Goal: Task Accomplishment & Management: Complete application form

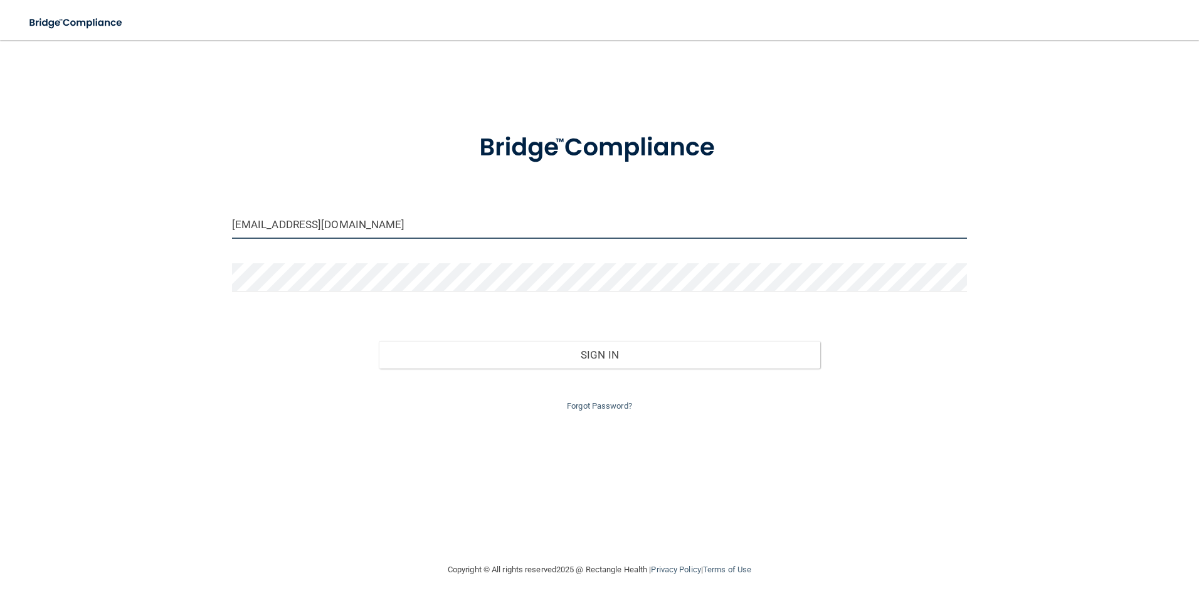
drag, startPoint x: 351, startPoint y: 220, endPoint x: 155, endPoint y: 203, distance: 197.1
click at [155, 203] on div "[EMAIL_ADDRESS][DOMAIN_NAME] Invalid email/password. You don't have permission …" at bounding box center [599, 301] width 1149 height 497
type input "m"
type input "[EMAIL_ADDRESS][DOMAIN_NAME]"
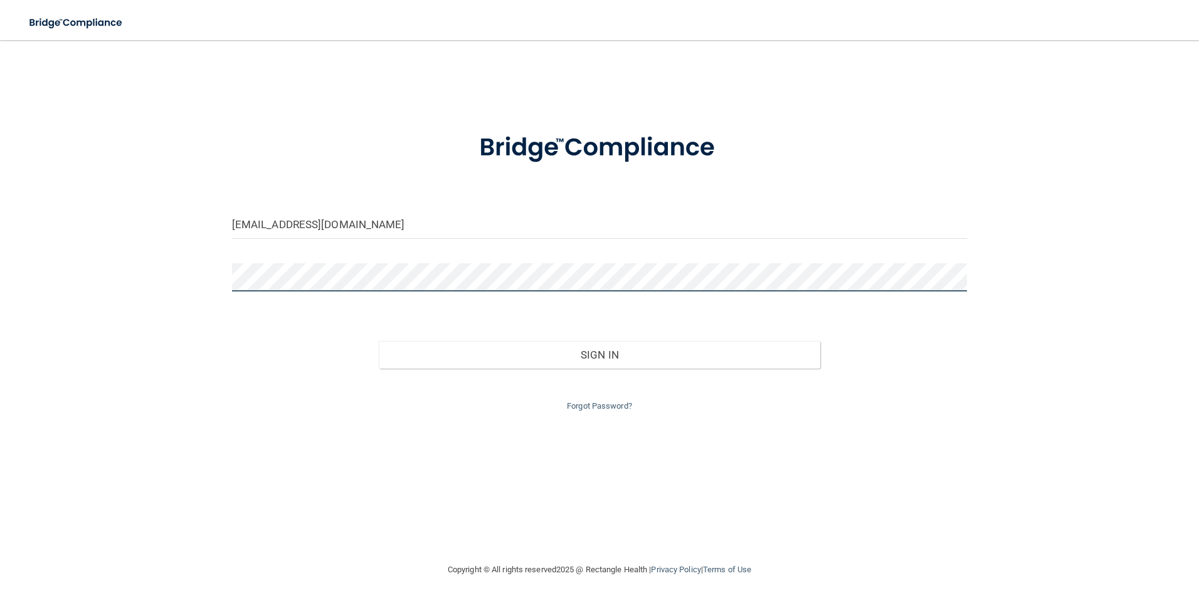
click at [379, 341] on button "Sign In" at bounding box center [600, 355] width 442 height 28
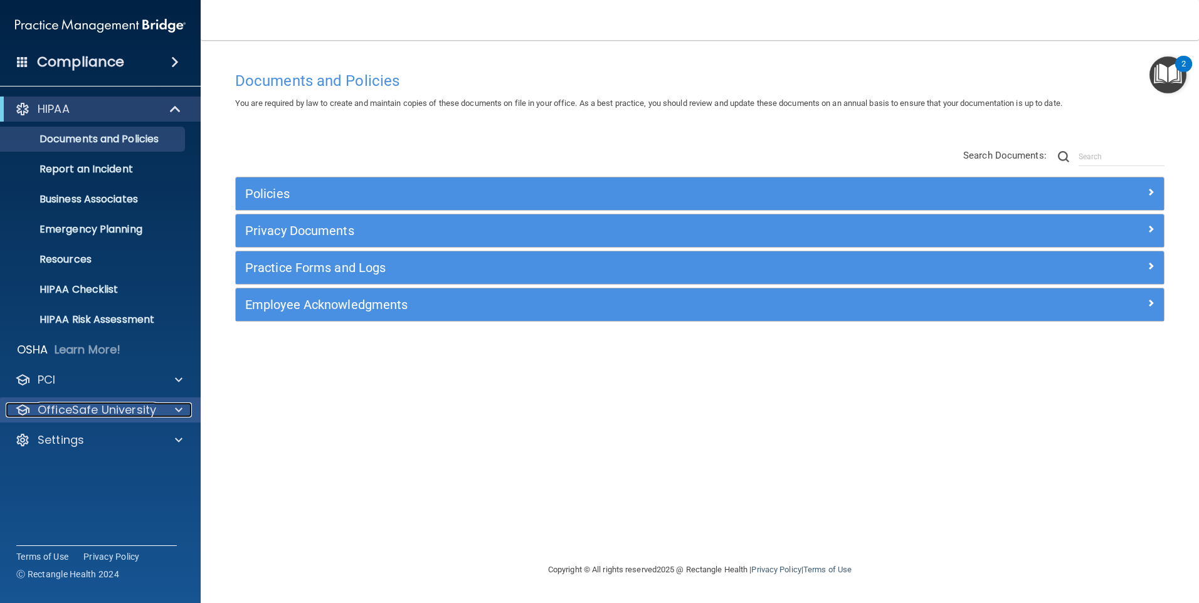
click at [59, 405] on p "OfficeSafe University" at bounding box center [97, 410] width 119 height 15
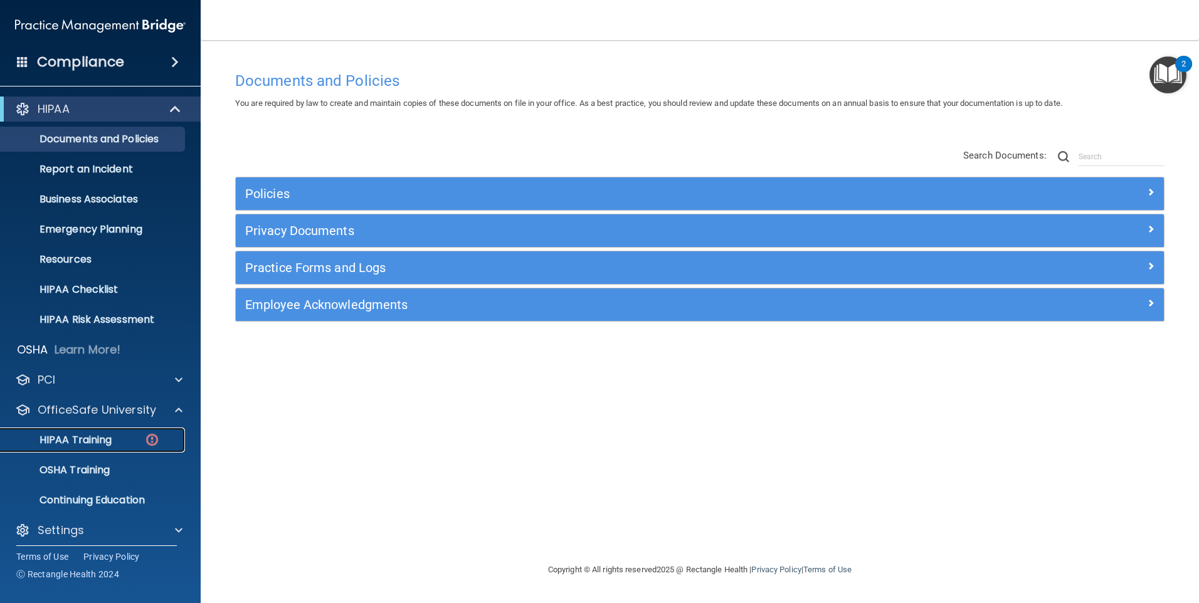
click at [61, 438] on p "HIPAA Training" at bounding box center [59, 440] width 103 height 13
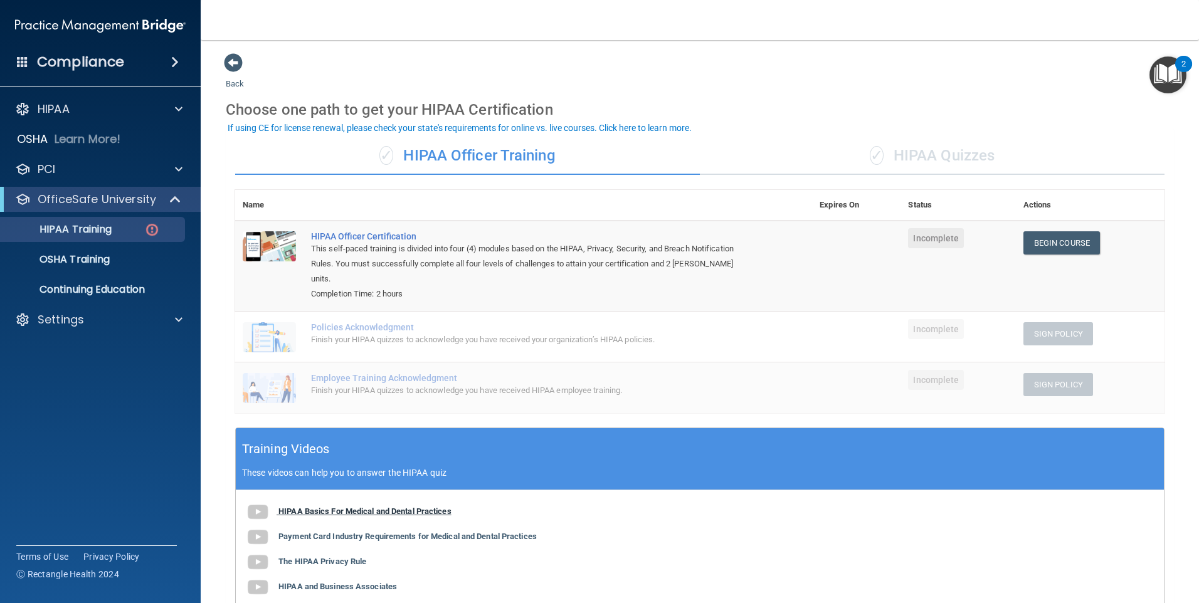
click at [260, 500] on img at bounding box center [257, 512] width 25 height 25
click at [371, 532] on b "Payment Card Industry Requirements for Medical and Dental Practices" at bounding box center [407, 536] width 258 height 9
click at [317, 557] on b "The HIPAA Privacy Rule" at bounding box center [322, 561] width 88 height 9
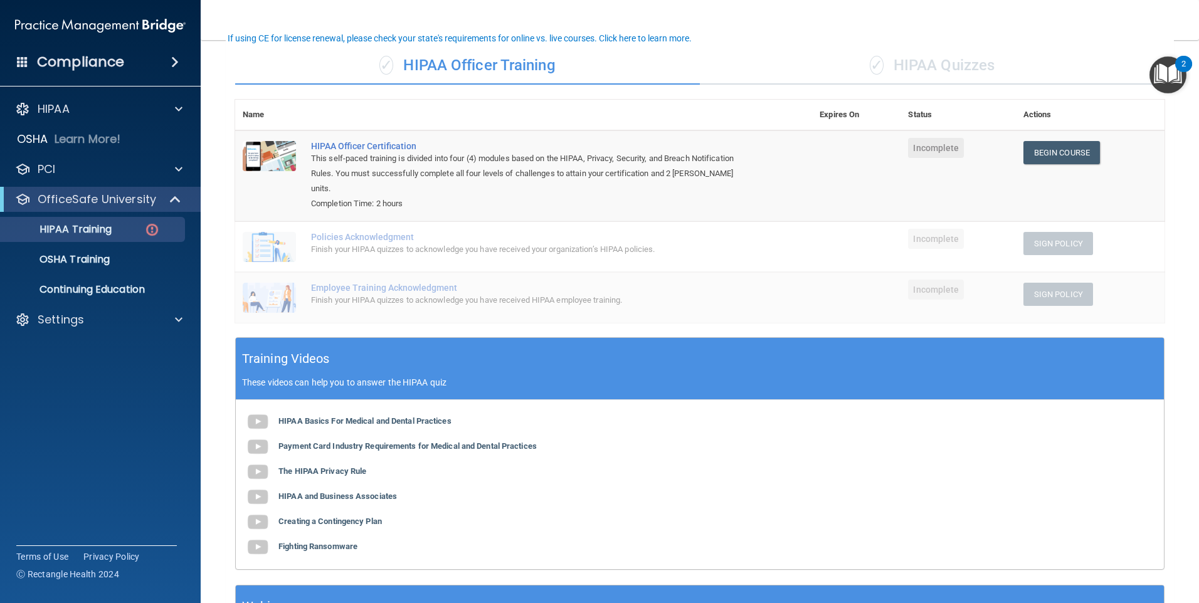
scroll to position [92, 0]
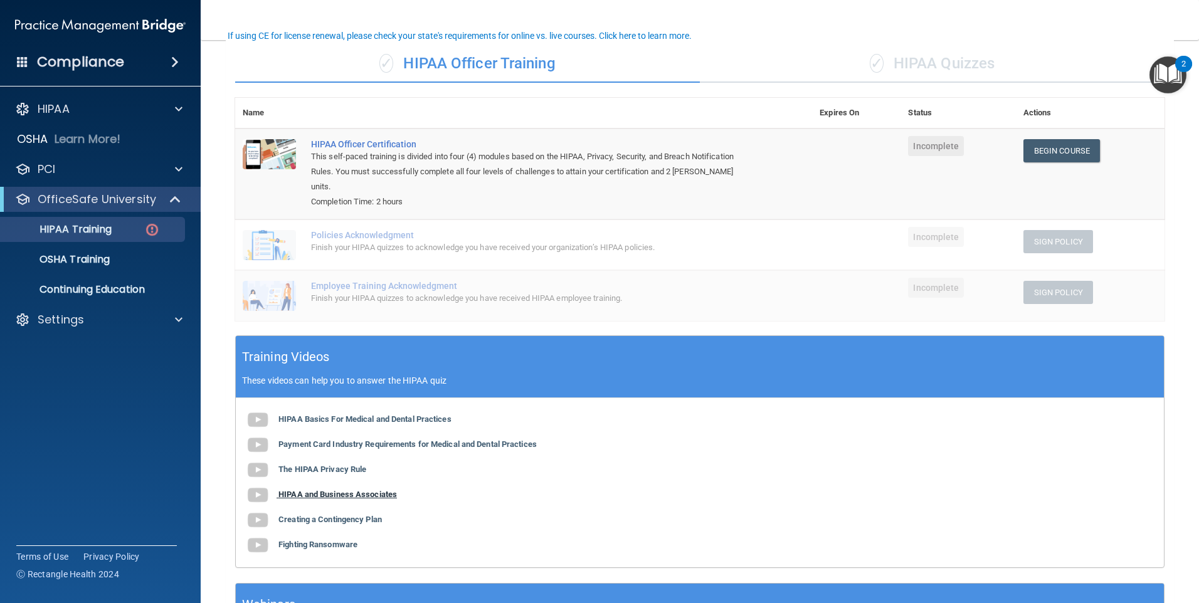
click at [341, 490] on b "HIPAA and Business Associates" at bounding box center [337, 494] width 119 height 9
click at [309, 515] on b "Creating a Contingency Plan" at bounding box center [329, 519] width 103 height 9
click at [310, 540] on b "Fighting Ransomware" at bounding box center [317, 544] width 79 height 9
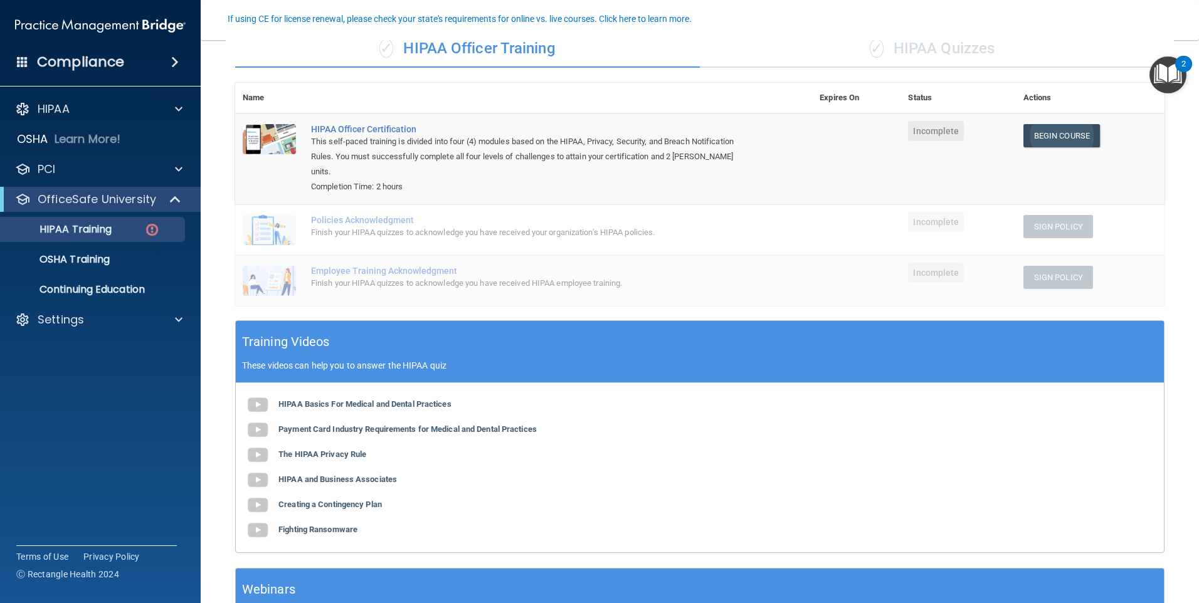
scroll to position [107, 0]
click at [577, 56] on div "✓ HIPAA Quizzes" at bounding box center [932, 50] width 465 height 38
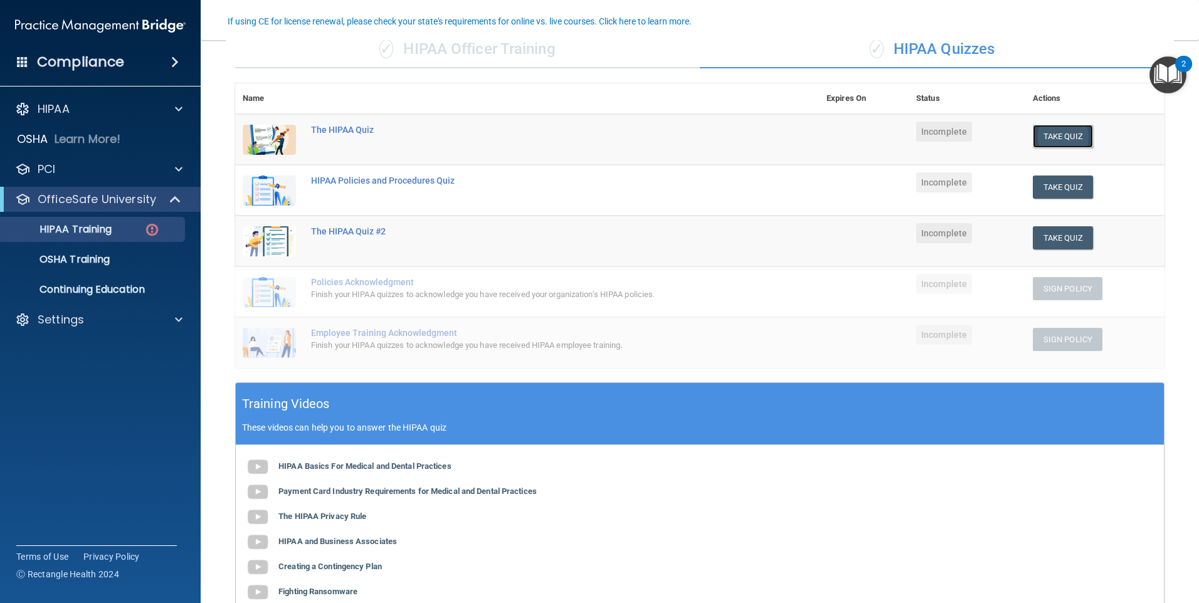
click at [577, 134] on button "Take Quiz" at bounding box center [1063, 136] width 60 height 23
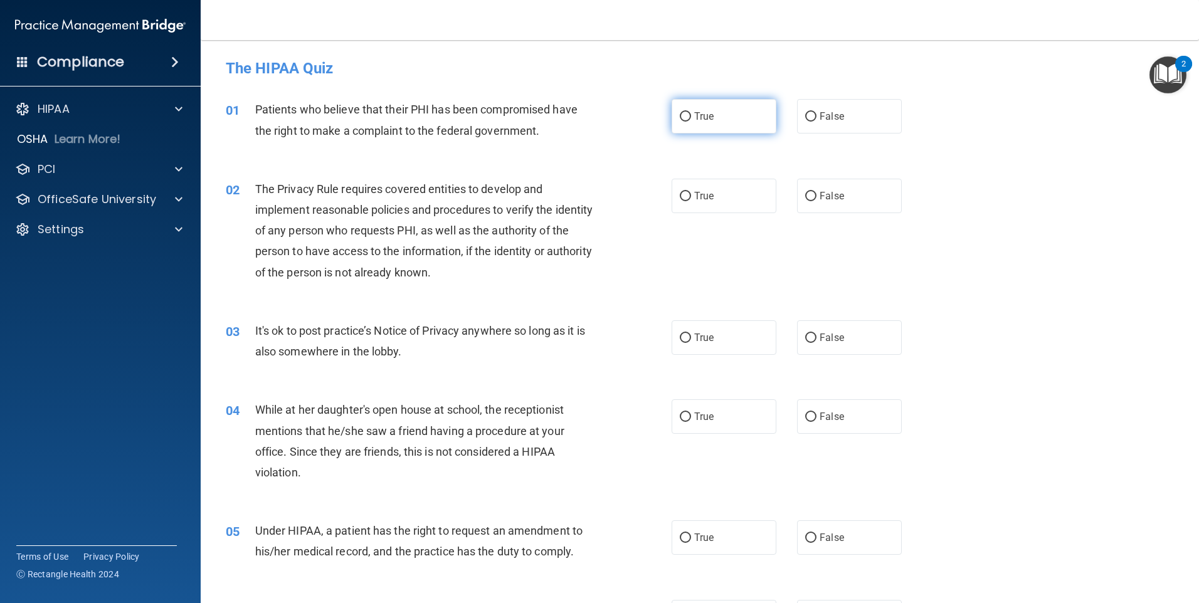
click at [577, 117] on input "True" at bounding box center [685, 116] width 11 height 9
radio input "true"
click at [577, 336] on input "True" at bounding box center [685, 338] width 11 height 9
radio input "true"
click at [577, 194] on input "True" at bounding box center [685, 196] width 11 height 9
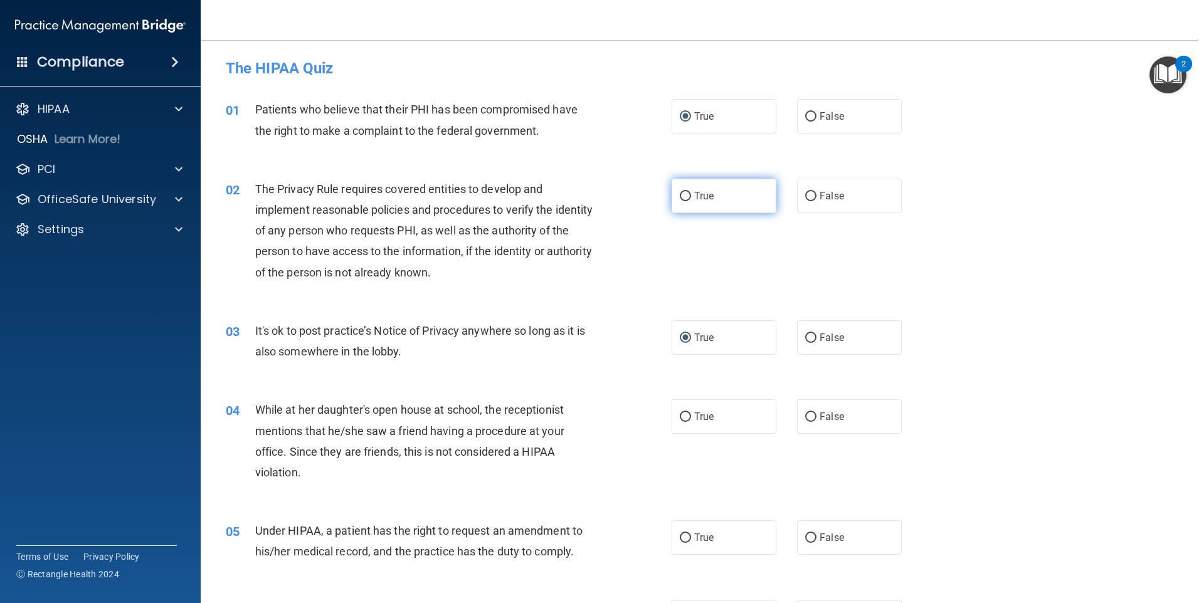
radio input "true"
click at [577, 415] on input "False" at bounding box center [810, 417] width 11 height 9
radio input "true"
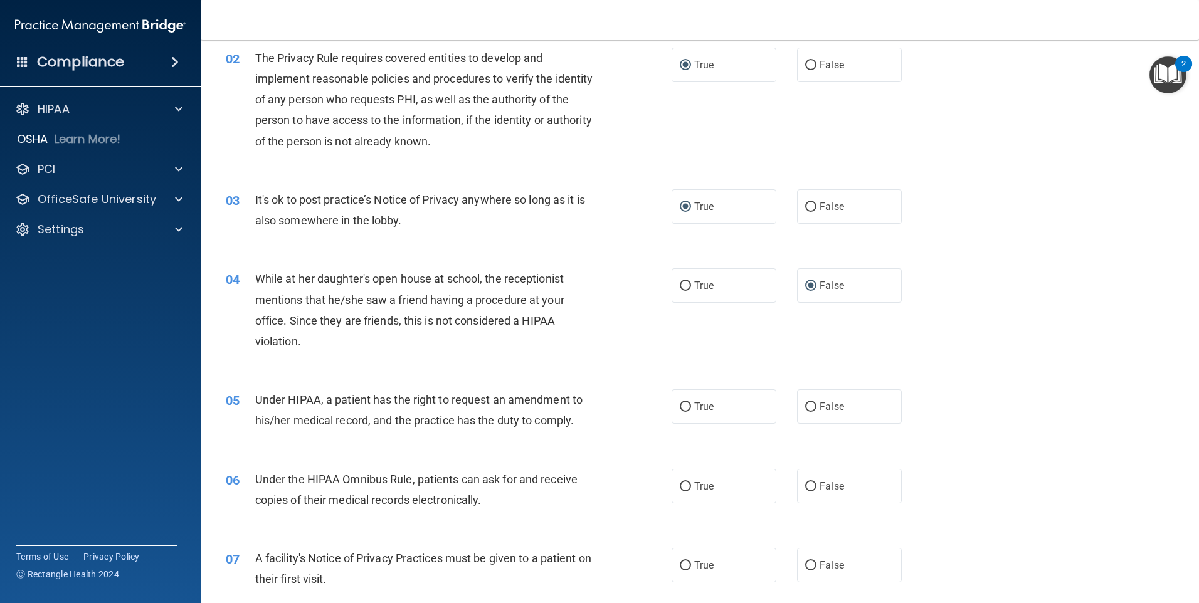
scroll to position [132, 0]
click at [577, 404] on input "True" at bounding box center [685, 406] width 11 height 9
radio input "true"
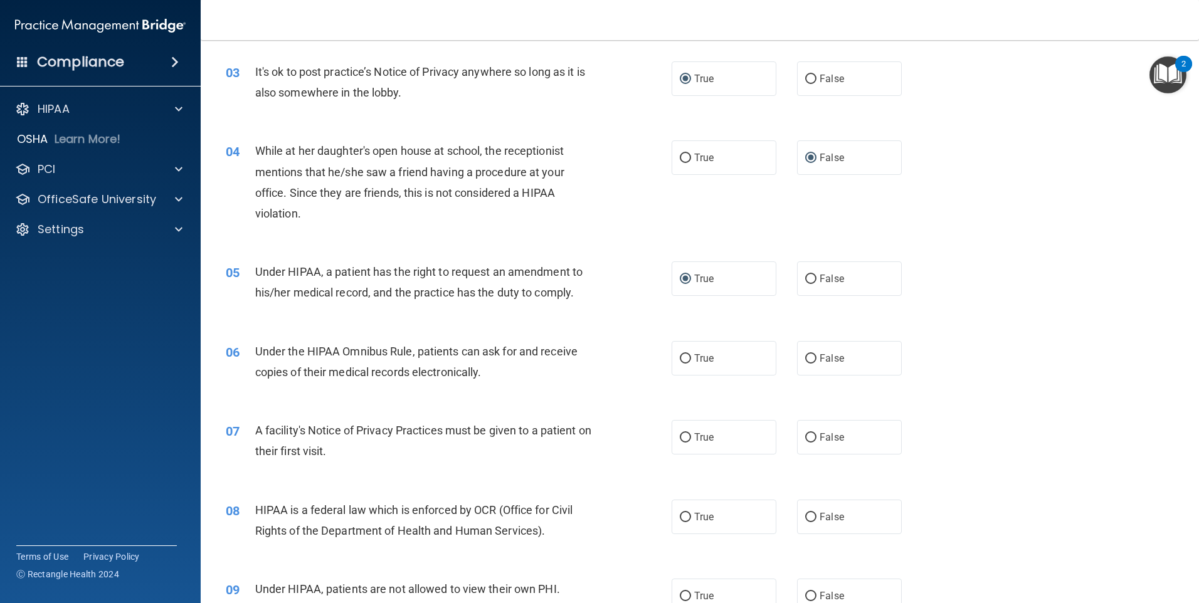
scroll to position [260, 0]
click at [577, 356] on input "True" at bounding box center [685, 358] width 11 height 9
radio input "true"
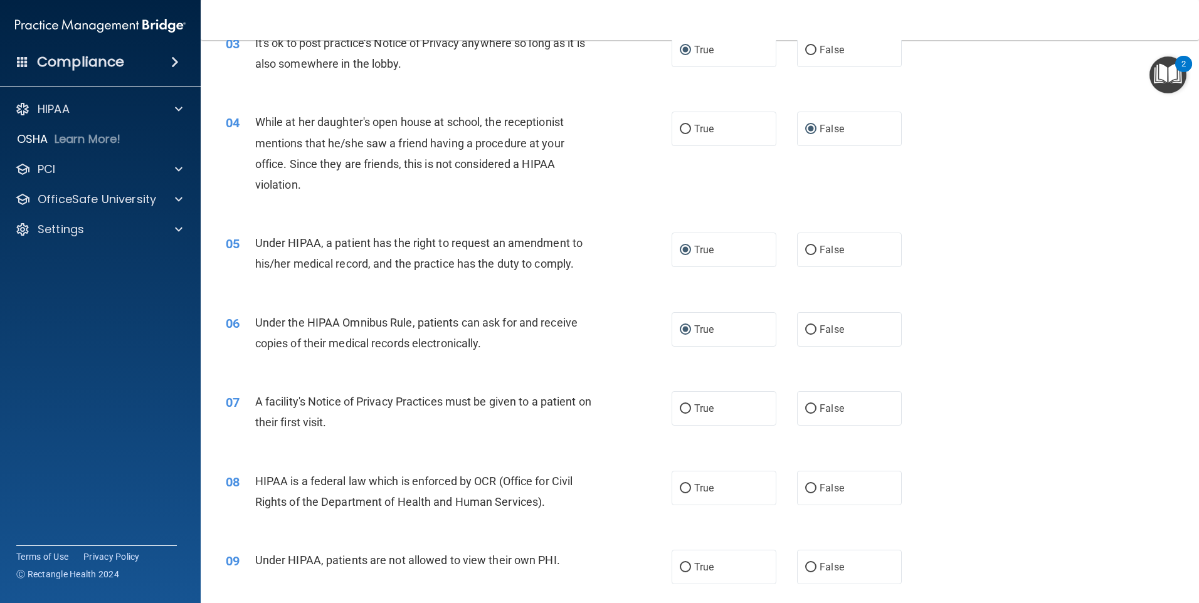
scroll to position [290, 0]
click at [577, 408] on input "True" at bounding box center [685, 407] width 11 height 9
radio input "true"
click at [577, 490] on input "True" at bounding box center [685, 486] width 11 height 9
radio input "true"
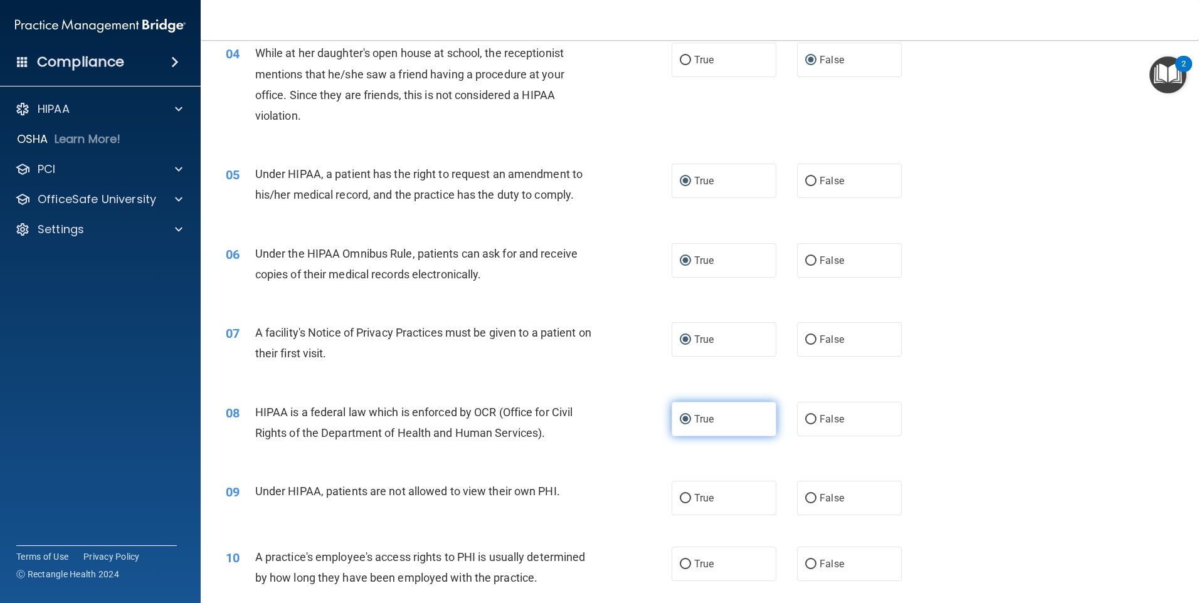
scroll to position [359, 0]
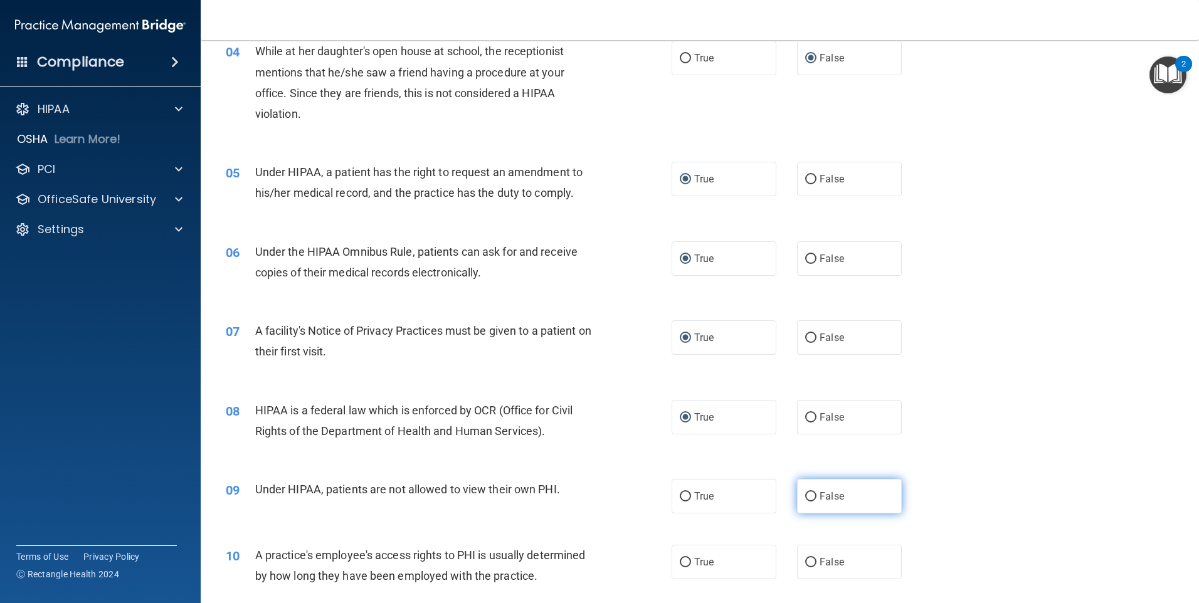
click at [577, 495] on input "False" at bounding box center [810, 496] width 11 height 9
radio input "true"
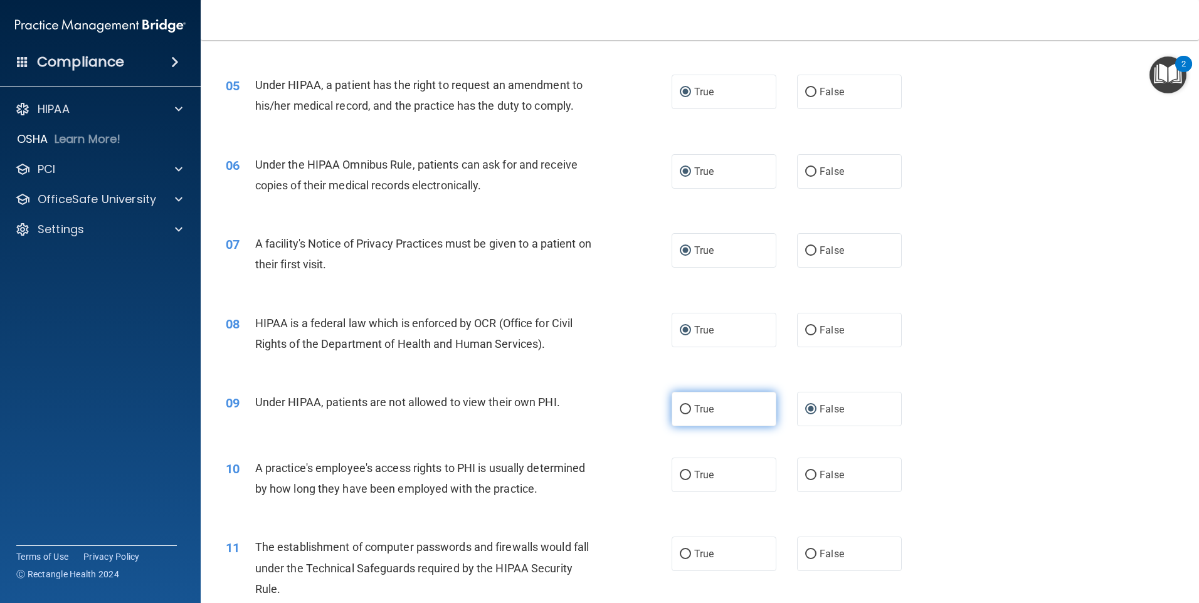
scroll to position [447, 0]
click at [577, 473] on label "False" at bounding box center [849, 474] width 105 height 34
click at [577, 473] on input "False" at bounding box center [810, 474] width 11 height 9
radio input "true"
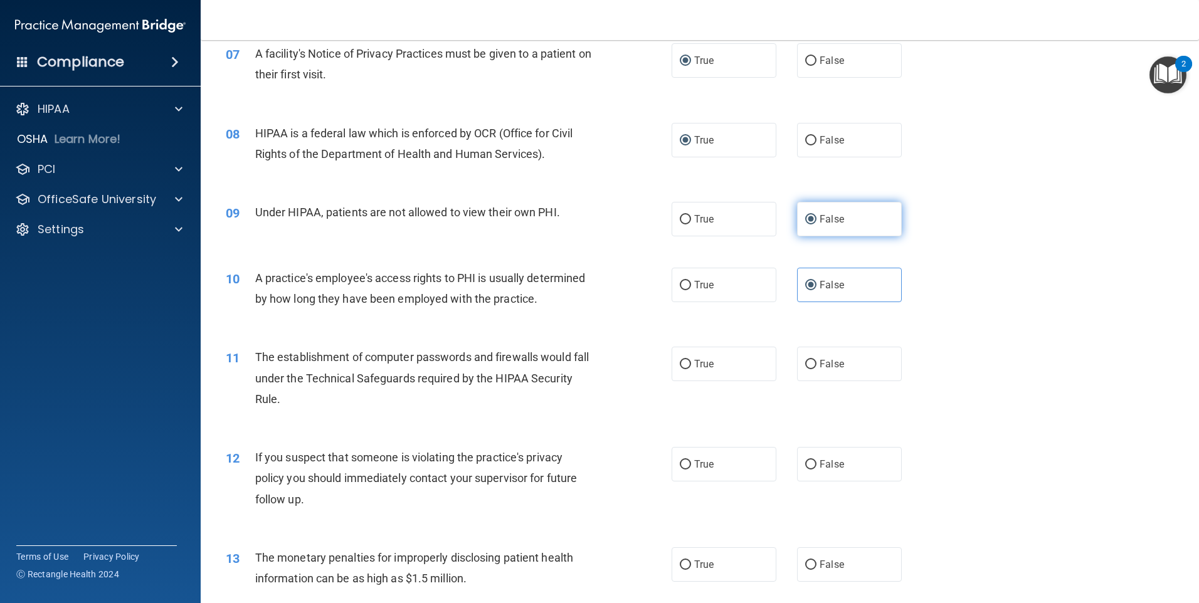
scroll to position [637, 0]
click at [577, 361] on input "False" at bounding box center [810, 363] width 11 height 9
radio input "true"
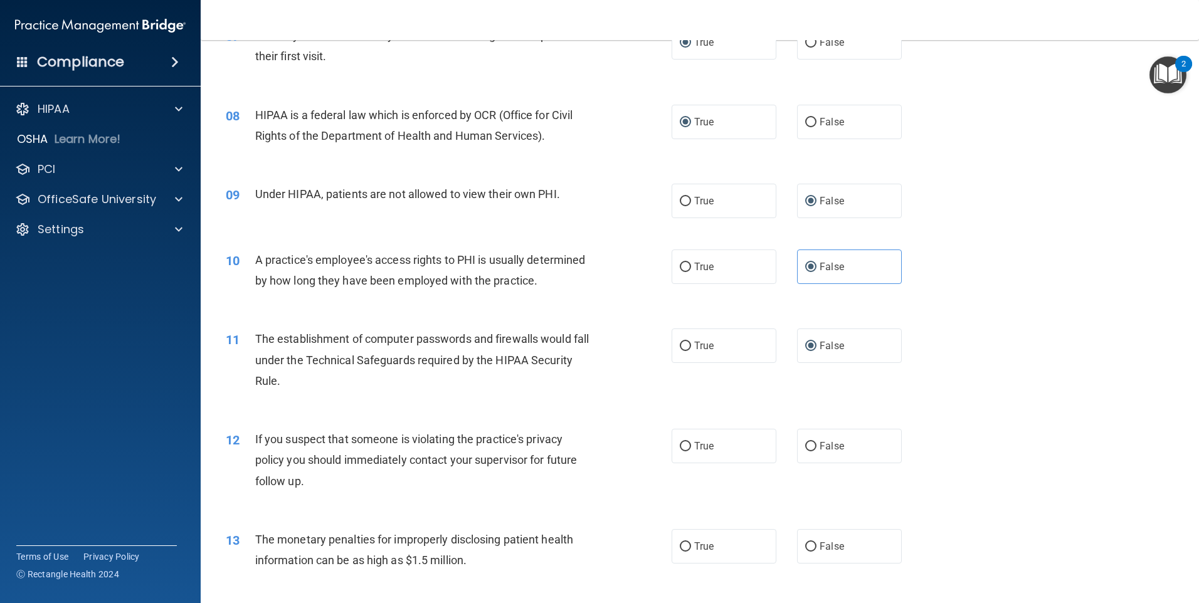
scroll to position [656, 0]
click at [577, 442] on input "True" at bounding box center [685, 444] width 11 height 9
radio input "true"
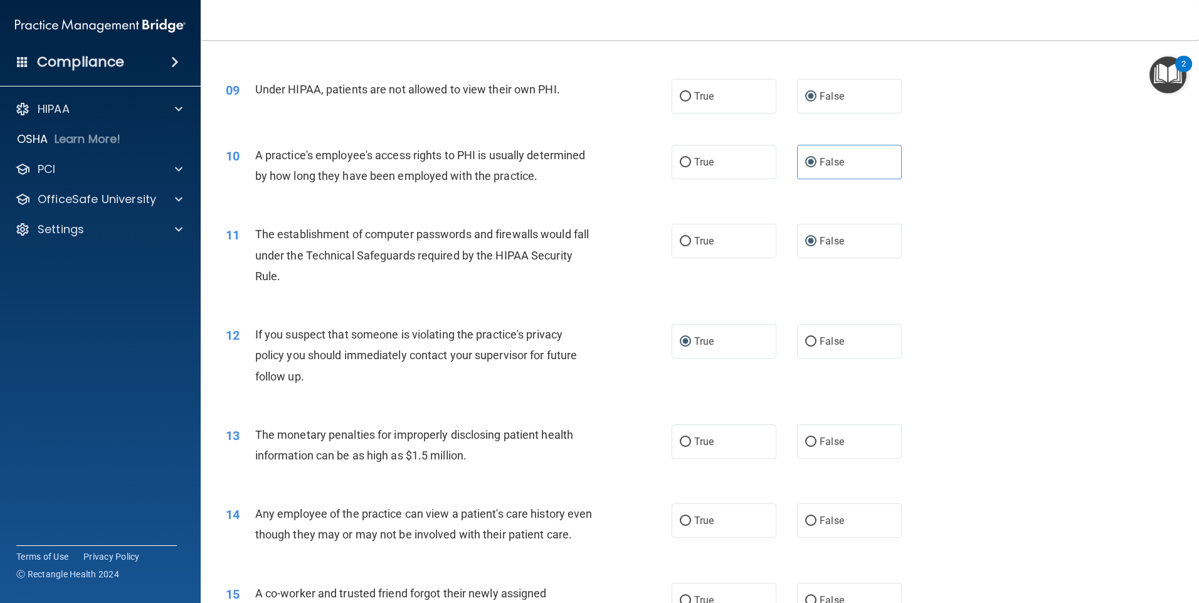
scroll to position [772, 0]
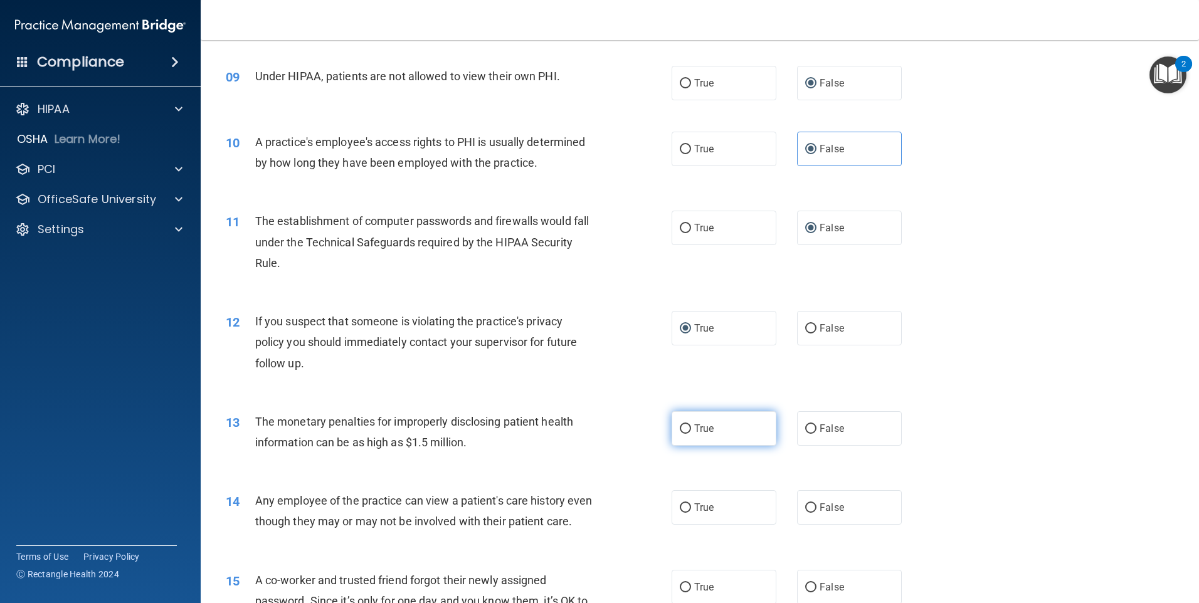
click at [577, 431] on input "True" at bounding box center [685, 429] width 11 height 9
radio input "true"
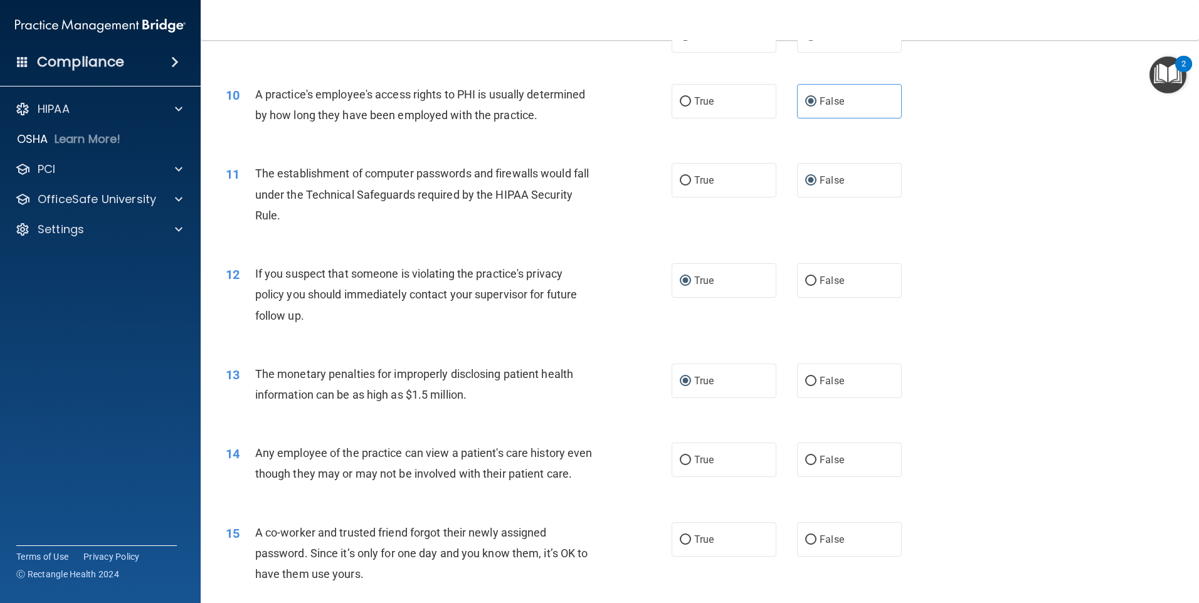
scroll to position [820, 0]
click at [577, 457] on input "False" at bounding box center [810, 459] width 11 height 9
radio input "true"
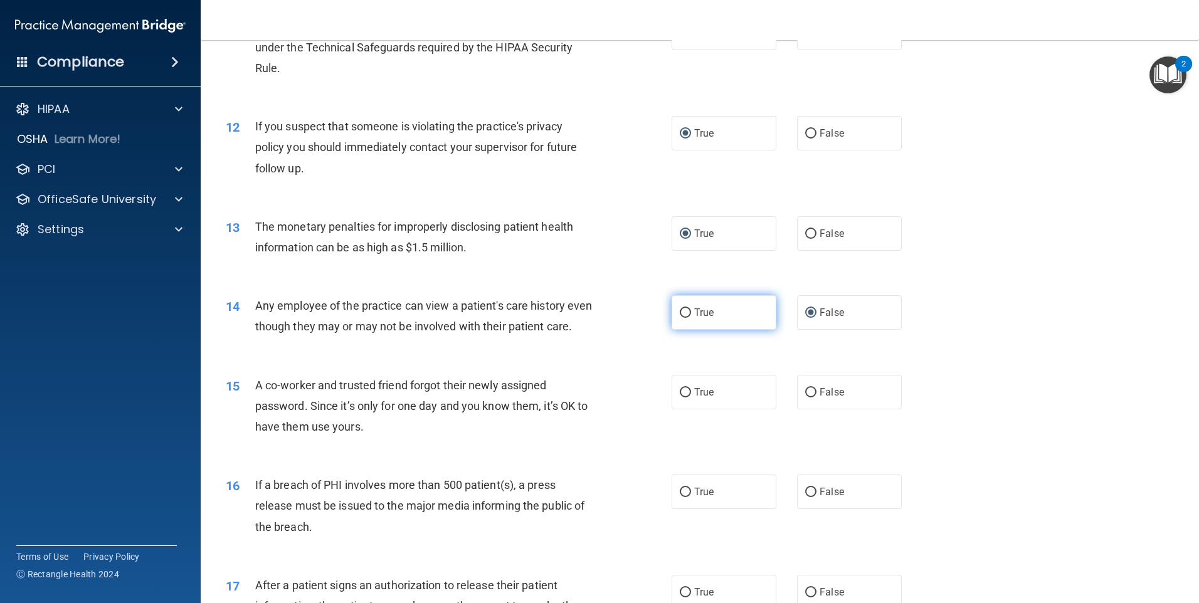
scroll to position [968, 0]
click at [577, 397] on input "False" at bounding box center [810, 392] width 11 height 9
radio input "true"
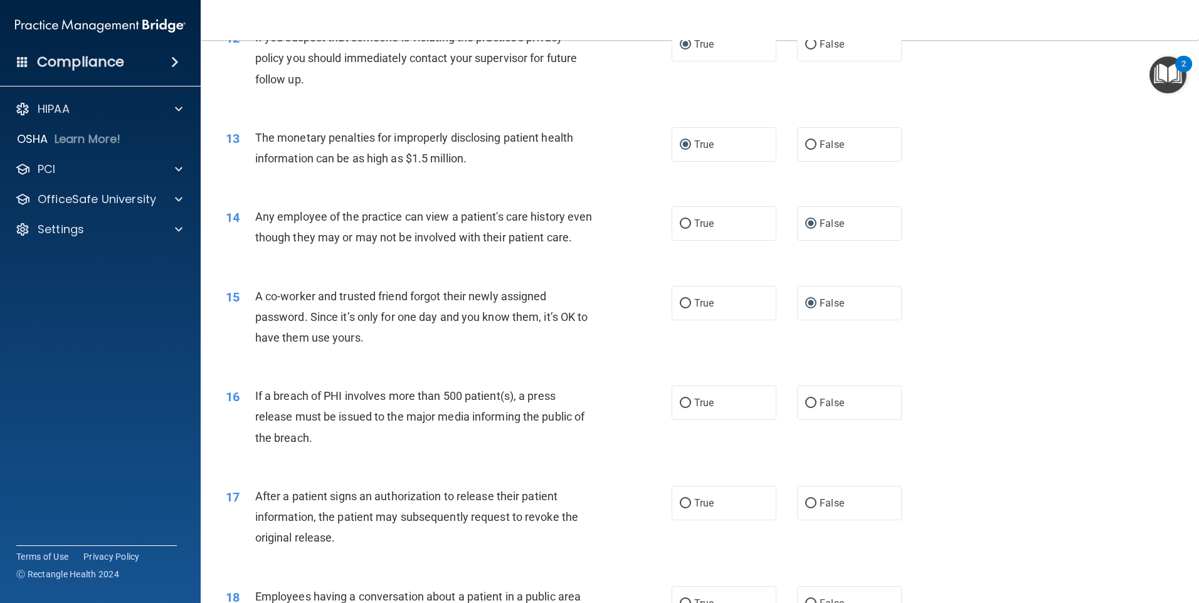
scroll to position [1059, 0]
click at [577, 406] on input "True" at bounding box center [685, 400] width 11 height 9
radio input "true"
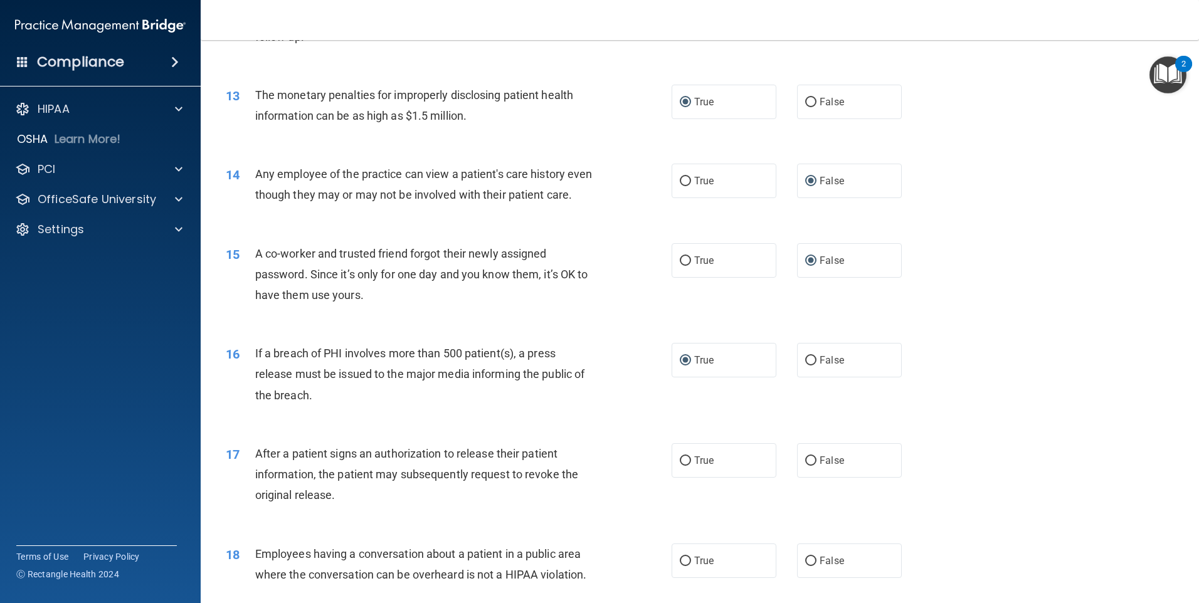
scroll to position [1099, 0]
click at [577, 465] on input "True" at bounding box center [685, 460] width 11 height 9
radio input "true"
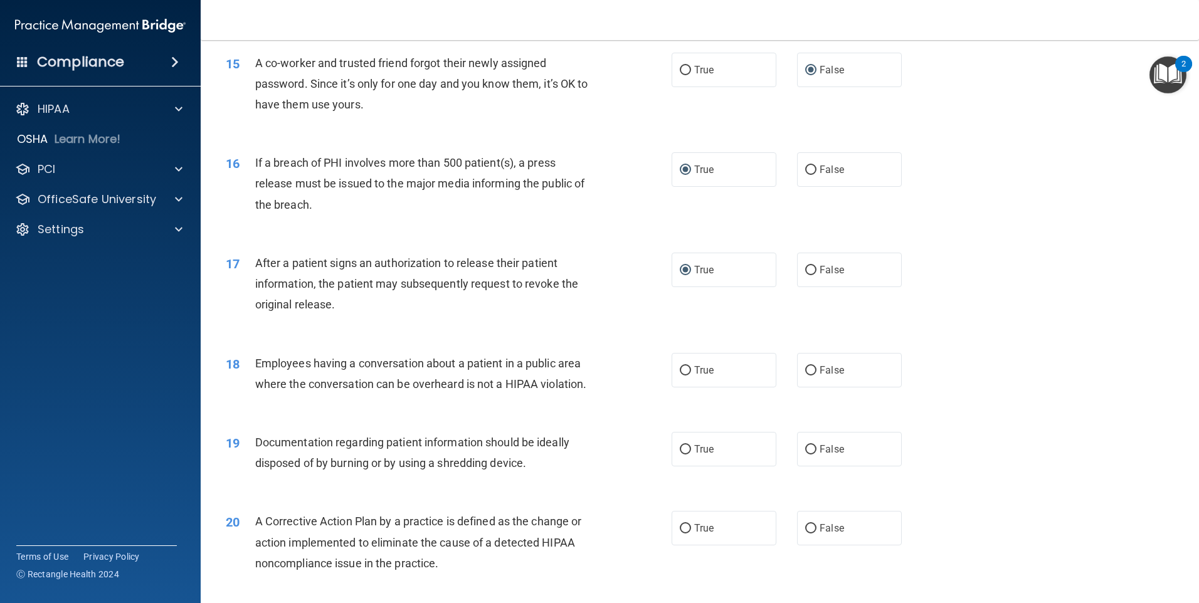
scroll to position [1290, 0]
click at [577, 375] on input "False" at bounding box center [810, 370] width 11 height 9
radio input "true"
click at [577, 454] on input "True" at bounding box center [685, 449] width 11 height 9
radio input "true"
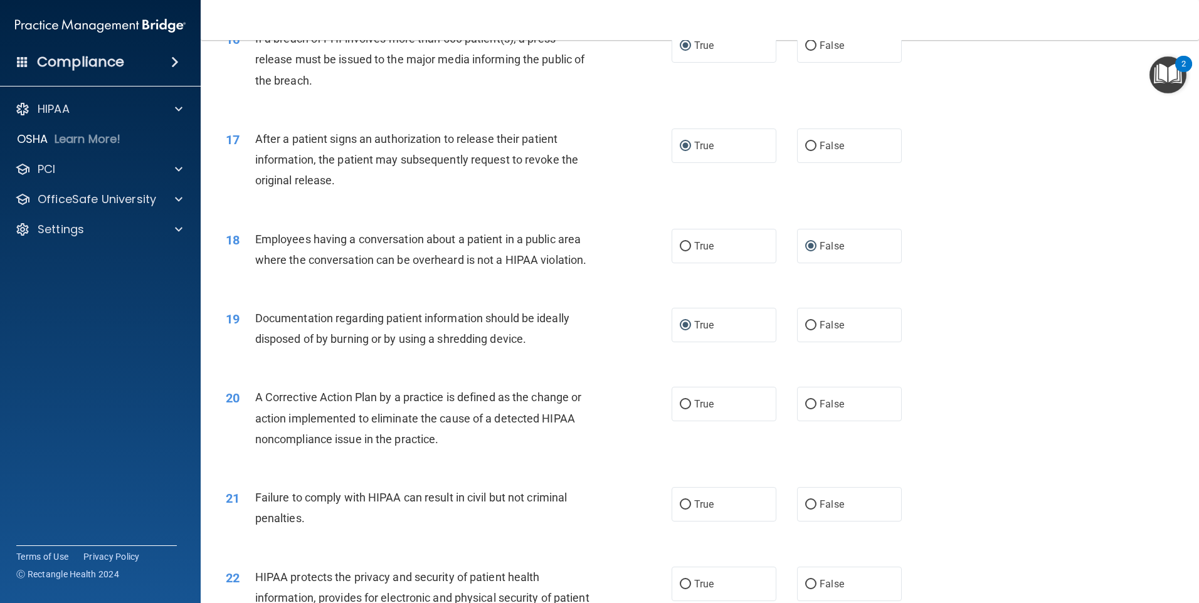
scroll to position [1419, 0]
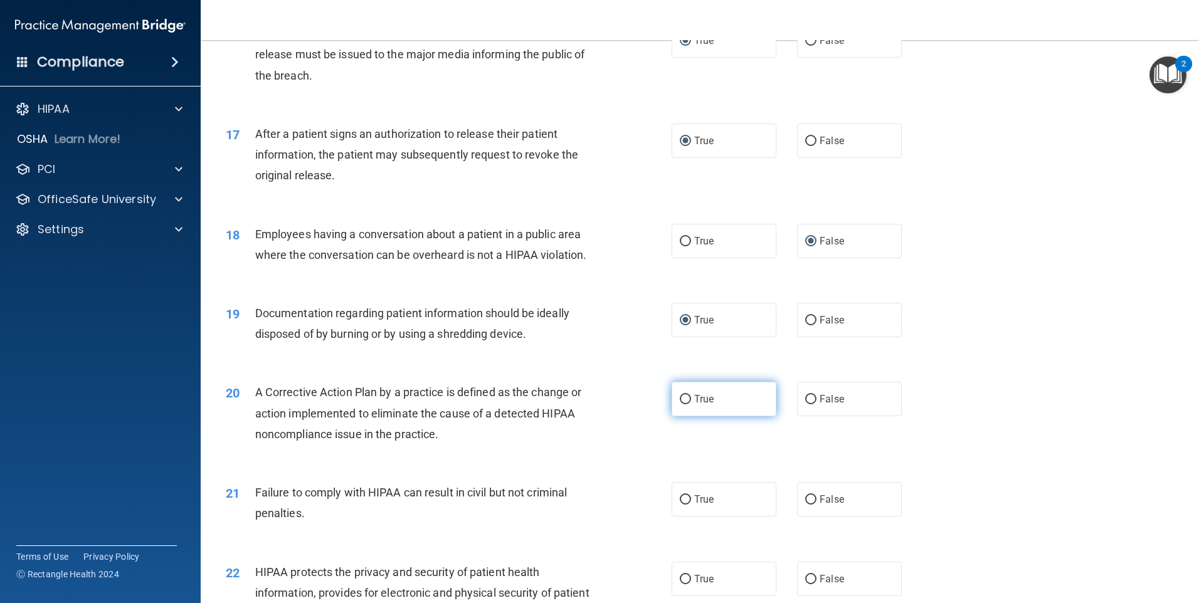
click at [577, 405] on input "True" at bounding box center [685, 399] width 11 height 9
radio input "true"
click at [577, 505] on input "False" at bounding box center [810, 499] width 11 height 9
radio input "true"
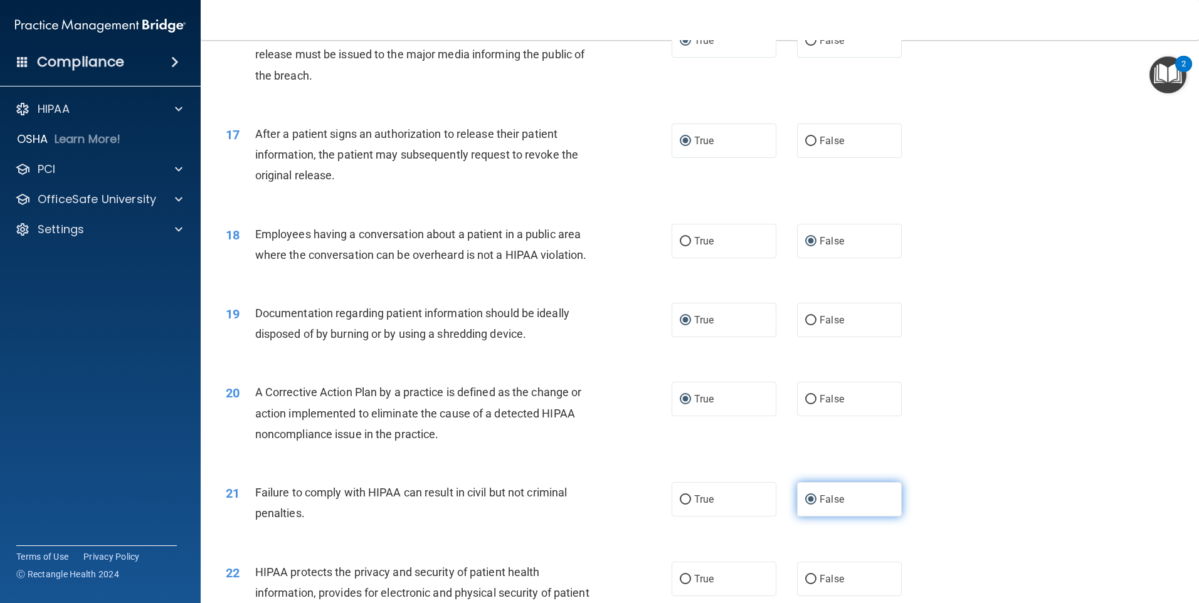
click at [577, 505] on input "False" at bounding box center [810, 499] width 11 height 9
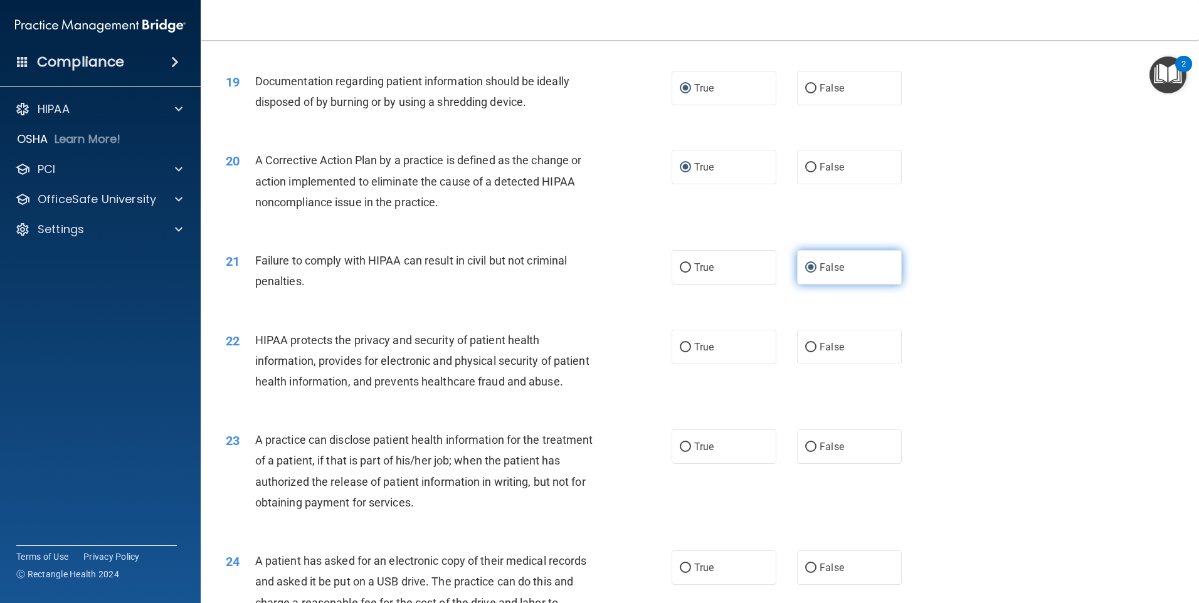
scroll to position [1651, 0]
click at [577, 352] on input "True" at bounding box center [685, 346] width 11 height 9
radio input "true"
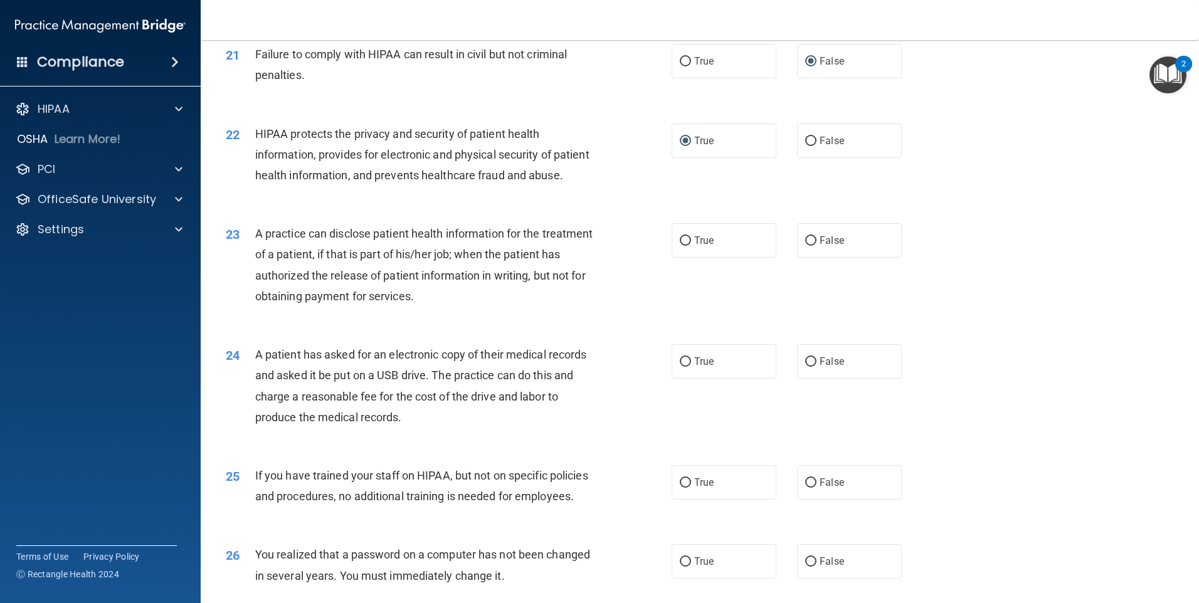
scroll to position [1912, 0]
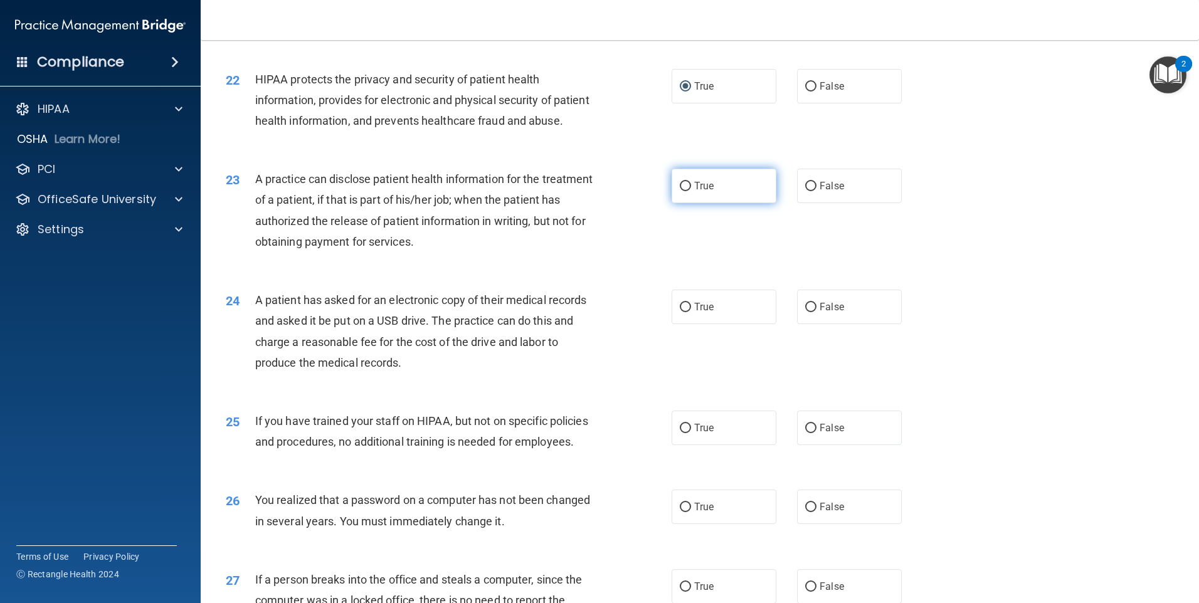
click at [577, 191] on input "True" at bounding box center [685, 186] width 11 height 9
radio input "true"
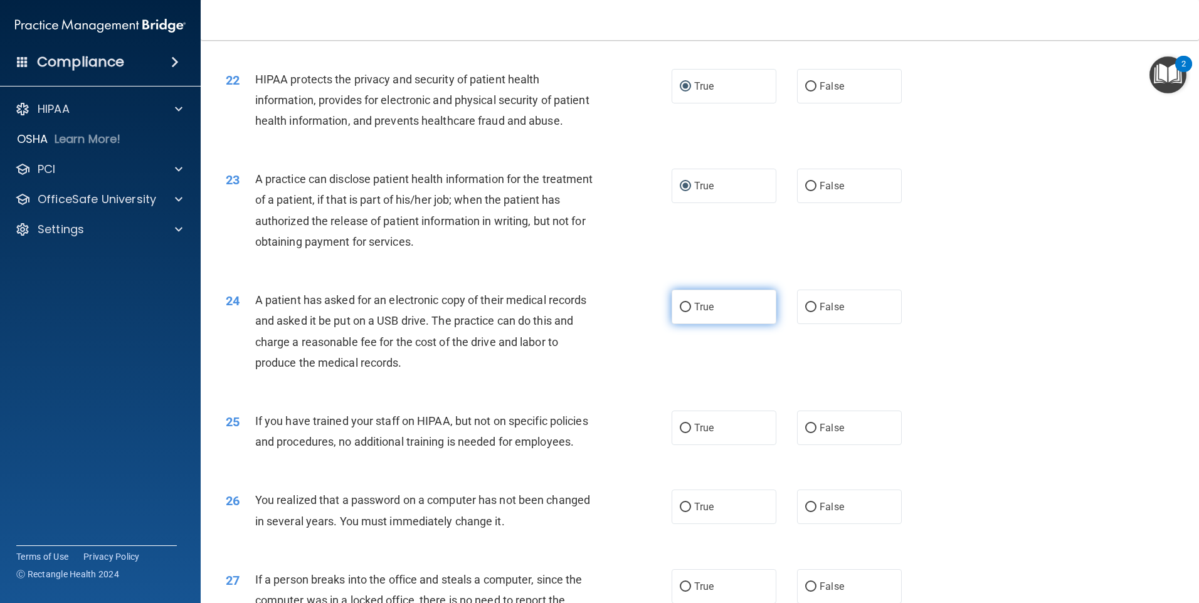
click at [577, 312] on input "True" at bounding box center [685, 307] width 11 height 9
radio input "true"
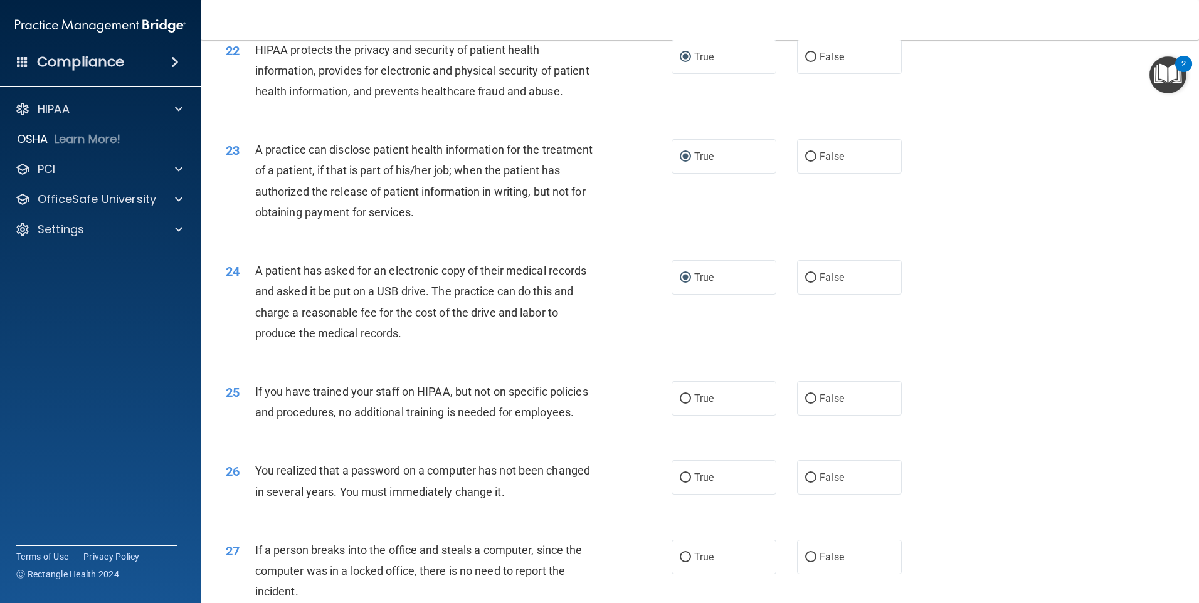
scroll to position [1944, 0]
click at [577, 401] on input "False" at bounding box center [810, 396] width 11 height 9
radio input "true"
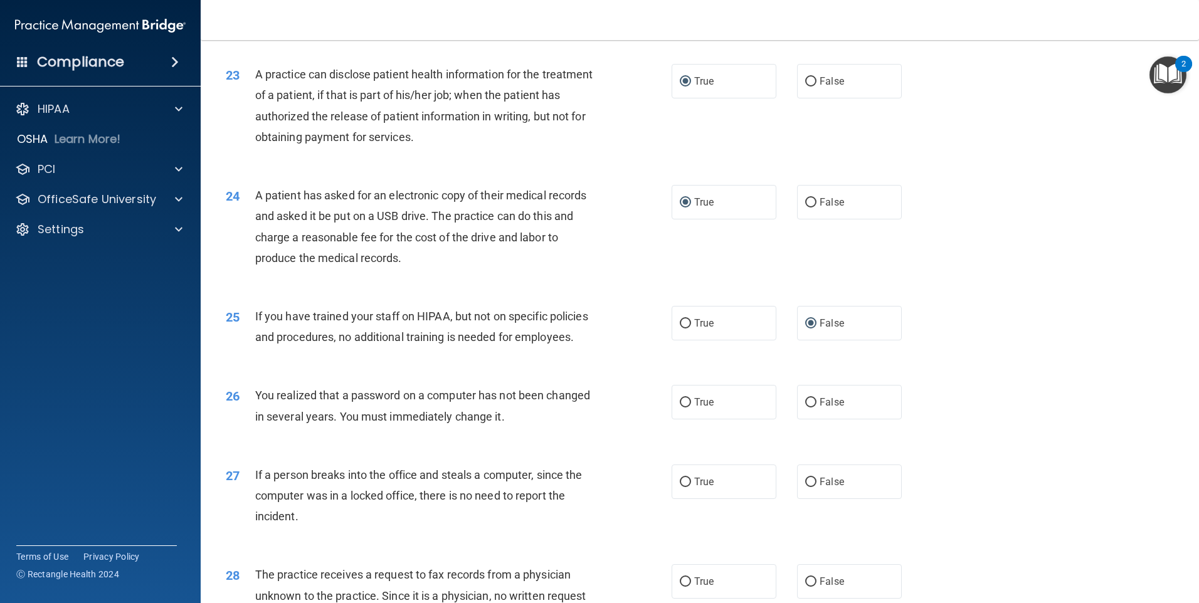
scroll to position [2018, 0]
click at [577, 406] on input "True" at bounding box center [685, 400] width 11 height 9
radio input "true"
click at [577, 406] on input "True" at bounding box center [685, 400] width 11 height 9
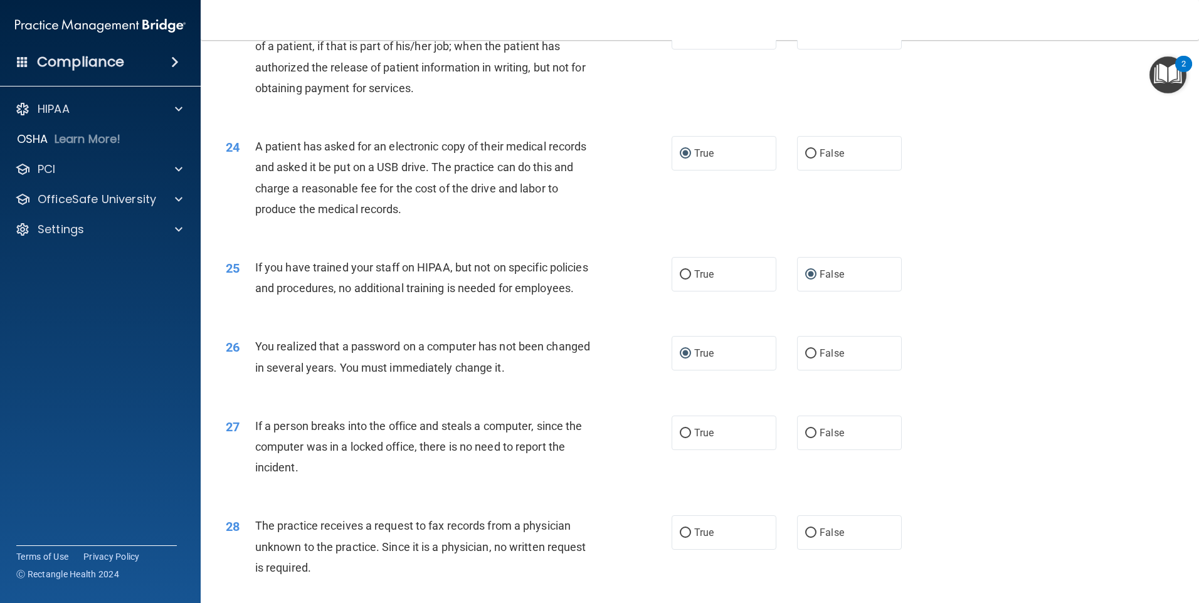
scroll to position [2065, 0]
click at [577, 439] on input "True" at bounding box center [685, 434] width 11 height 9
radio input "true"
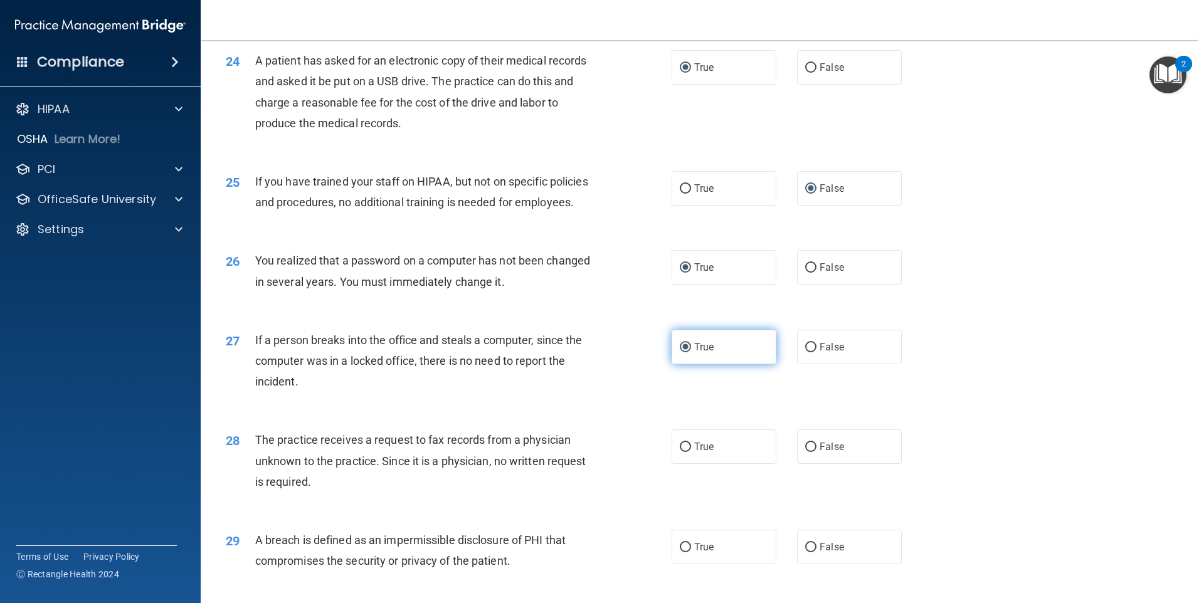
scroll to position [2150, 0]
click at [577, 453] on input "True" at bounding box center [685, 448] width 11 height 9
radio input "true"
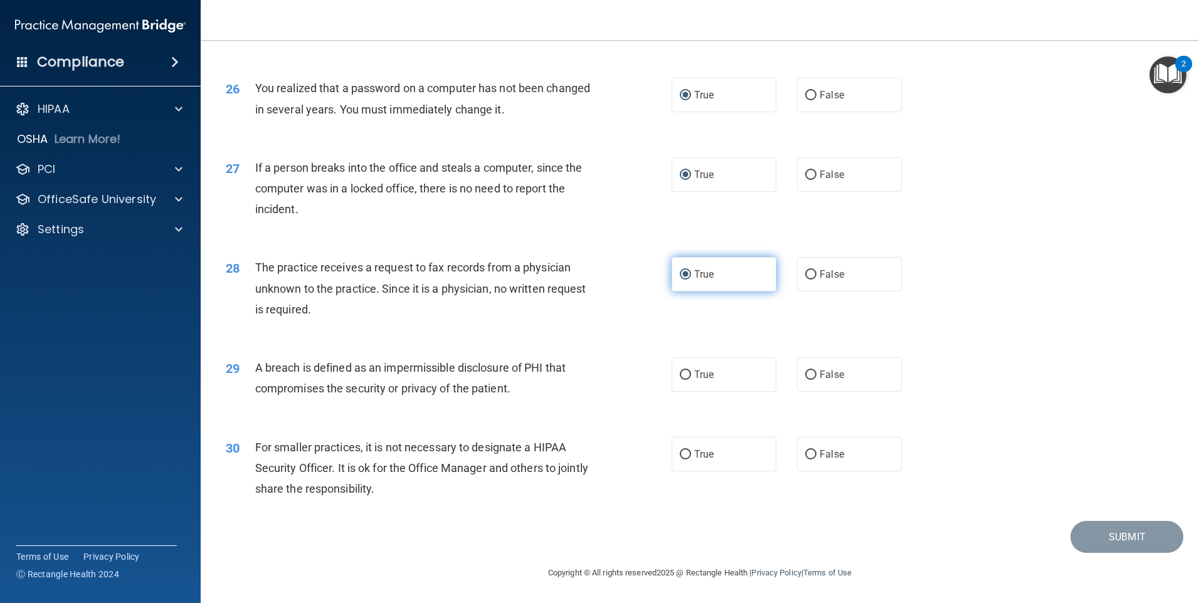
scroll to position [2348, 0]
click at [577, 380] on input "True" at bounding box center [685, 375] width 11 height 9
radio input "true"
click at [577, 460] on input "False" at bounding box center [810, 454] width 11 height 9
radio input "true"
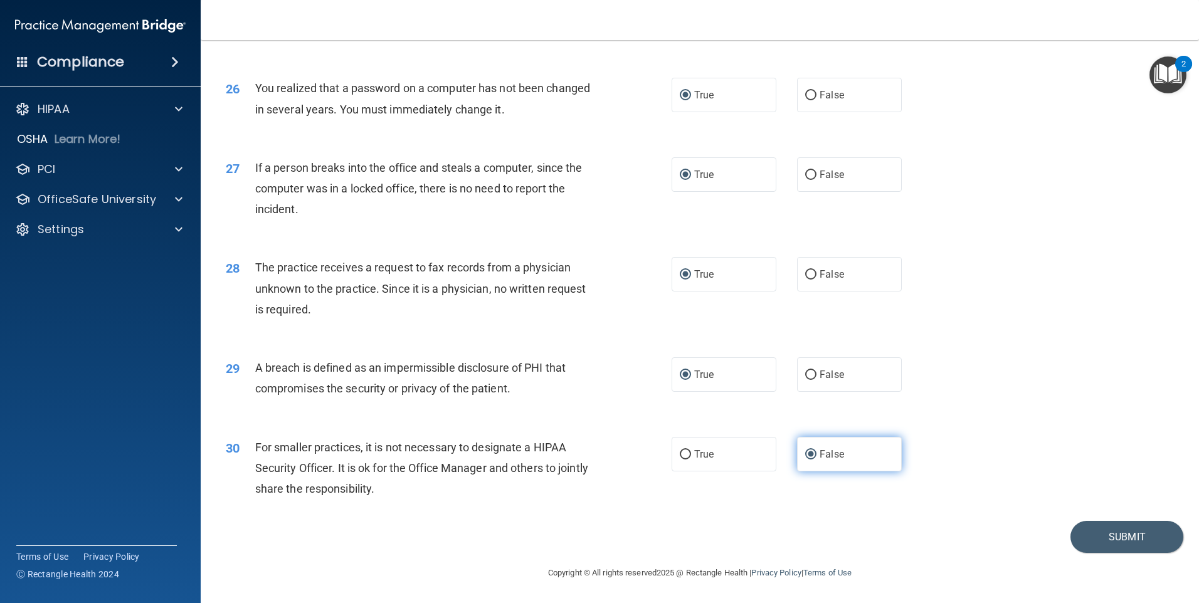
scroll to position [2386, 0]
click at [577, 458] on div "30 For smaller practices, it is not necessary to designate a HIPAA Security Off…" at bounding box center [699, 471] width 967 height 100
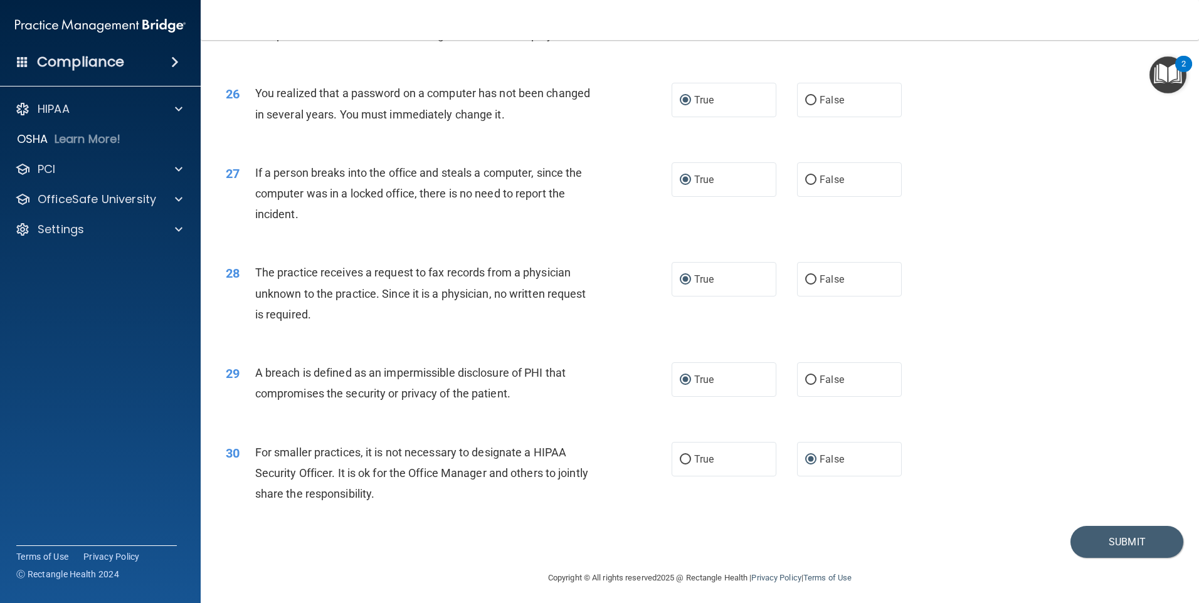
scroll to position [2334, 0]
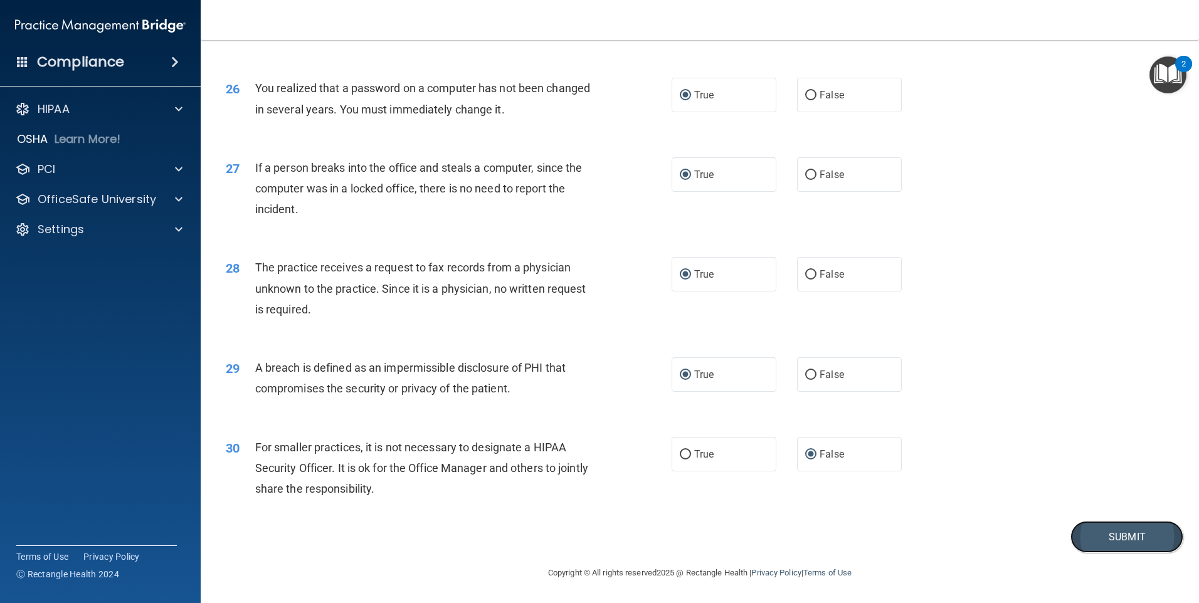
click at [577, 553] on button "Submit" at bounding box center [1127, 537] width 113 height 32
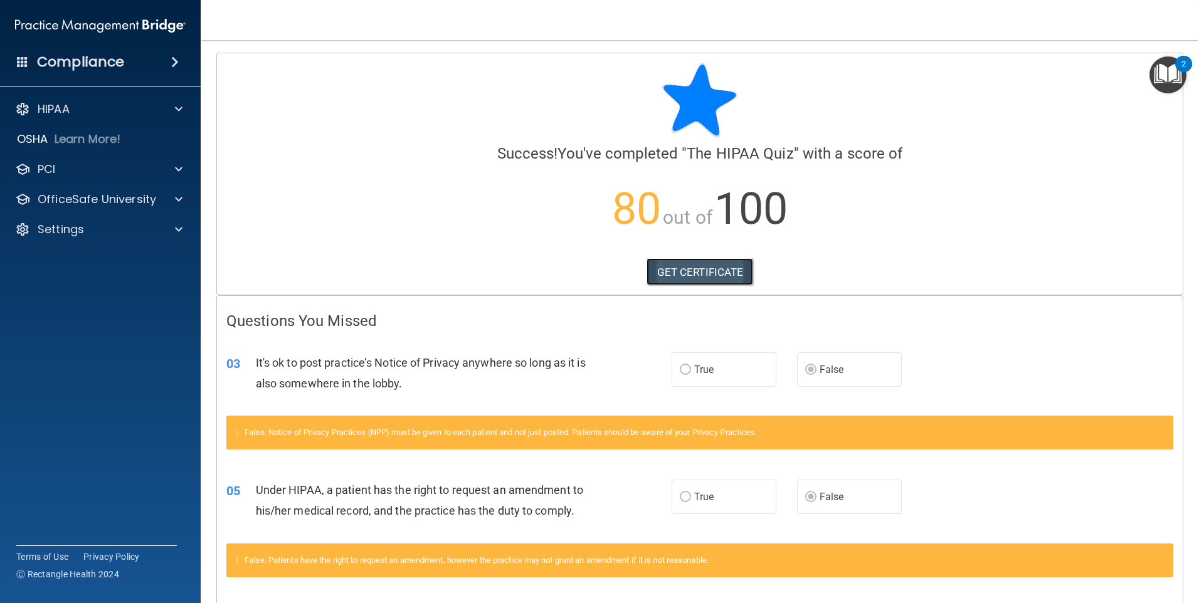
click at [577, 268] on link "GET CERTIFICATE" at bounding box center [700, 272] width 107 height 28
click at [112, 197] on p "OfficeSafe University" at bounding box center [97, 199] width 119 height 15
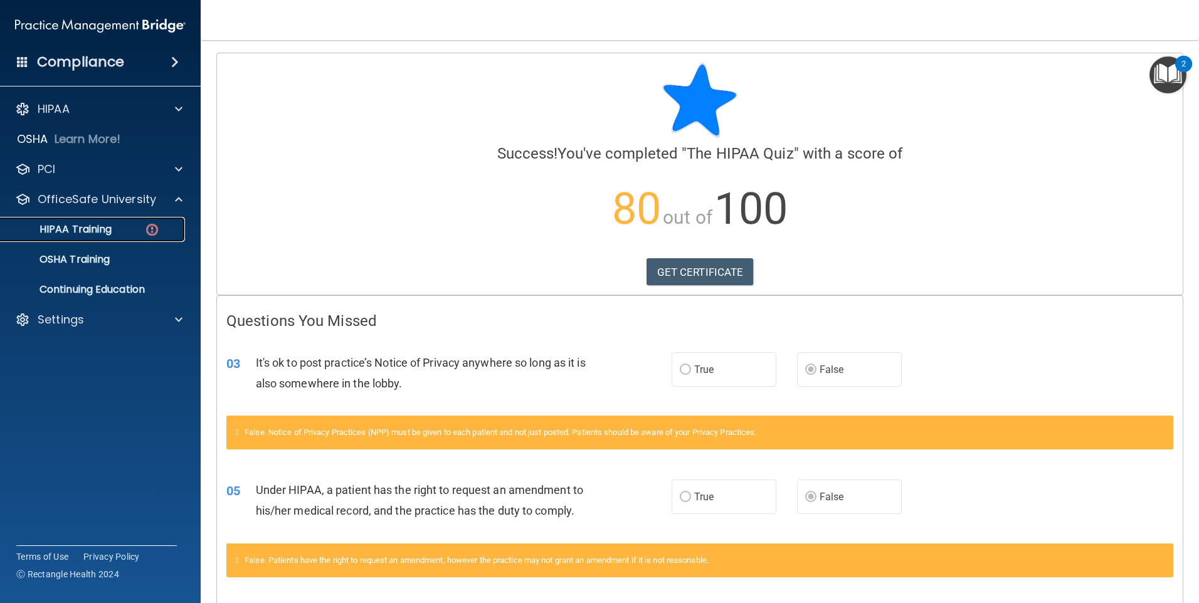
click at [75, 225] on p "HIPAA Training" at bounding box center [59, 229] width 103 height 13
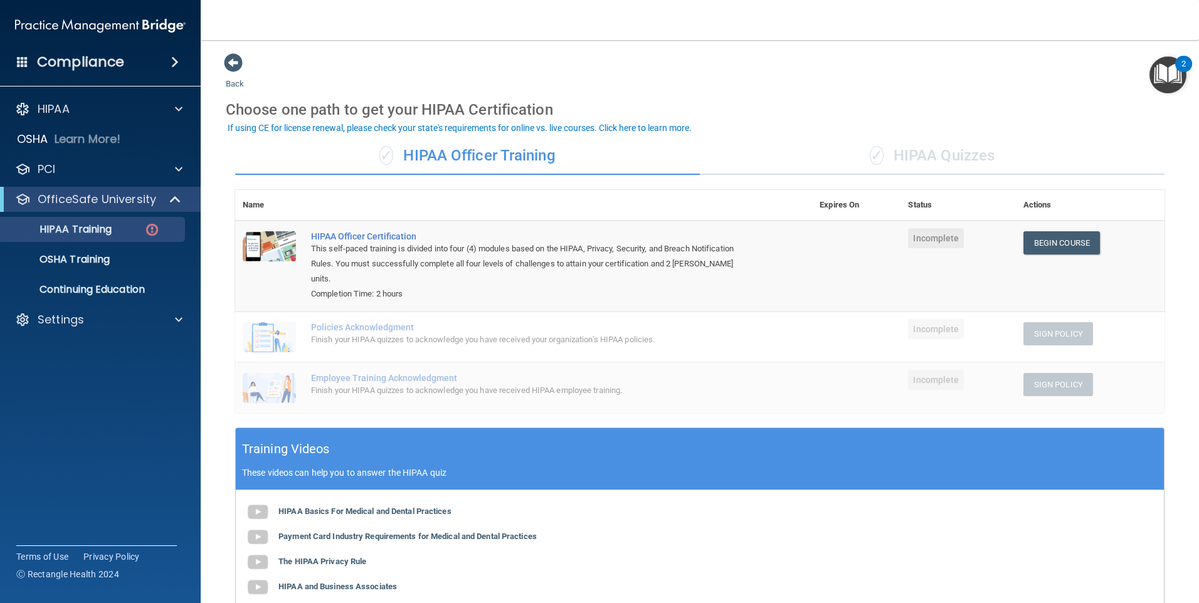
click at [577, 161] on div "✓ HIPAA Quizzes" at bounding box center [932, 156] width 465 height 38
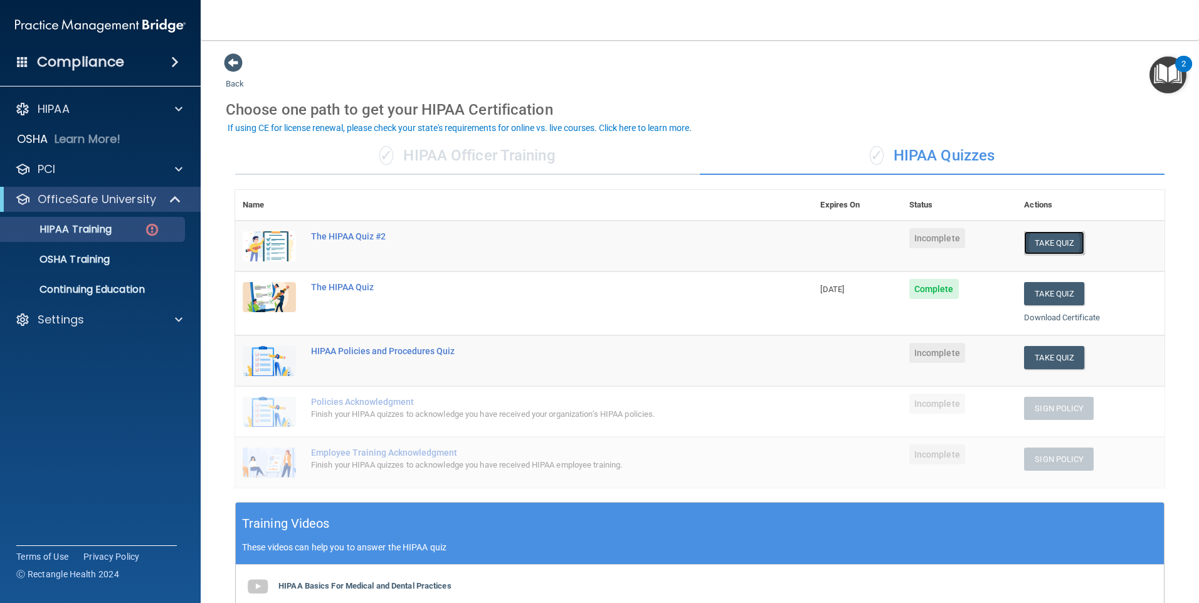
click at [577, 245] on button "Take Quiz" at bounding box center [1054, 242] width 60 height 23
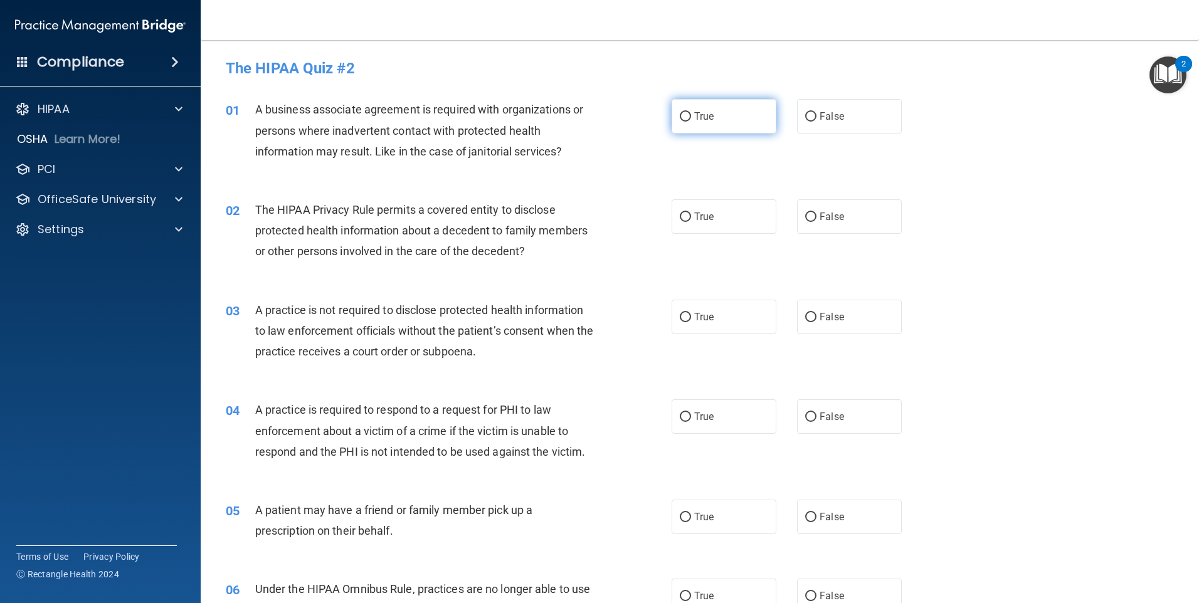
click at [577, 112] on input "True" at bounding box center [685, 116] width 11 height 9
radio input "true"
click at [577, 218] on input "True" at bounding box center [685, 217] width 11 height 9
radio input "true"
click at [577, 317] on input "False" at bounding box center [810, 317] width 11 height 9
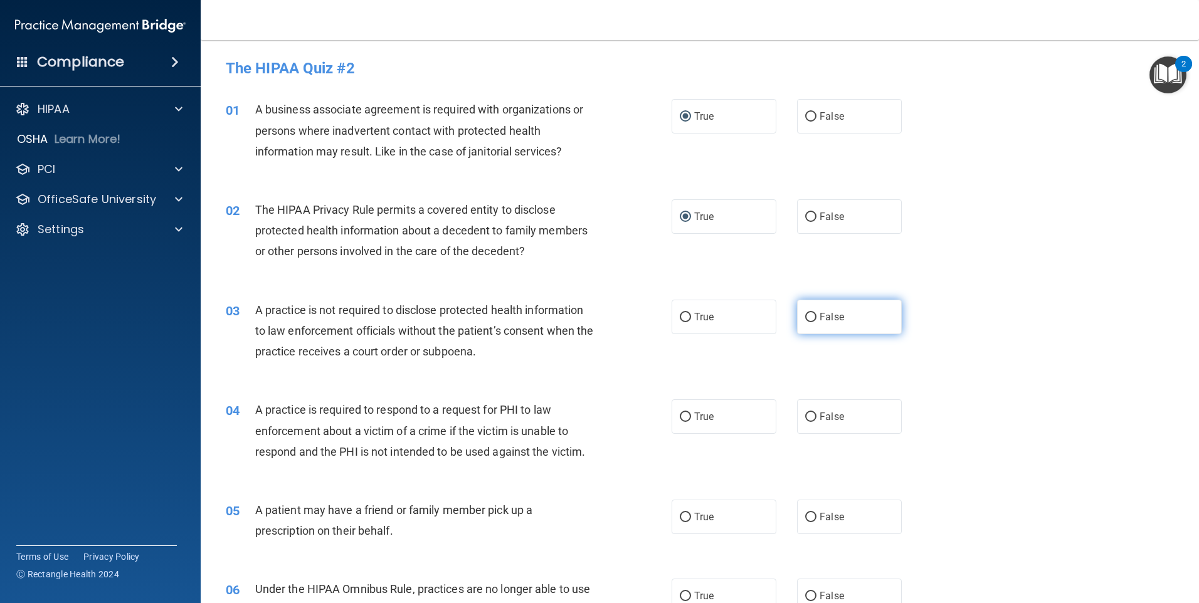
radio input "true"
click at [577, 416] on input "True" at bounding box center [685, 417] width 11 height 9
radio input "true"
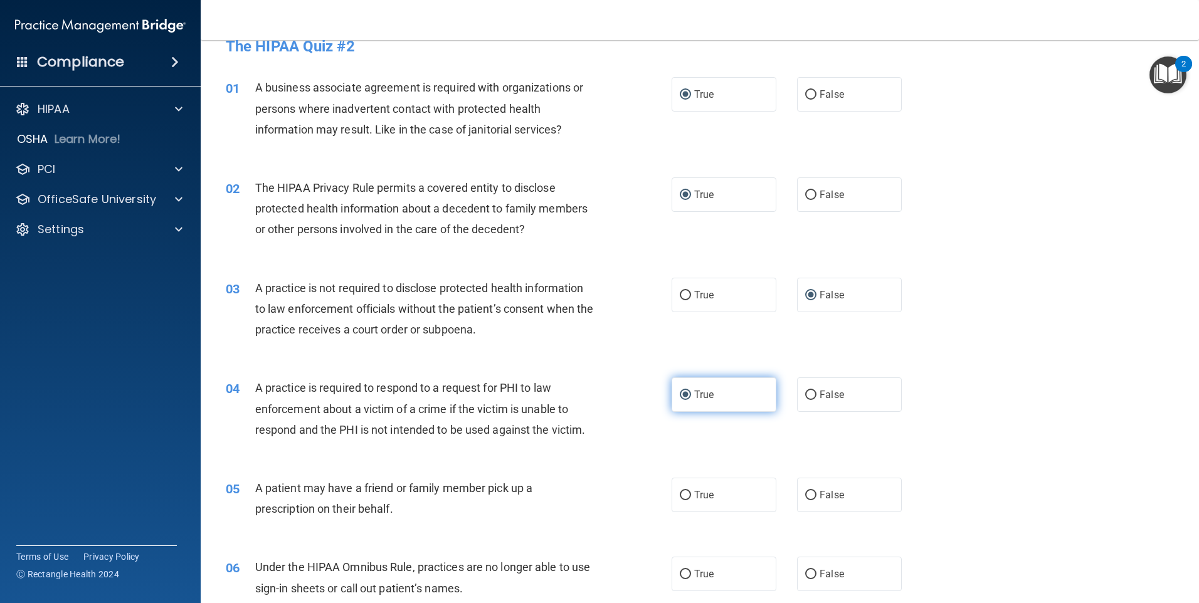
scroll to position [23, 0]
click at [577, 495] on input "False" at bounding box center [810, 494] width 11 height 9
radio input "true"
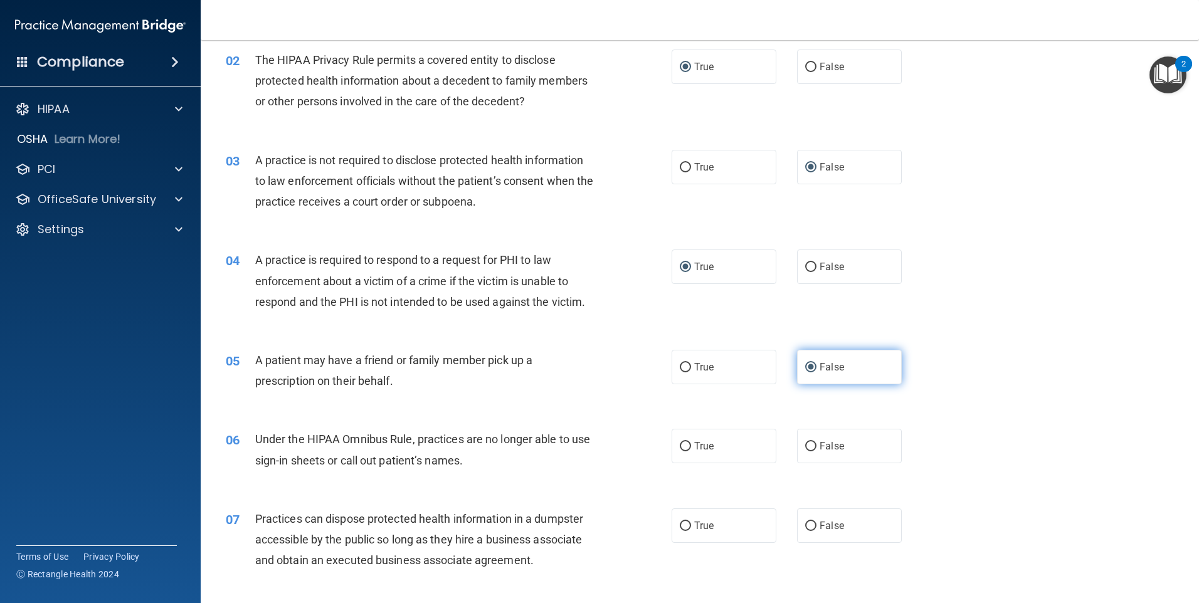
scroll to position [152, 0]
click at [577, 442] on input "True" at bounding box center [685, 444] width 11 height 9
radio input "true"
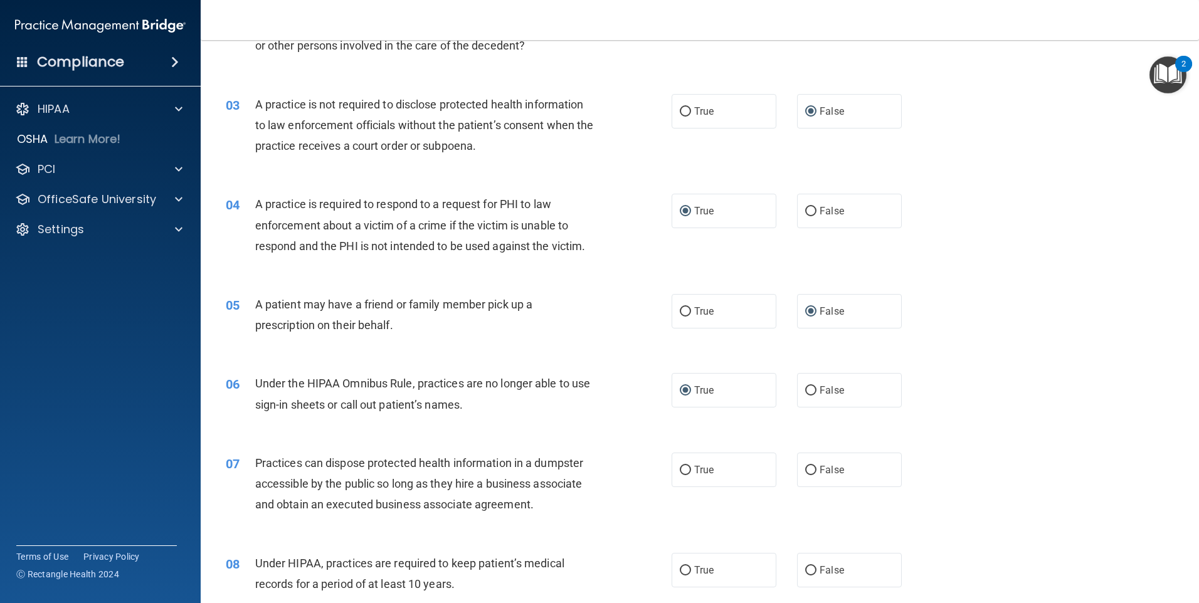
scroll to position [206, 0]
click at [577, 473] on input "False" at bounding box center [810, 469] width 11 height 9
radio input "true"
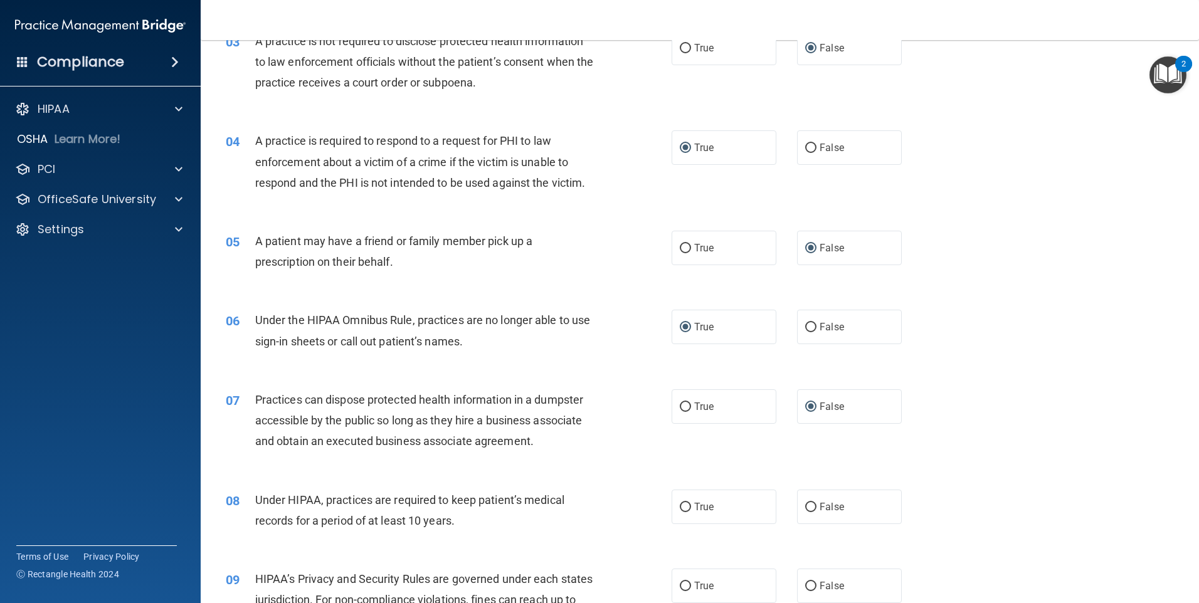
scroll to position [270, 0]
click at [577, 511] on input "False" at bounding box center [810, 506] width 11 height 9
radio input "true"
click at [577, 508] on input "False" at bounding box center [810, 506] width 11 height 9
click at [577, 508] on input "True" at bounding box center [685, 506] width 11 height 9
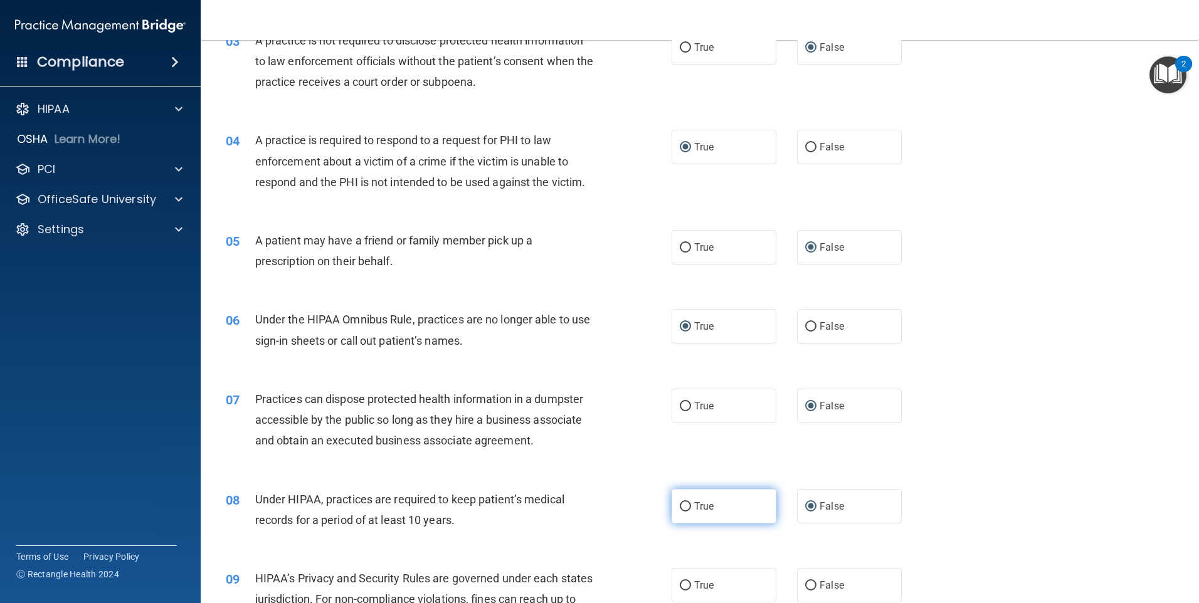
radio input "true"
radio input "false"
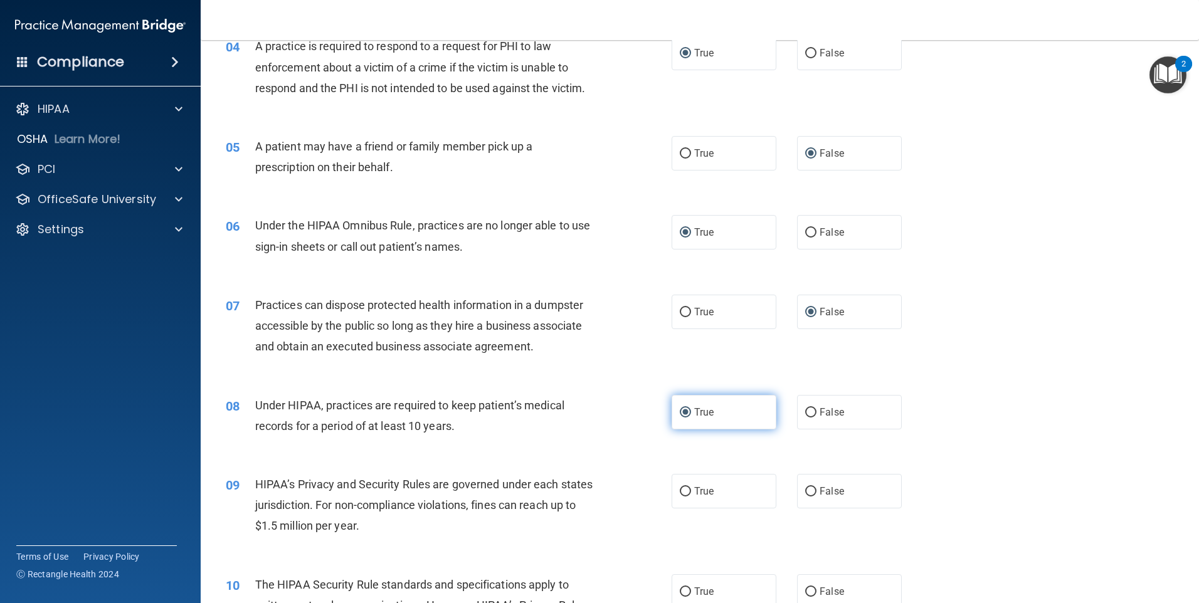
scroll to position [365, 0]
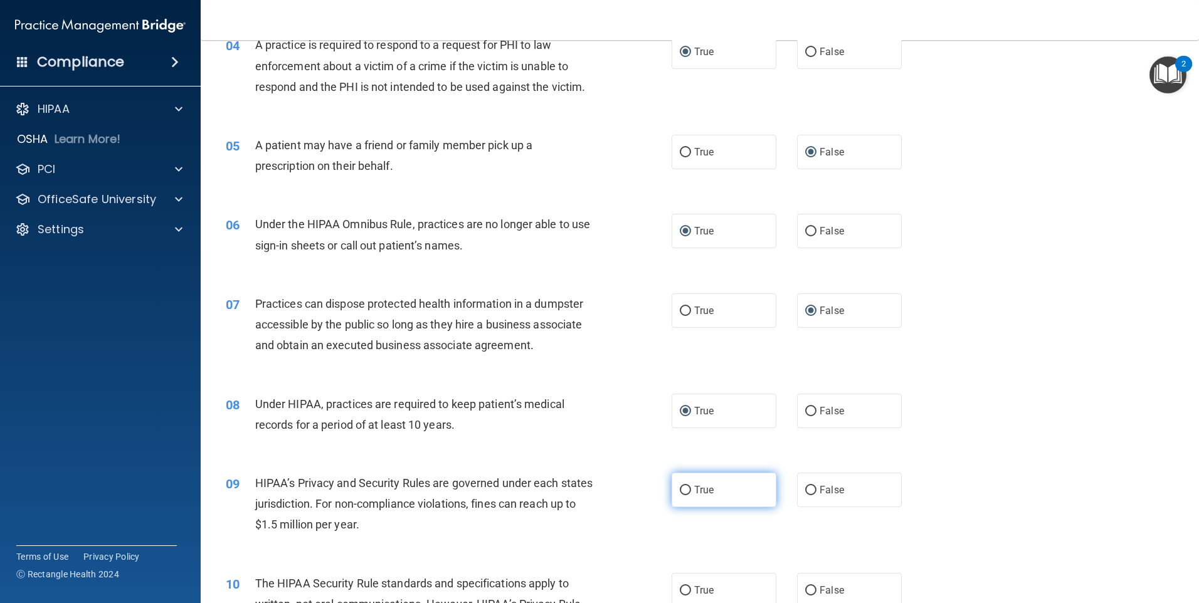
click at [577, 489] on input "True" at bounding box center [685, 490] width 11 height 9
radio input "true"
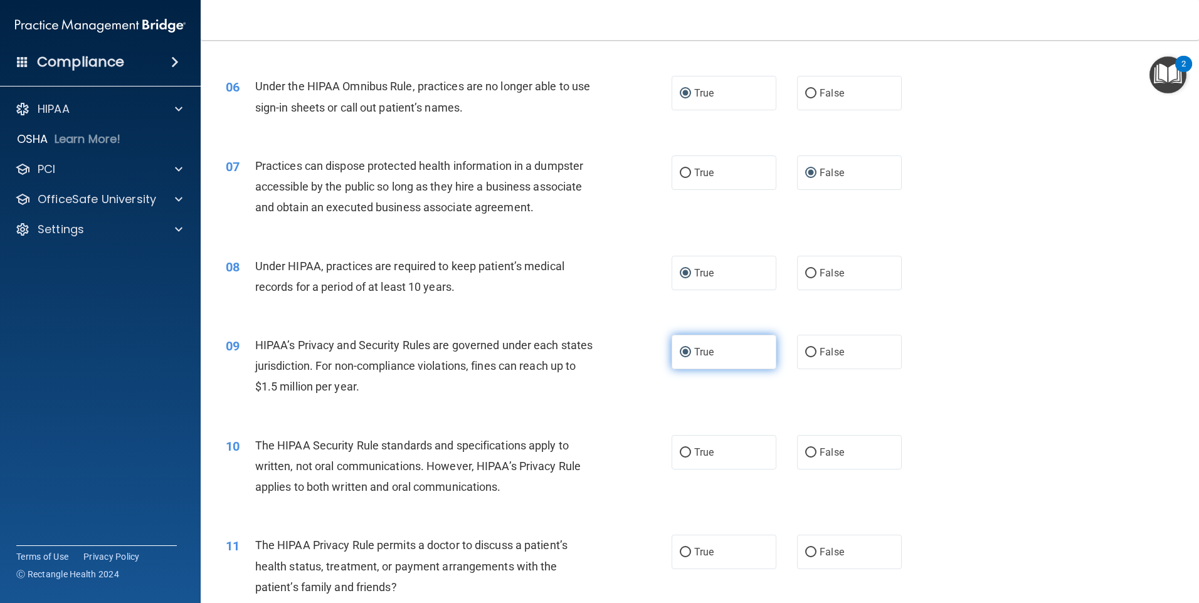
scroll to position [505, 0]
click at [577, 452] on input "False" at bounding box center [810, 451] width 11 height 9
radio input "true"
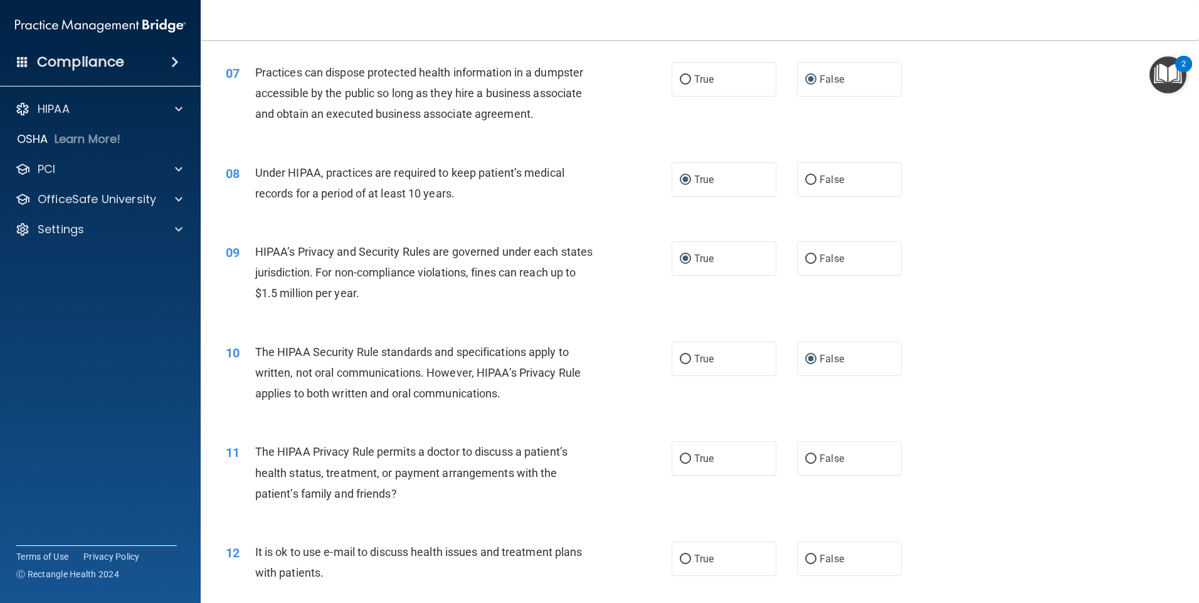
scroll to position [602, 0]
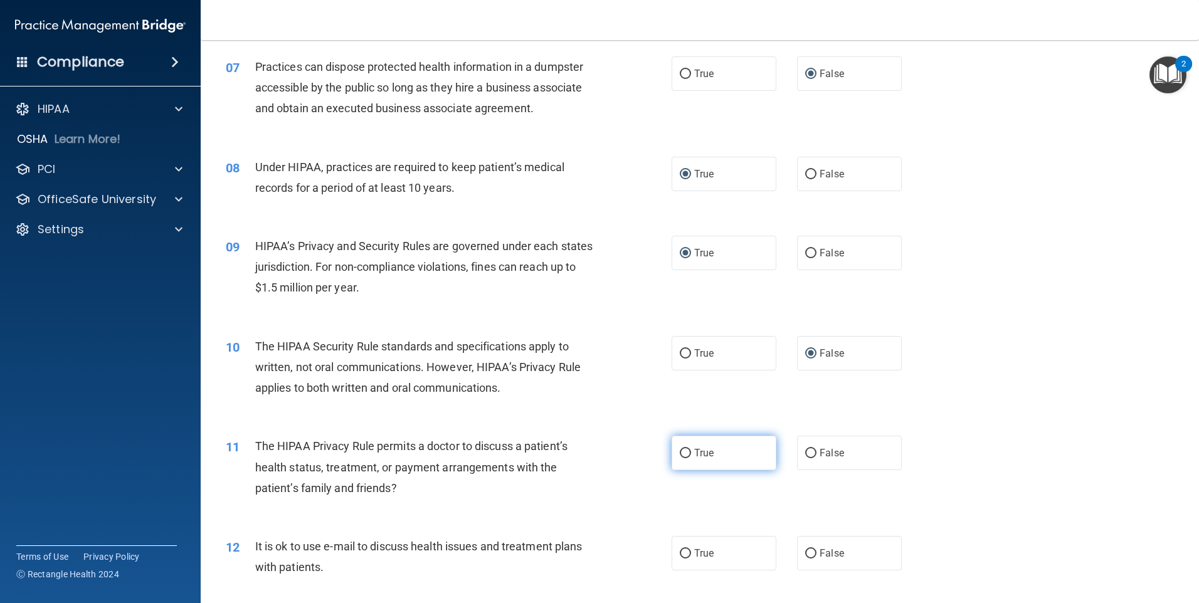
click at [577, 451] on input "True" at bounding box center [685, 453] width 11 height 9
radio input "true"
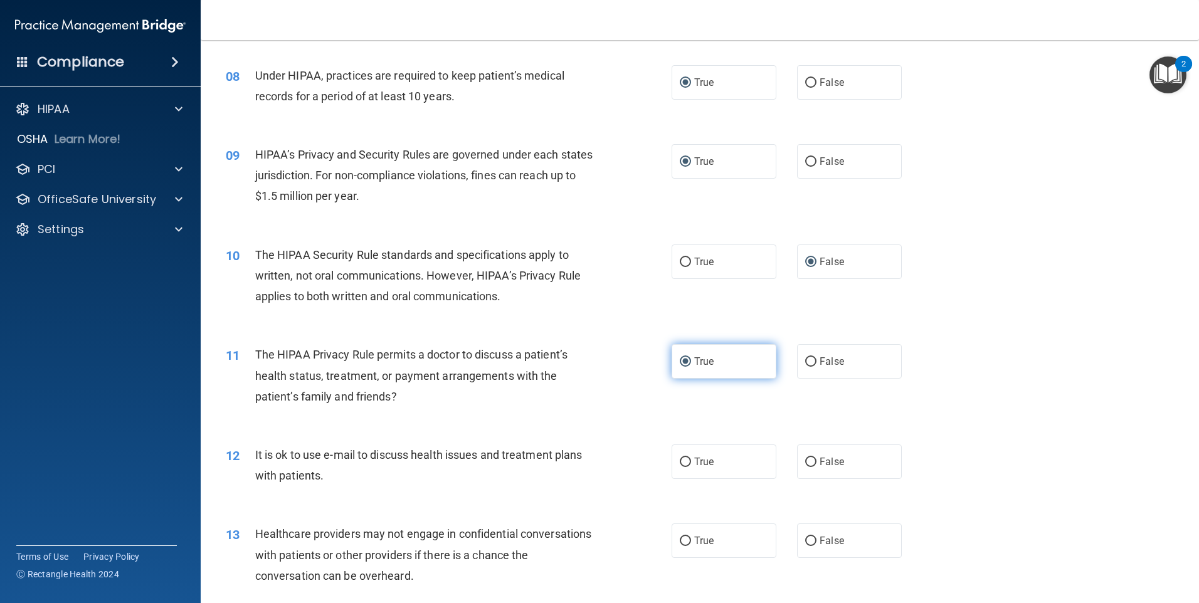
scroll to position [698, 0]
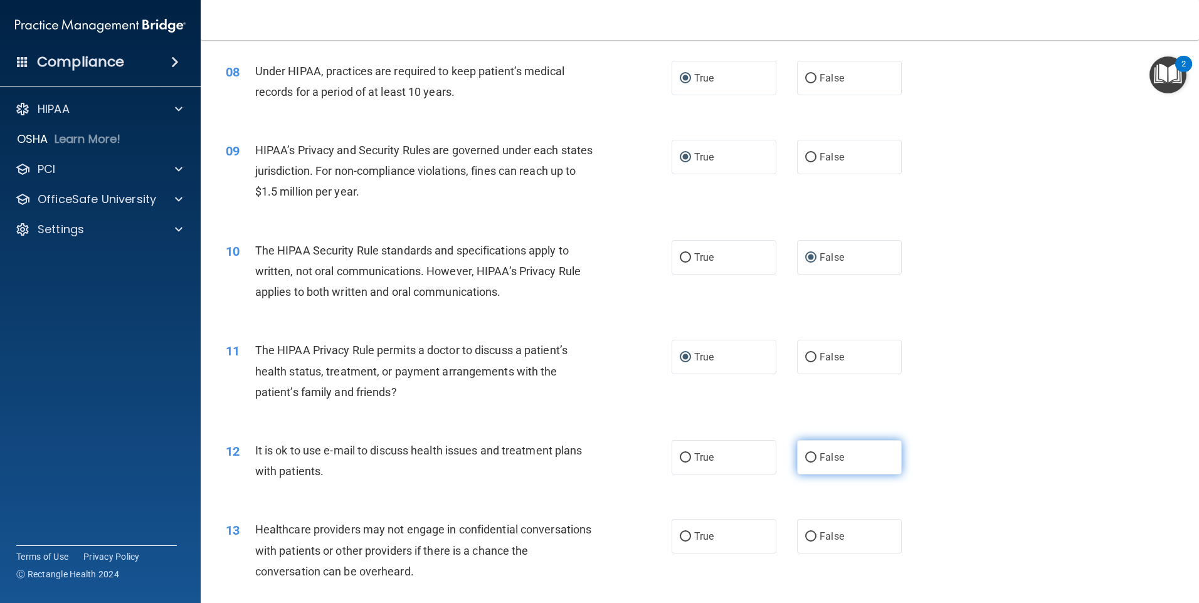
click at [577, 460] on input "False" at bounding box center [810, 457] width 11 height 9
radio input "true"
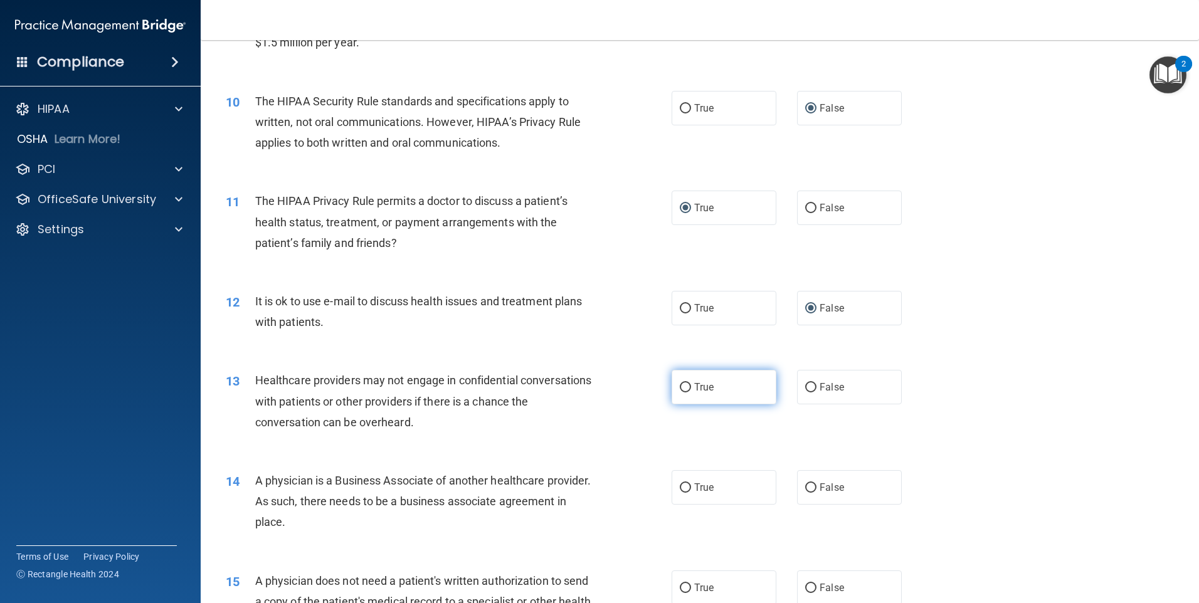
scroll to position [849, 0]
click at [577, 386] on input "True" at bounding box center [685, 386] width 11 height 9
radio input "true"
click at [577, 482] on input "True" at bounding box center [685, 486] width 11 height 9
radio input "true"
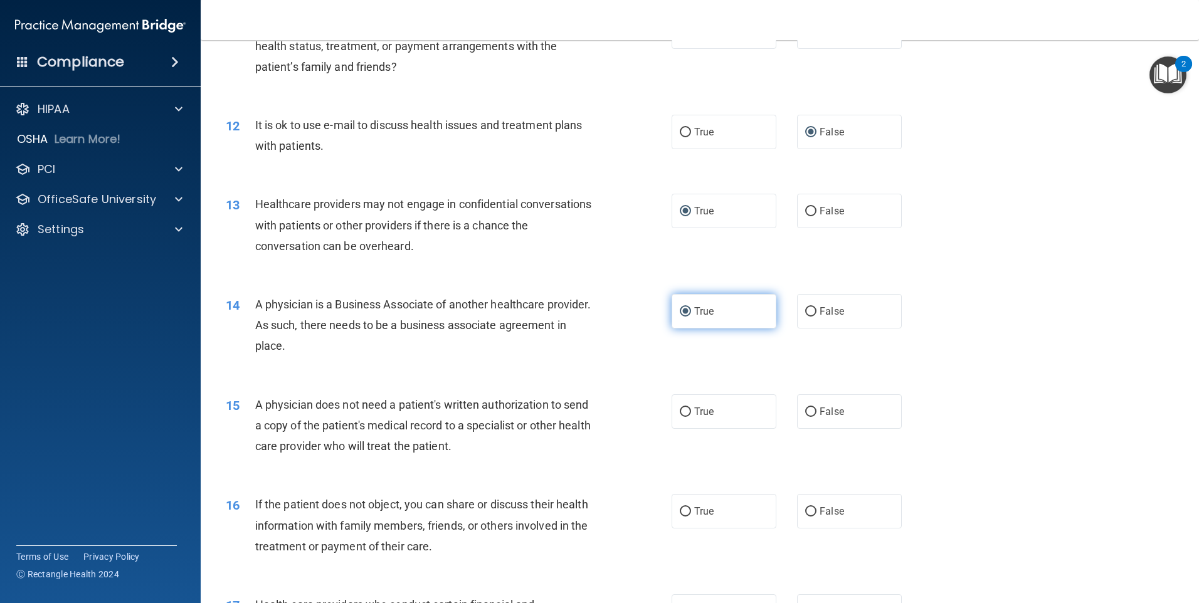
scroll to position [1025, 0]
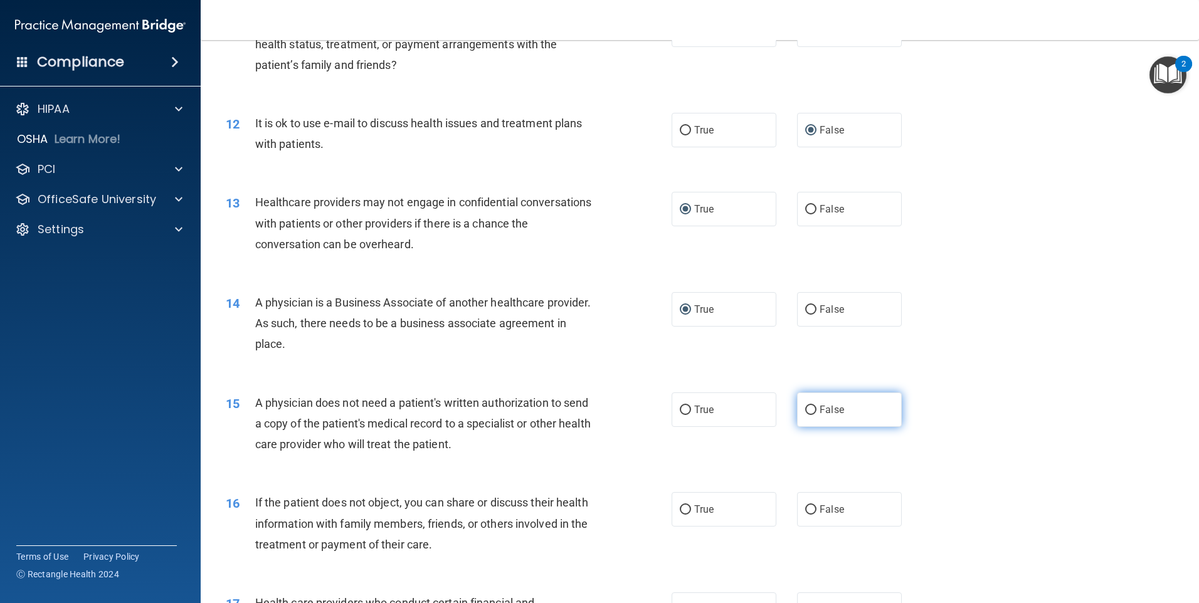
click at [577, 411] on input "False" at bounding box center [810, 410] width 11 height 9
radio input "true"
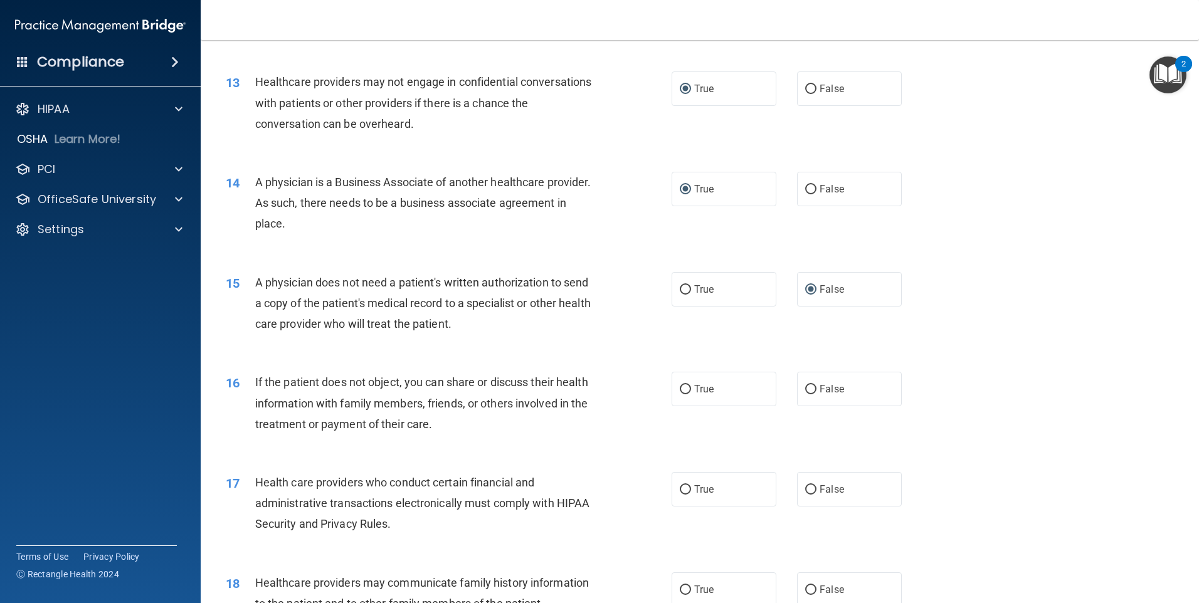
scroll to position [1147, 0]
click at [577, 390] on input "True" at bounding box center [685, 388] width 11 height 9
radio input "true"
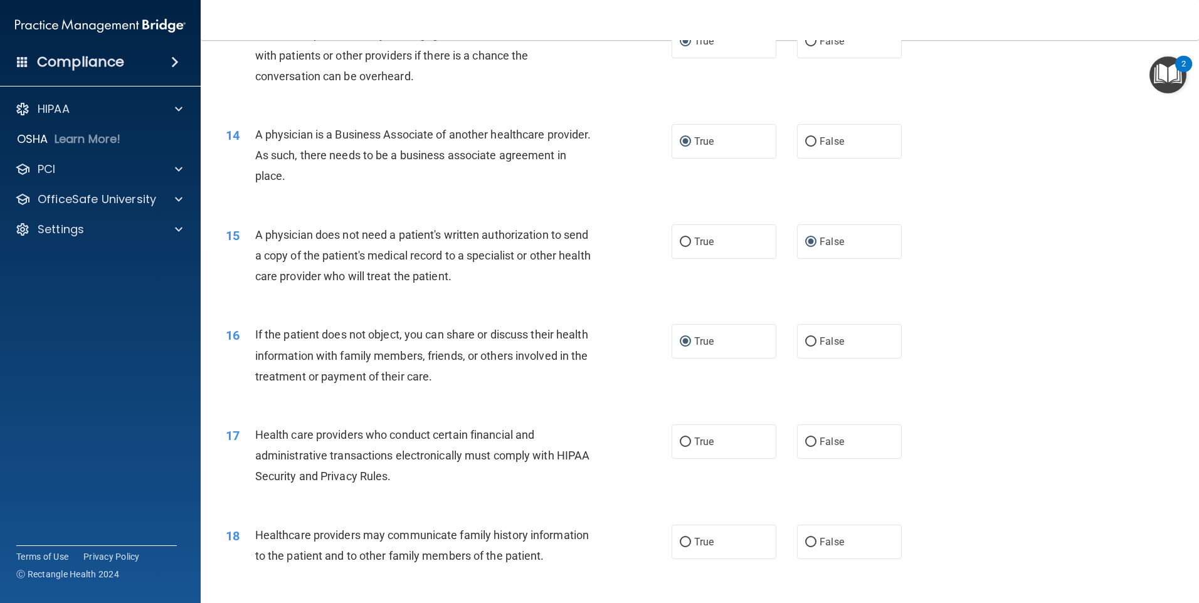
scroll to position [1195, 0]
click at [577, 442] on input "True" at bounding box center [685, 441] width 11 height 9
radio input "true"
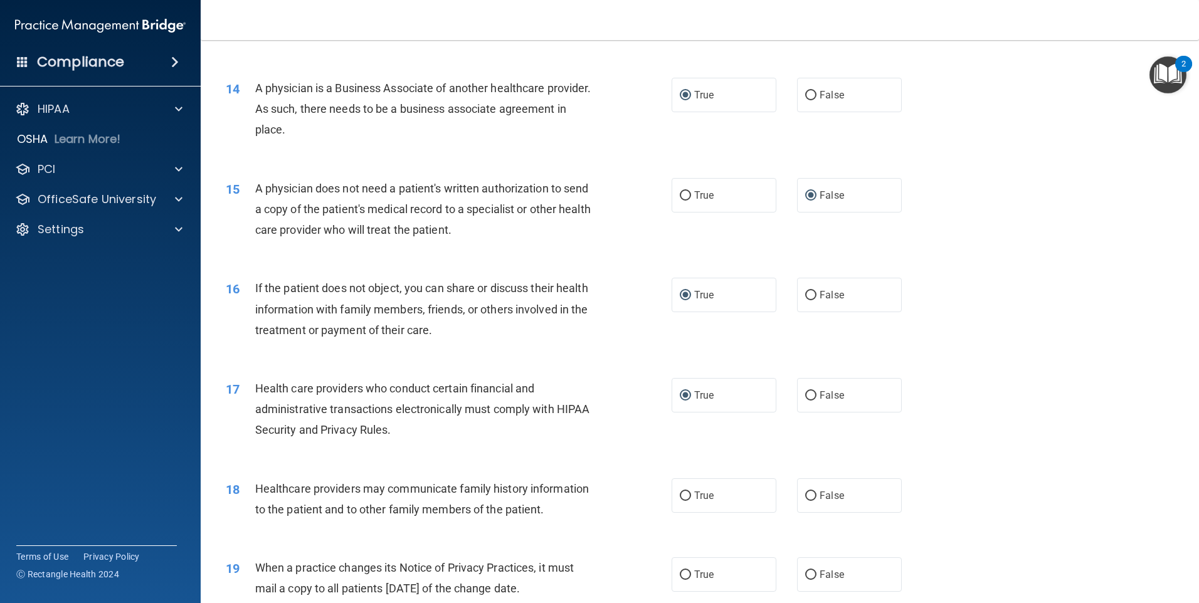
scroll to position [1241, 0]
click at [577, 495] on label "True" at bounding box center [724, 495] width 105 height 34
click at [577, 495] on input "True" at bounding box center [685, 495] width 11 height 9
radio input "true"
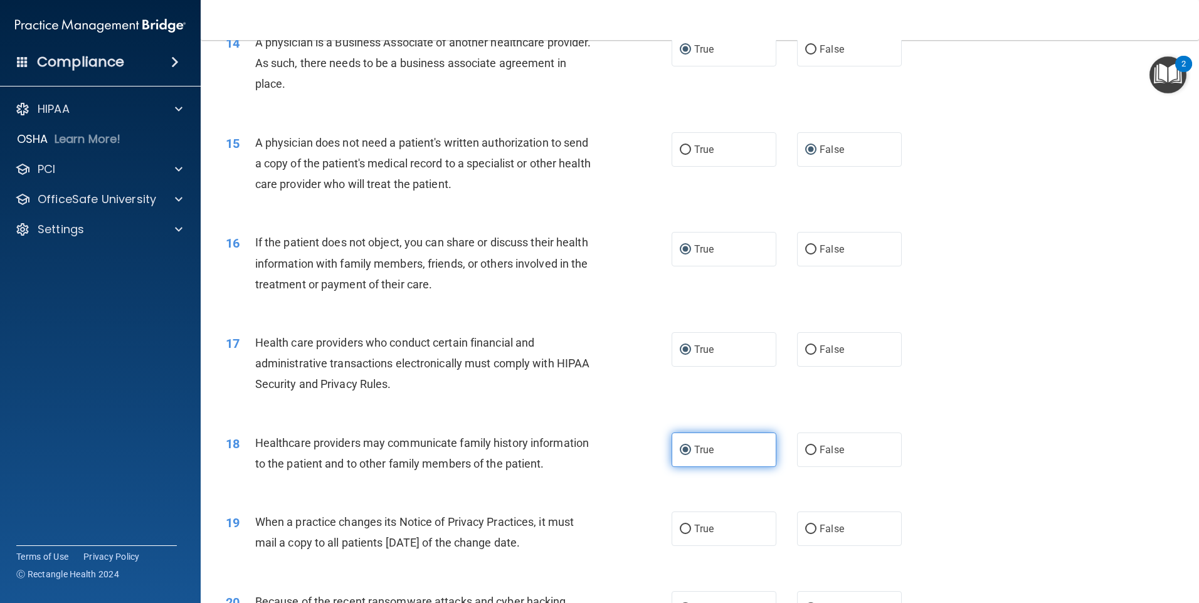
scroll to position [1289, 0]
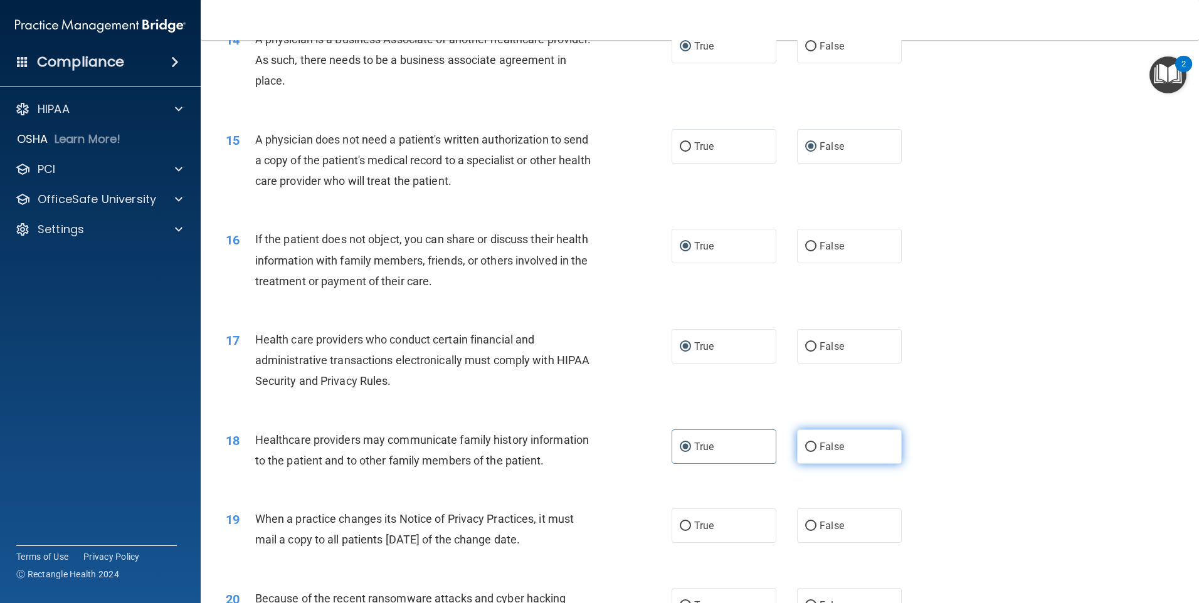
click at [577, 448] on input "False" at bounding box center [810, 447] width 11 height 9
radio input "true"
radio input "false"
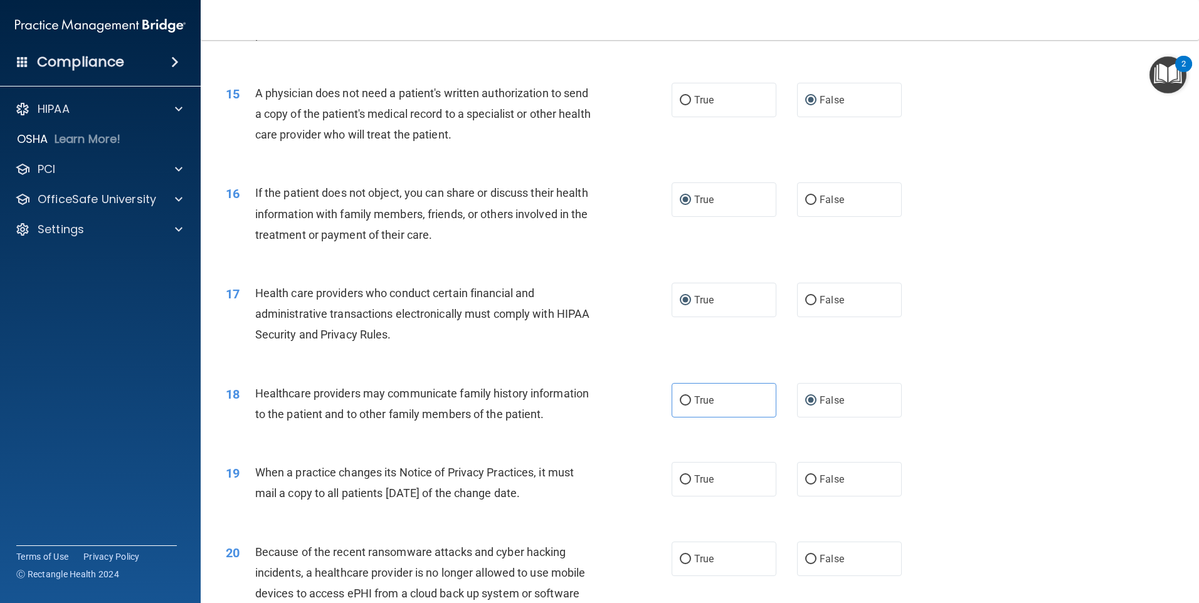
scroll to position [1342, 0]
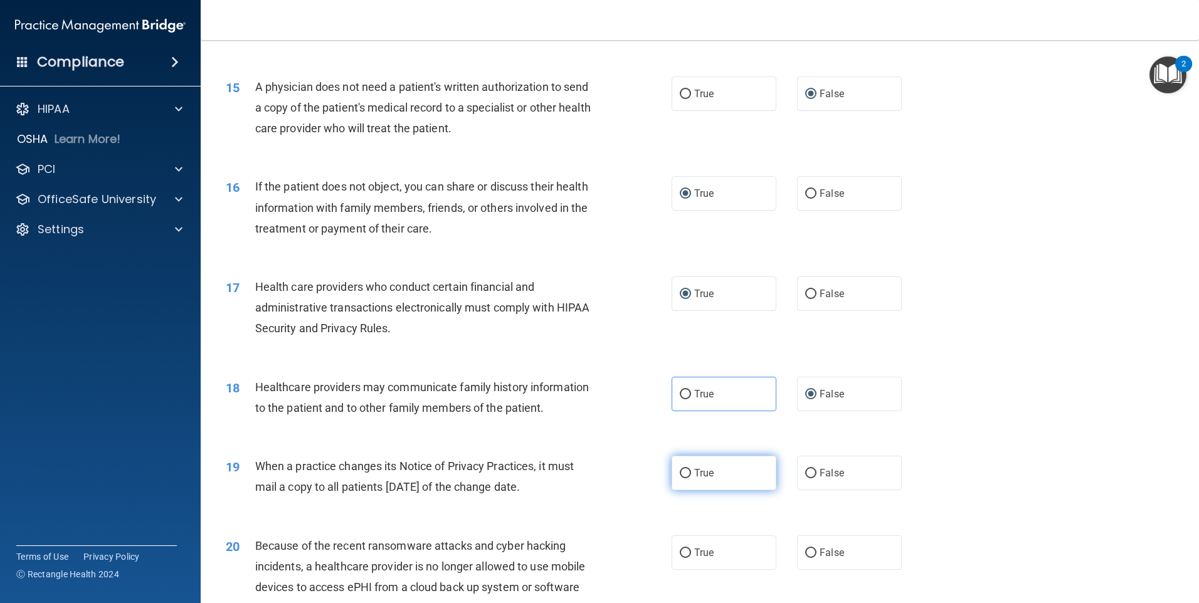
click at [577, 473] on input "True" at bounding box center [685, 473] width 11 height 9
radio input "true"
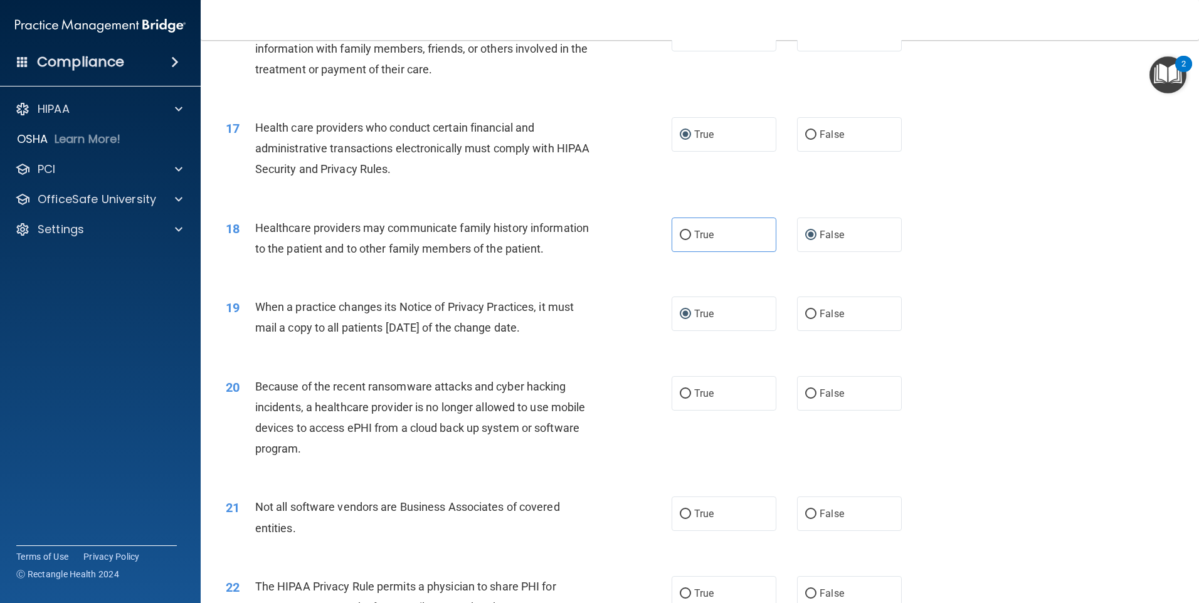
scroll to position [1508, 0]
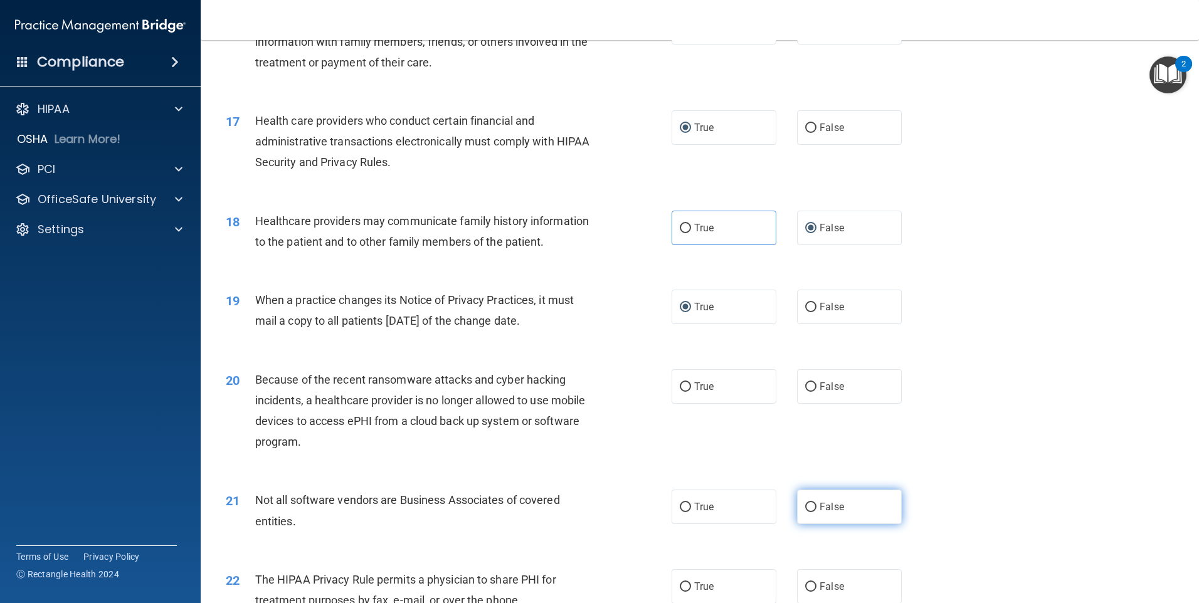
click at [577, 510] on label "False" at bounding box center [849, 507] width 105 height 34
click at [577, 510] on input "False" at bounding box center [810, 507] width 11 height 9
radio input "true"
click at [577, 386] on input "True" at bounding box center [685, 387] width 11 height 9
radio input "true"
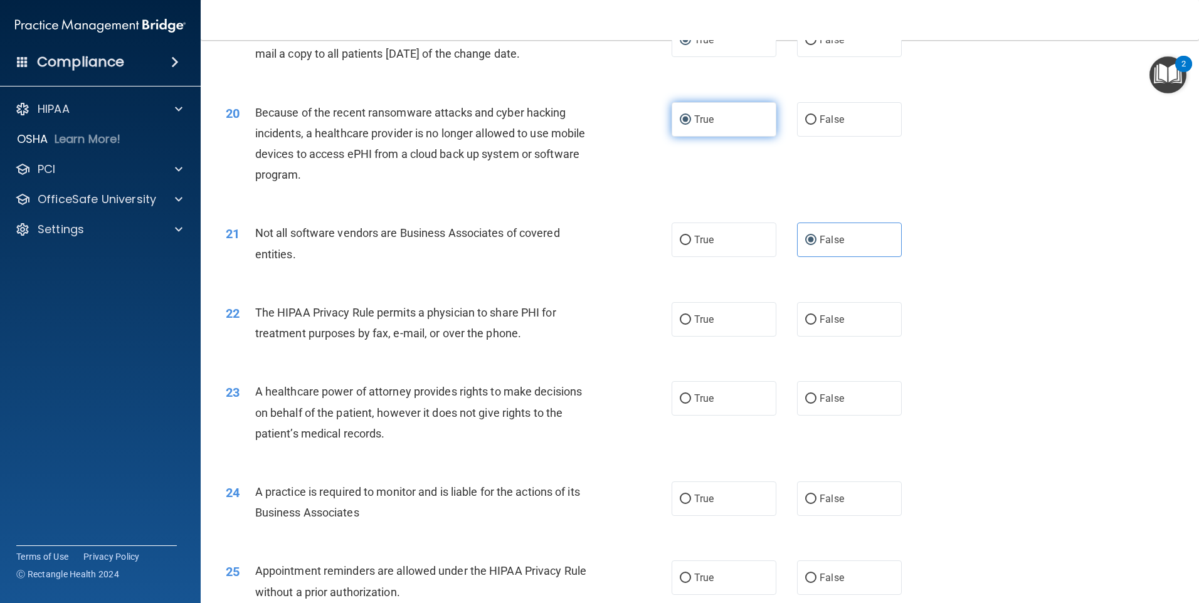
scroll to position [1776, 0]
click at [577, 317] on input "True" at bounding box center [685, 318] width 11 height 9
radio input "true"
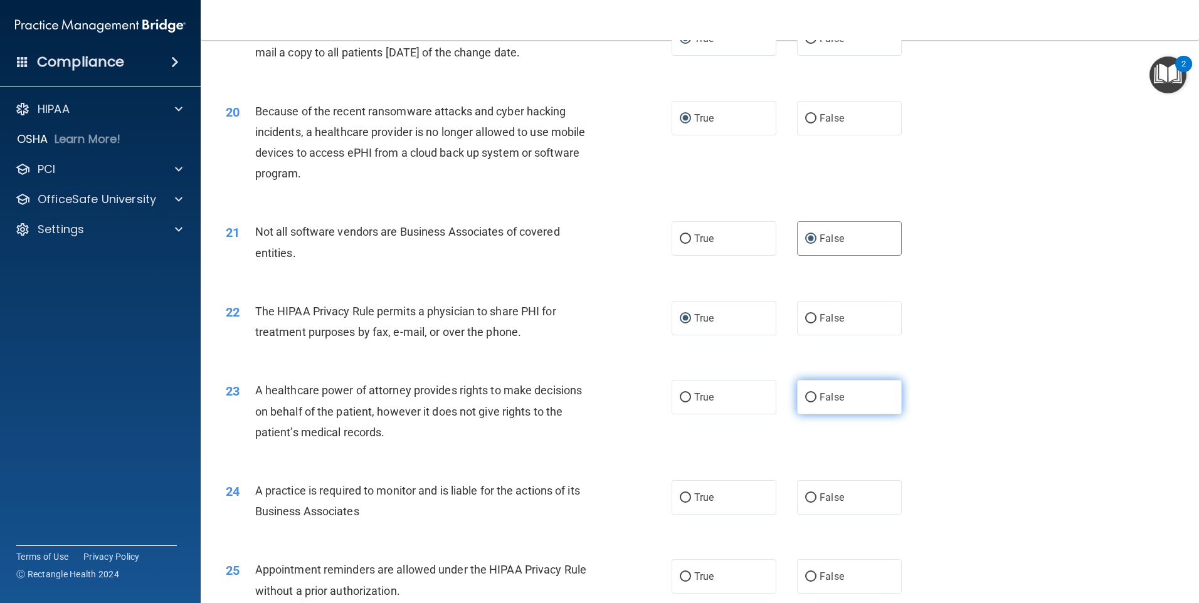
click at [577, 393] on input "False" at bounding box center [810, 397] width 11 height 9
radio input "true"
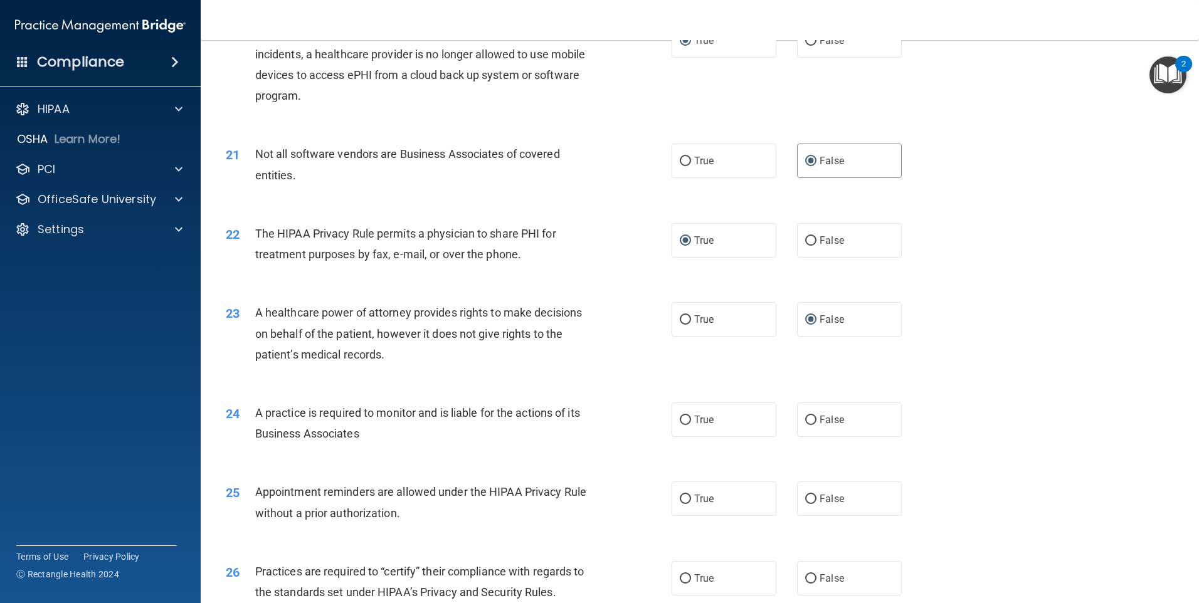
scroll to position [1866, 0]
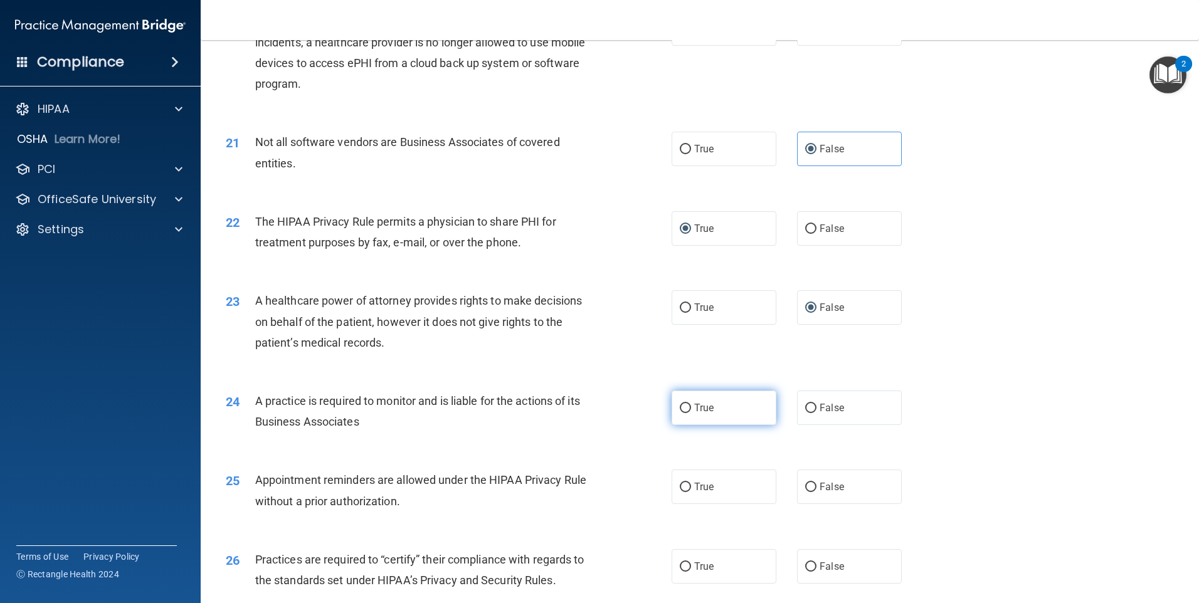
click at [577, 408] on input "True" at bounding box center [685, 408] width 11 height 9
radio input "true"
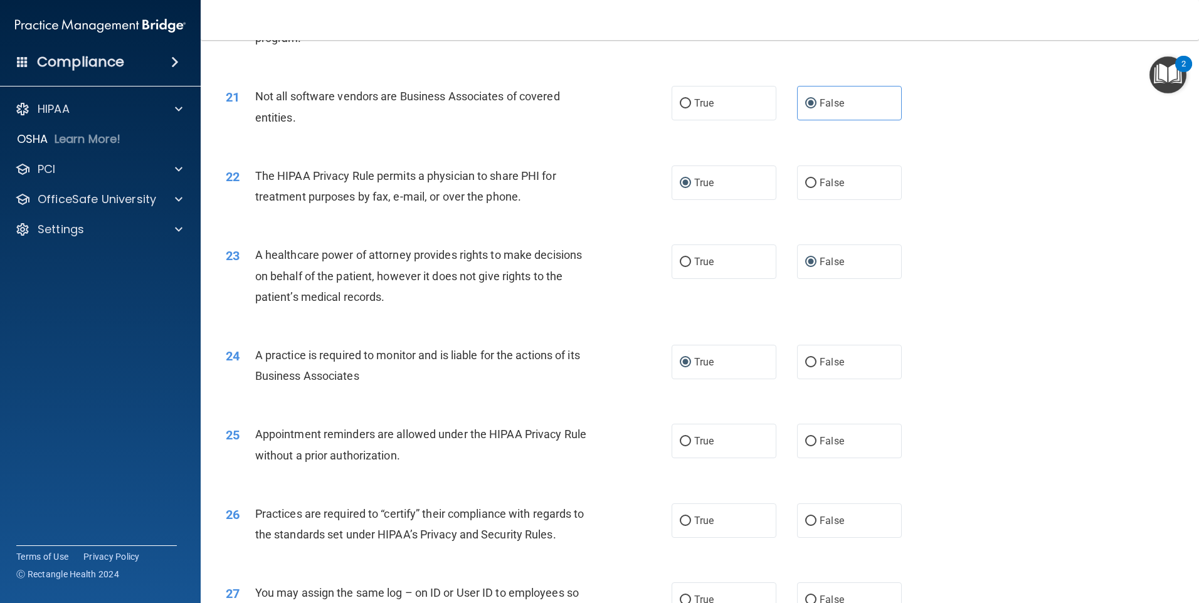
scroll to position [1920, 0]
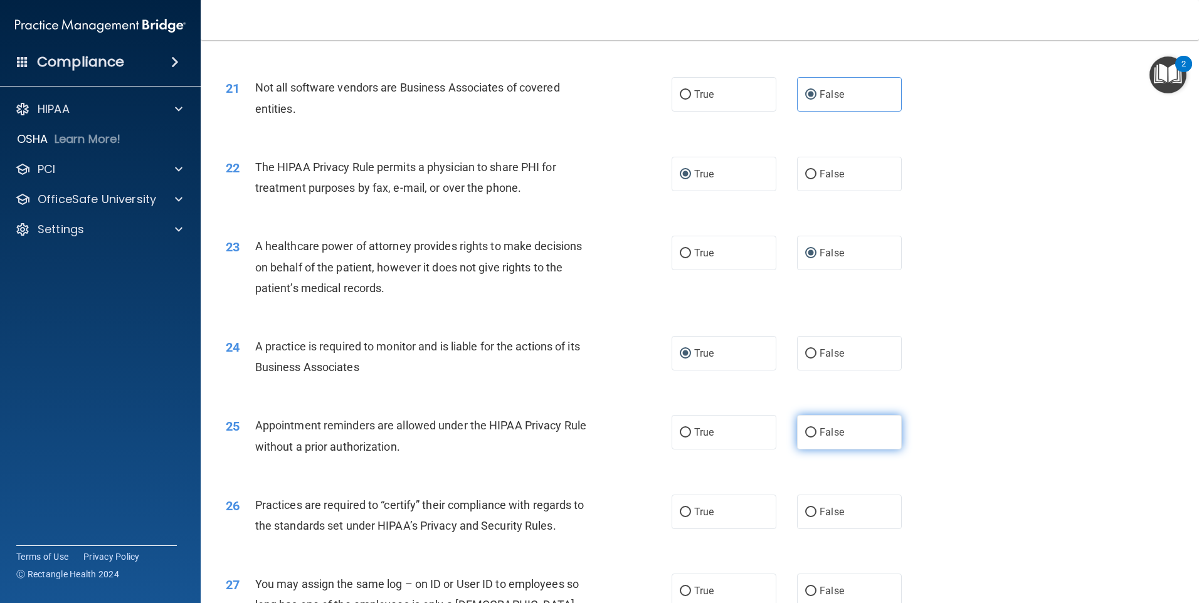
click at [577, 431] on input "False" at bounding box center [810, 432] width 11 height 9
radio input "true"
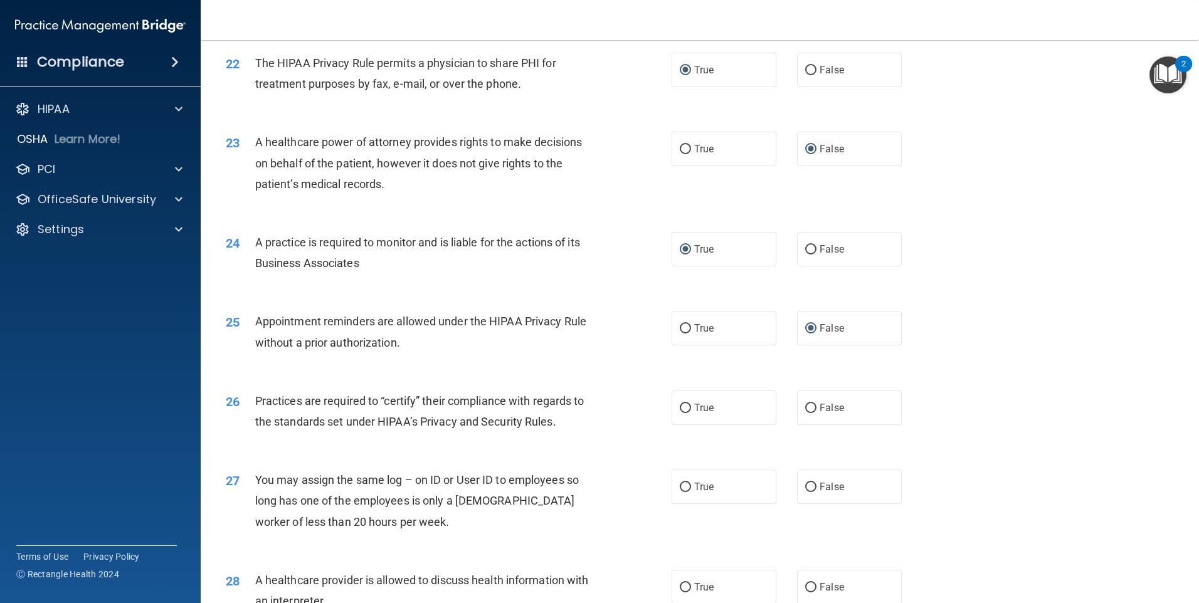
scroll to position [2030, 0]
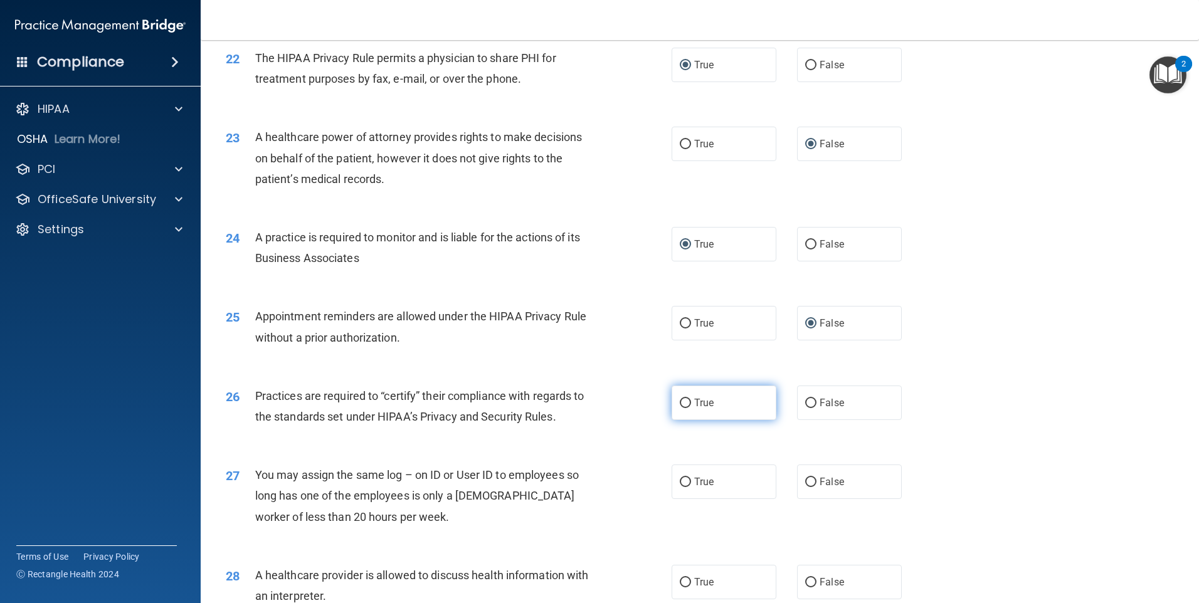
click at [577, 400] on input "True" at bounding box center [685, 403] width 11 height 9
radio input "true"
click at [577, 485] on input "False" at bounding box center [810, 482] width 11 height 9
radio input "true"
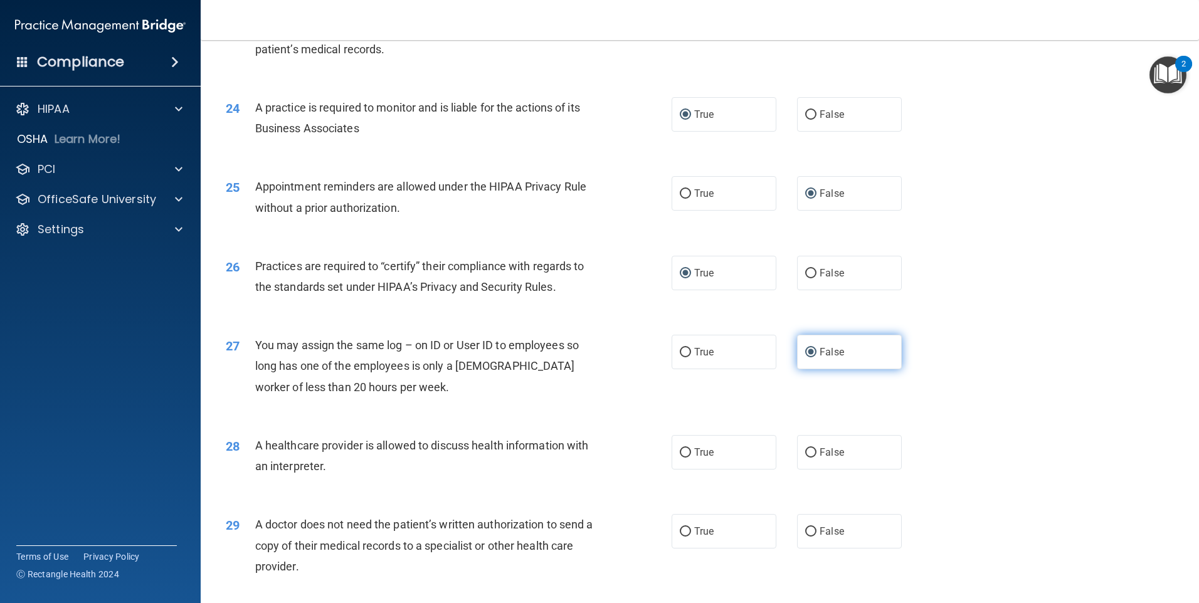
scroll to position [2161, 0]
click at [577, 449] on input "True" at bounding box center [685, 451] width 11 height 9
radio input "true"
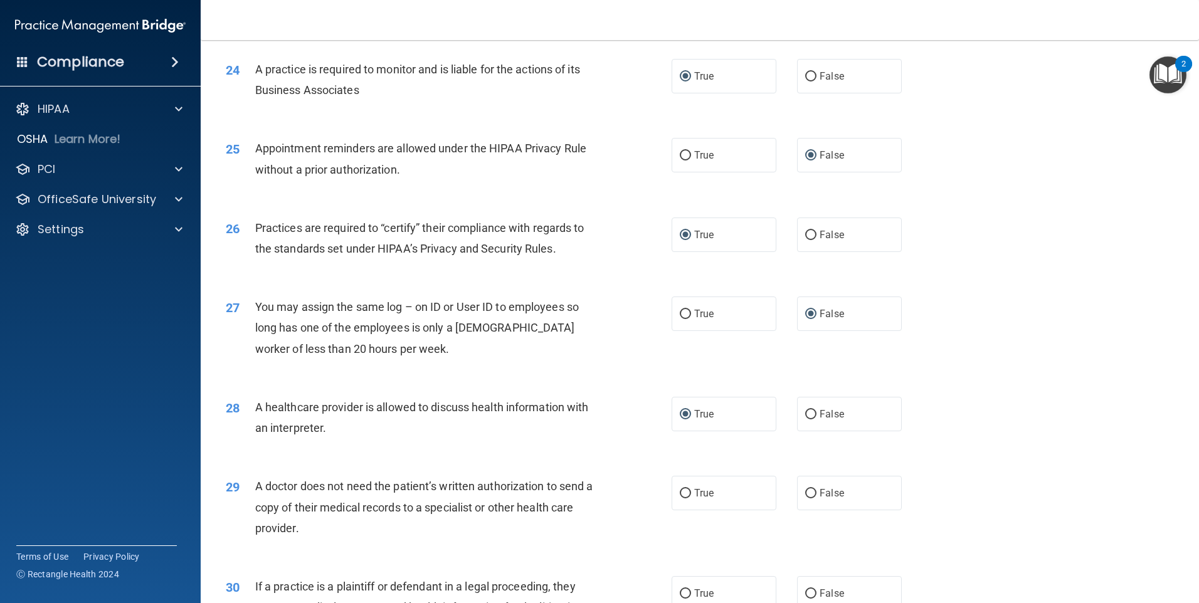
scroll to position [2204, 0]
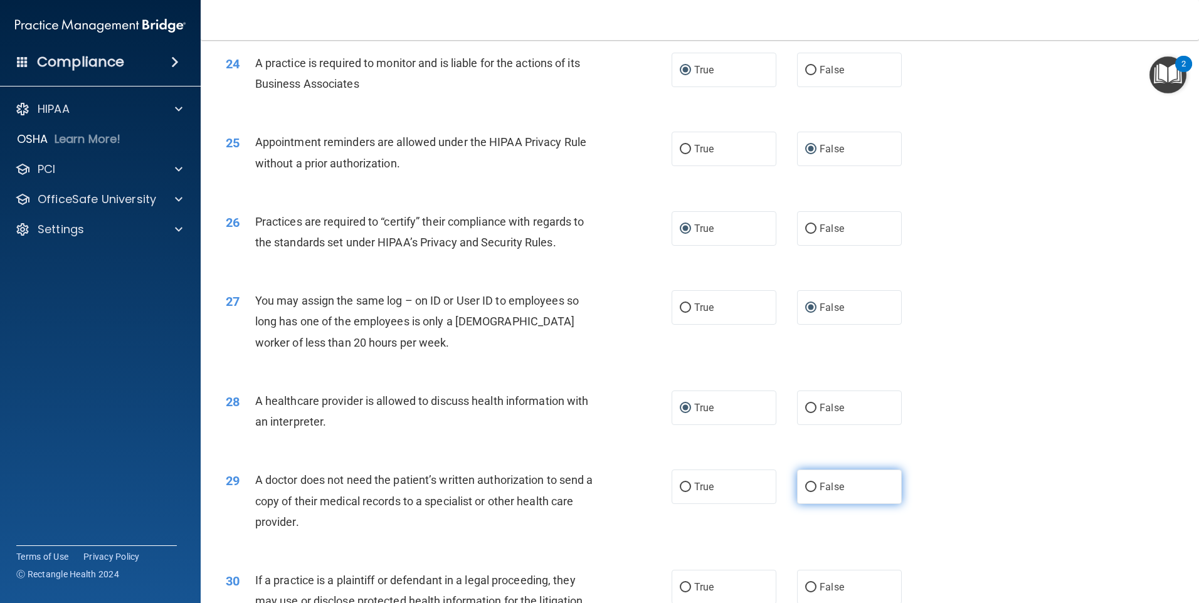
click at [577, 485] on input "False" at bounding box center [810, 487] width 11 height 9
radio input "true"
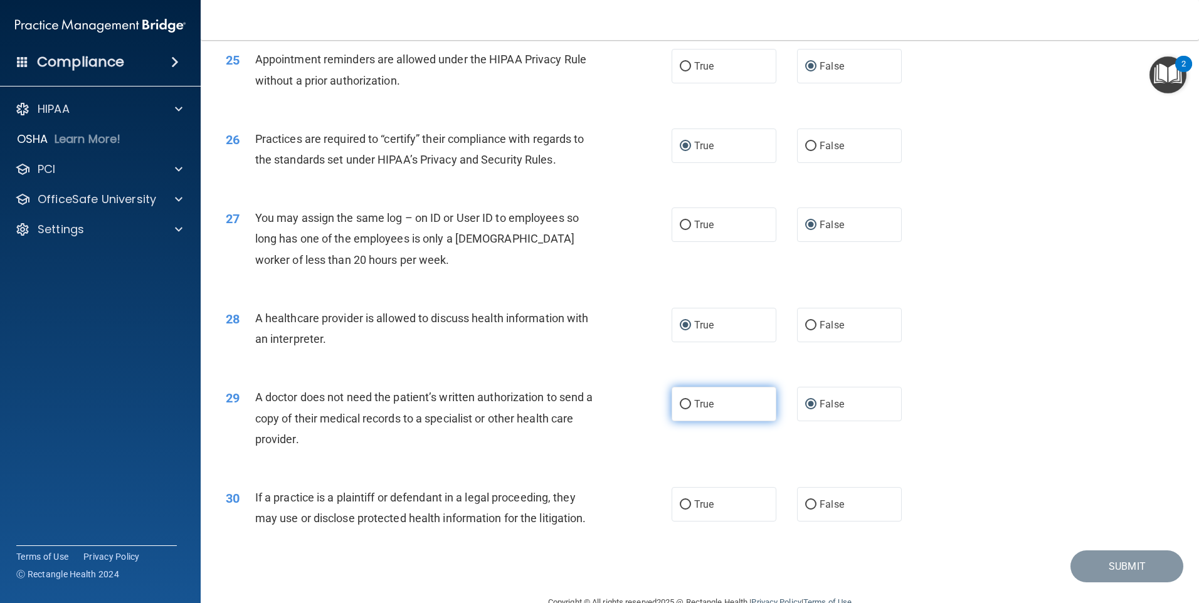
scroll to position [2294, 0]
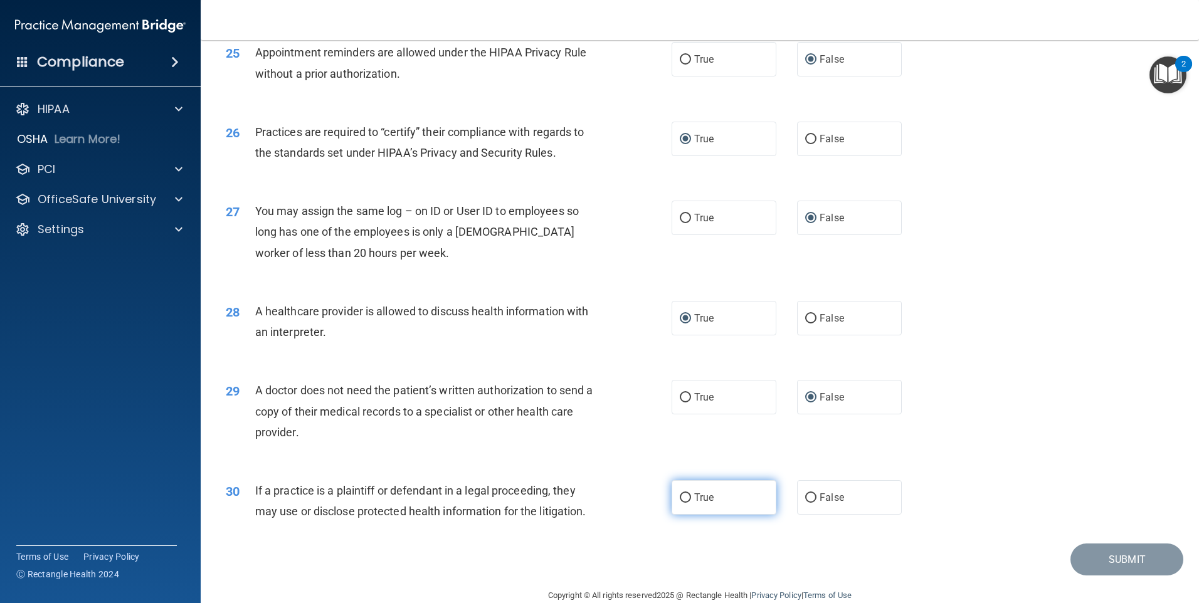
click at [577, 494] on input "True" at bounding box center [685, 498] width 11 height 9
radio input "true"
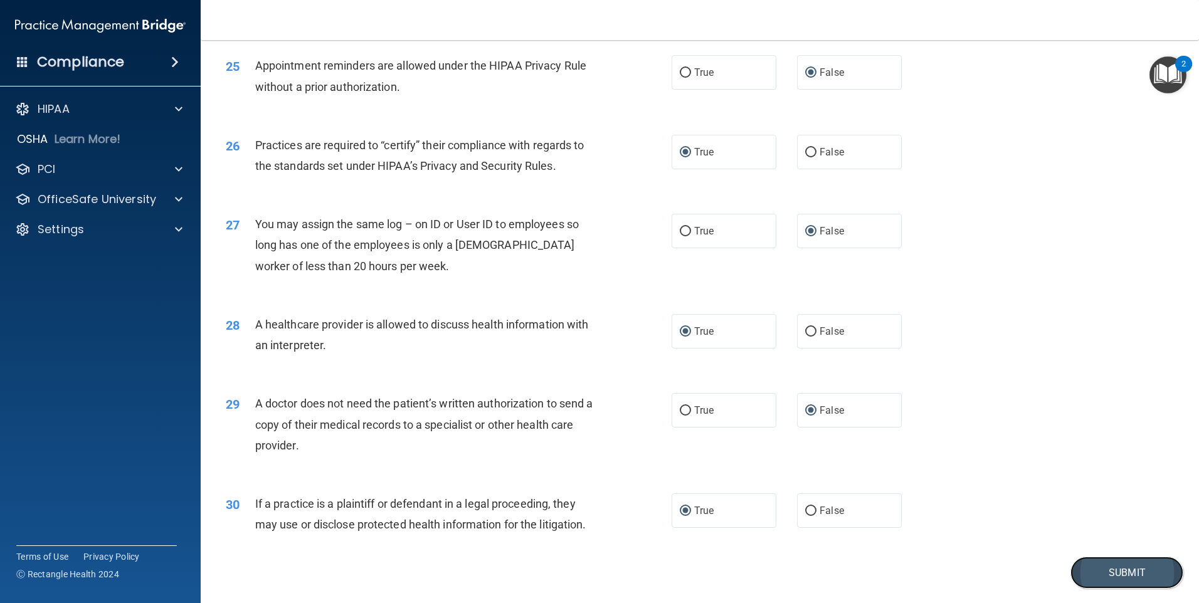
click at [577, 559] on button "Submit" at bounding box center [1127, 573] width 113 height 32
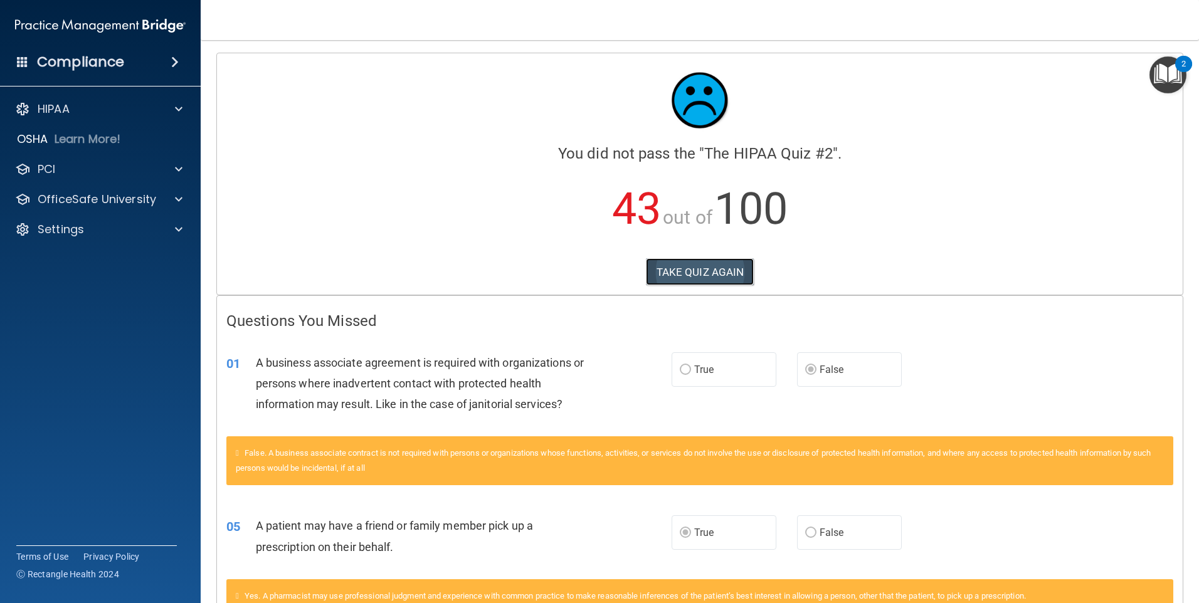
click at [577, 269] on button "TAKE QUIZ AGAIN" at bounding box center [700, 272] width 109 height 28
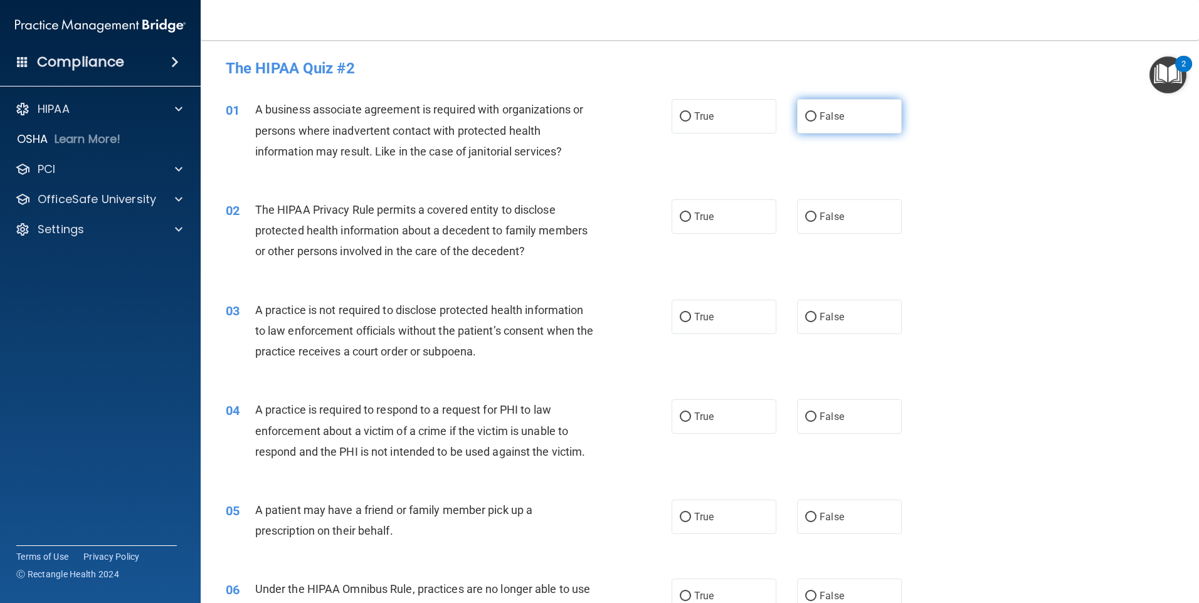
click at [577, 115] on input "False" at bounding box center [810, 116] width 11 height 9
radio input "true"
click at [577, 216] on input "True" at bounding box center [685, 217] width 11 height 9
radio input "true"
click at [577, 319] on input "False" at bounding box center [810, 317] width 11 height 9
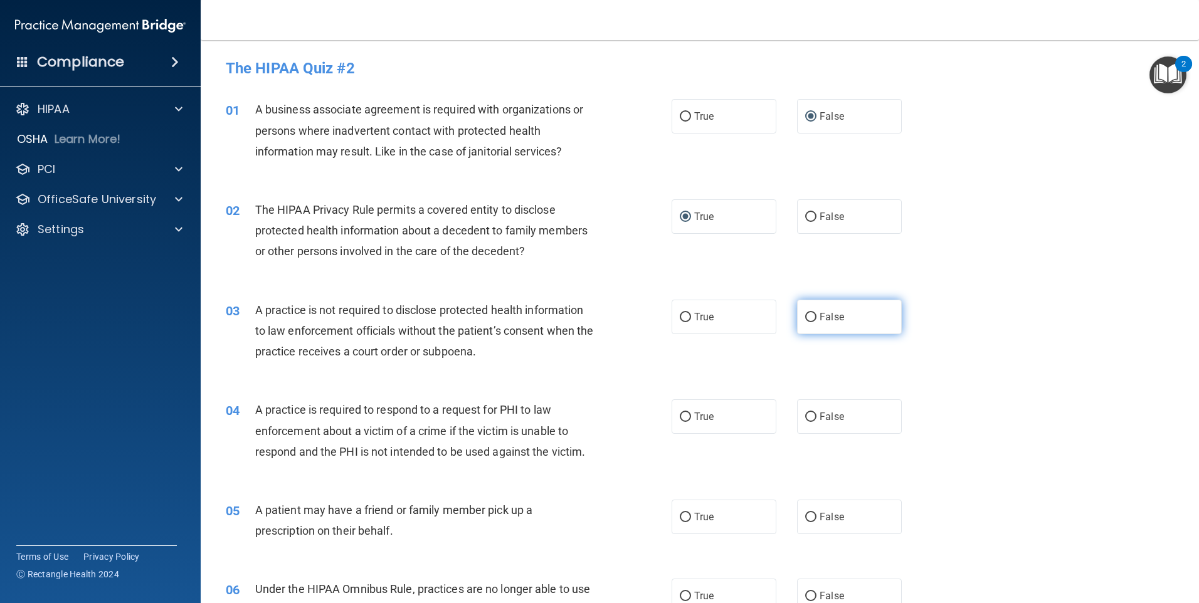
radio input "true"
click at [577, 415] on input "True" at bounding box center [685, 417] width 11 height 9
radio input "true"
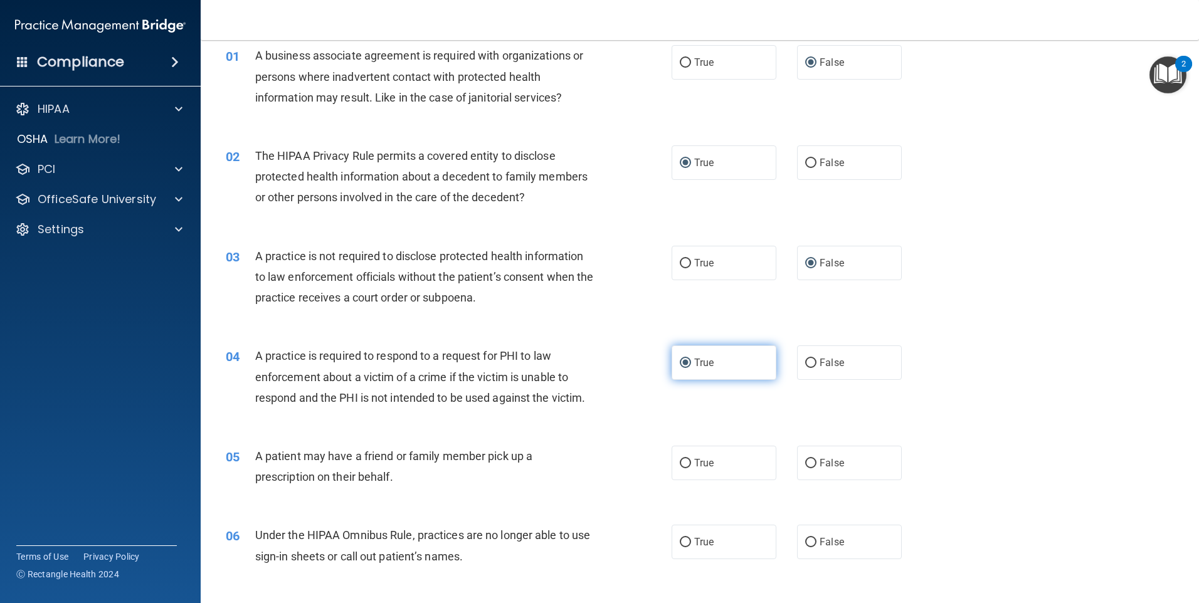
scroll to position [59, 0]
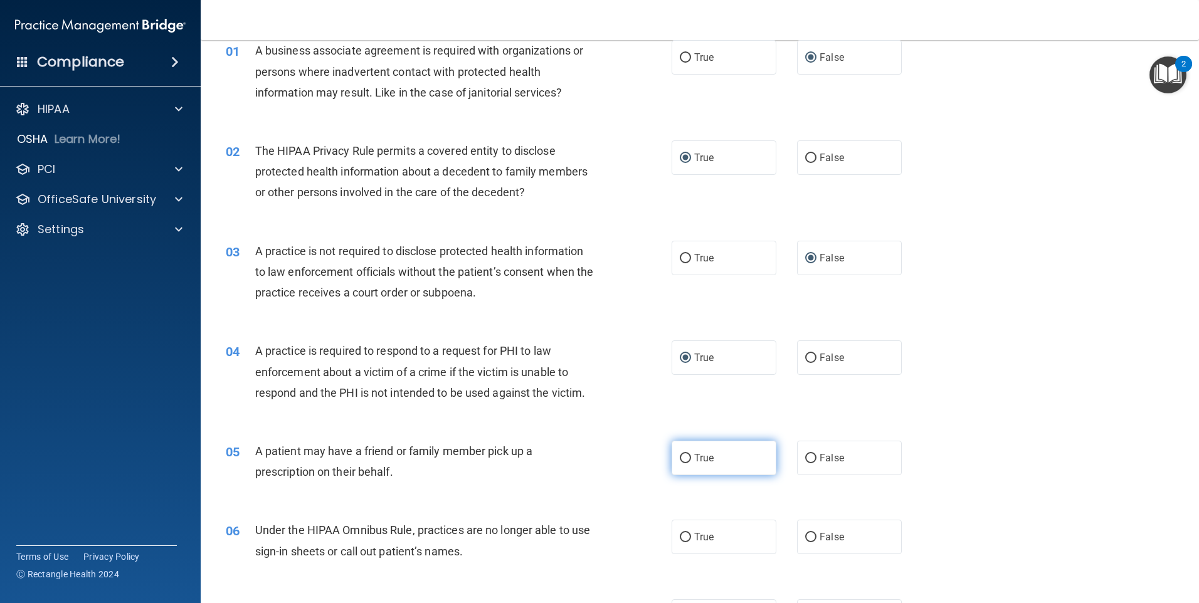
click at [577, 457] on input "True" at bounding box center [685, 458] width 11 height 9
radio input "true"
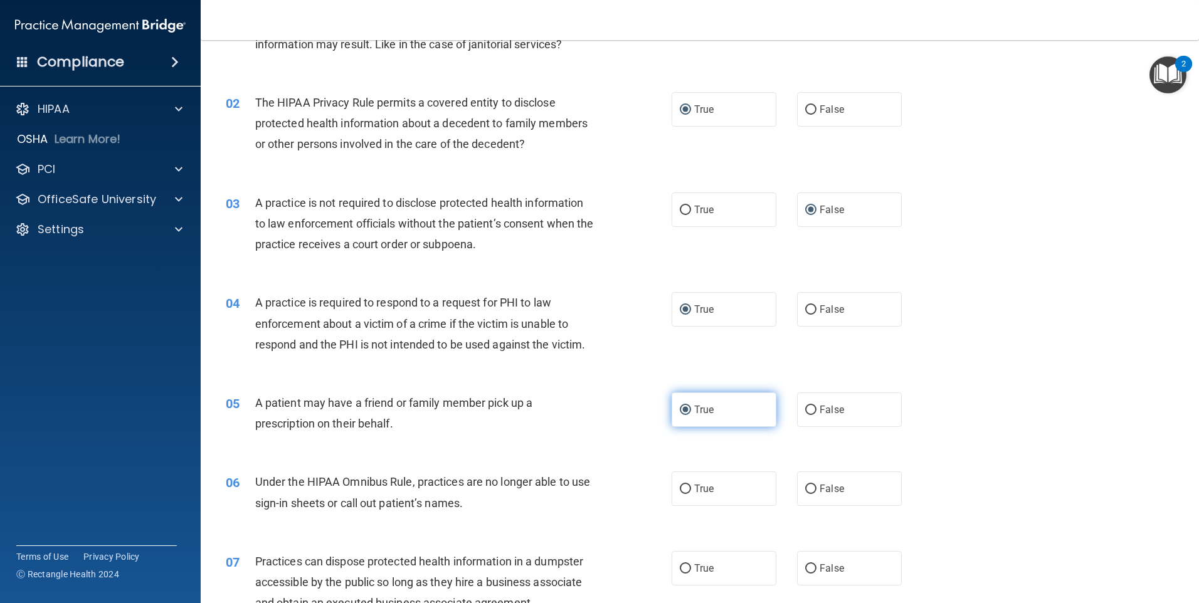
scroll to position [112, 0]
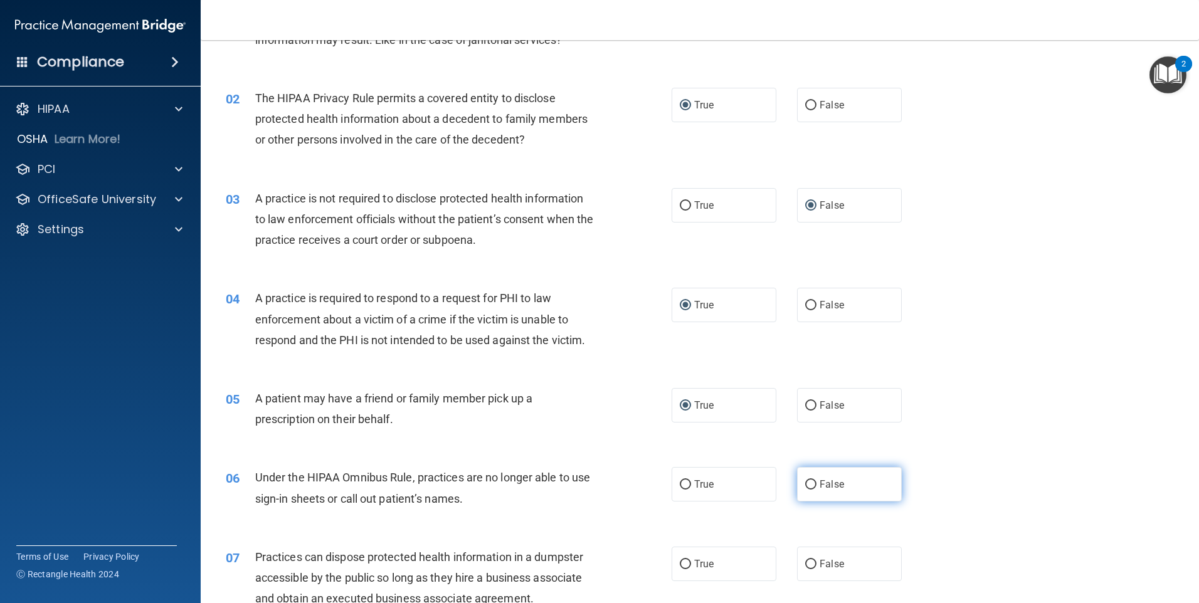
click at [577, 485] on input "False" at bounding box center [810, 484] width 11 height 9
radio input "true"
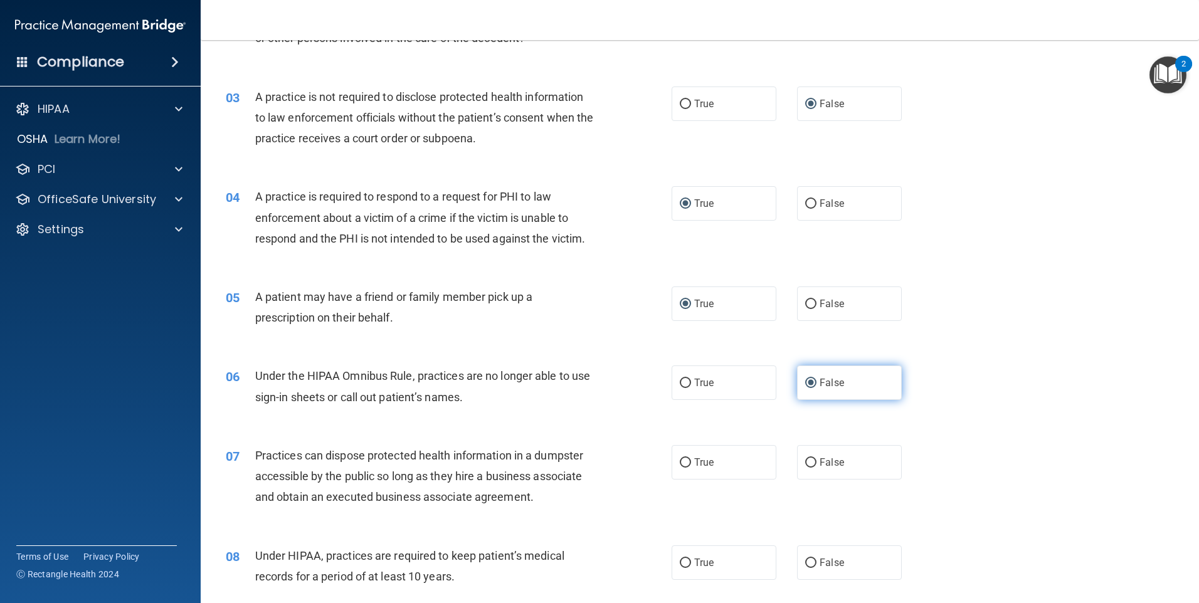
scroll to position [212, 0]
click at [577, 462] on input "False" at bounding box center [810, 464] width 11 height 9
radio input "true"
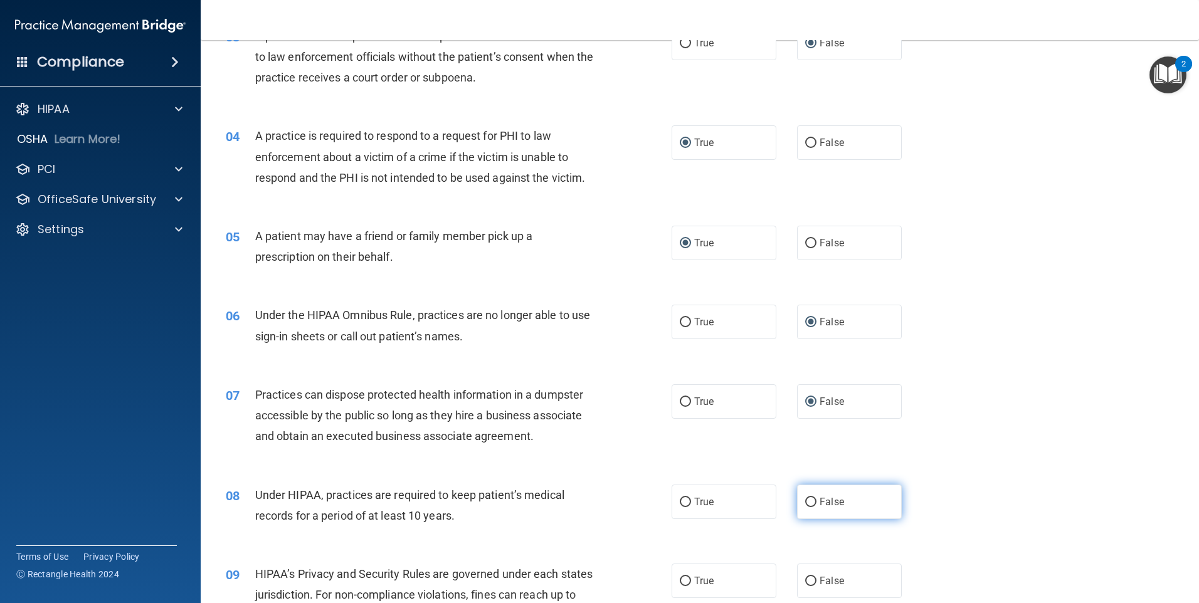
click at [577, 499] on input "False" at bounding box center [810, 502] width 11 height 9
radio input "true"
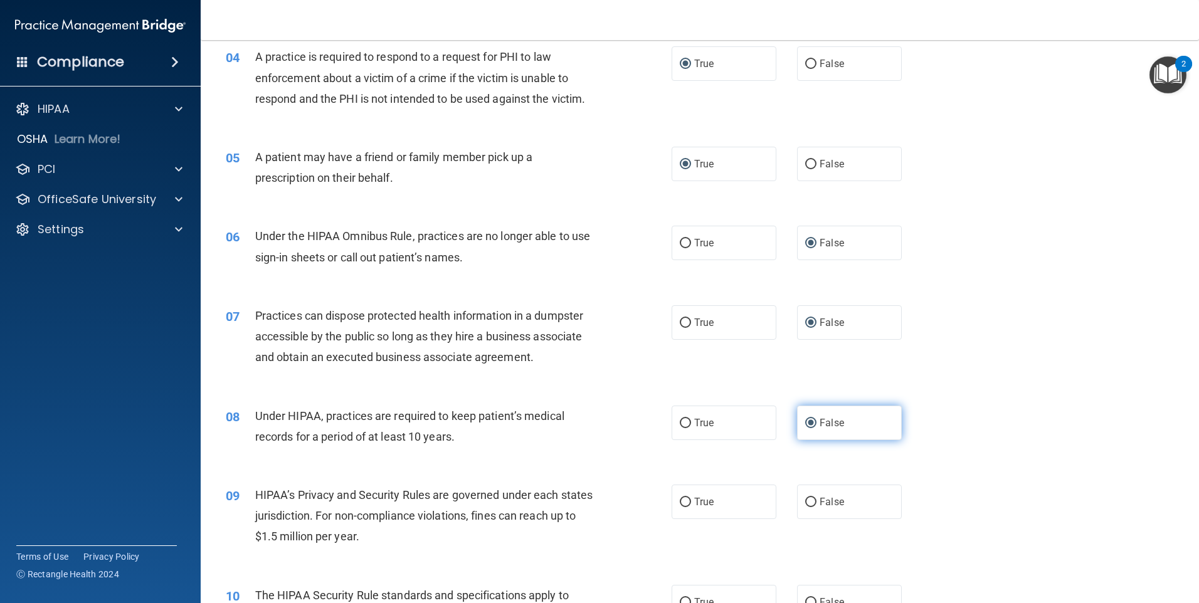
scroll to position [378, 0]
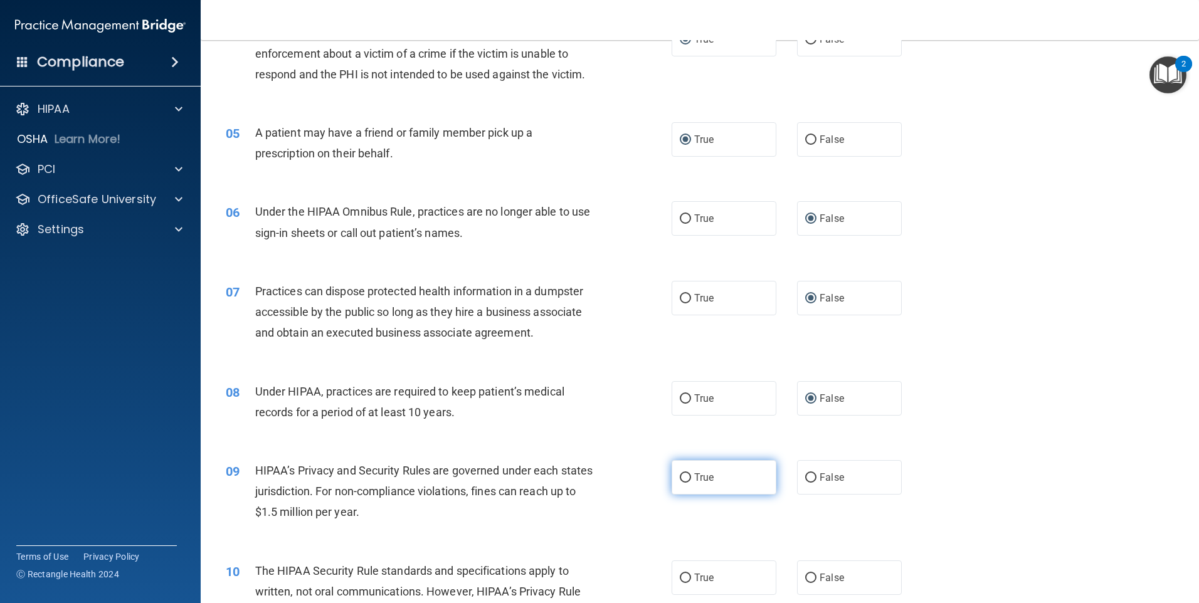
click at [577, 475] on input "True" at bounding box center [685, 478] width 11 height 9
radio input "true"
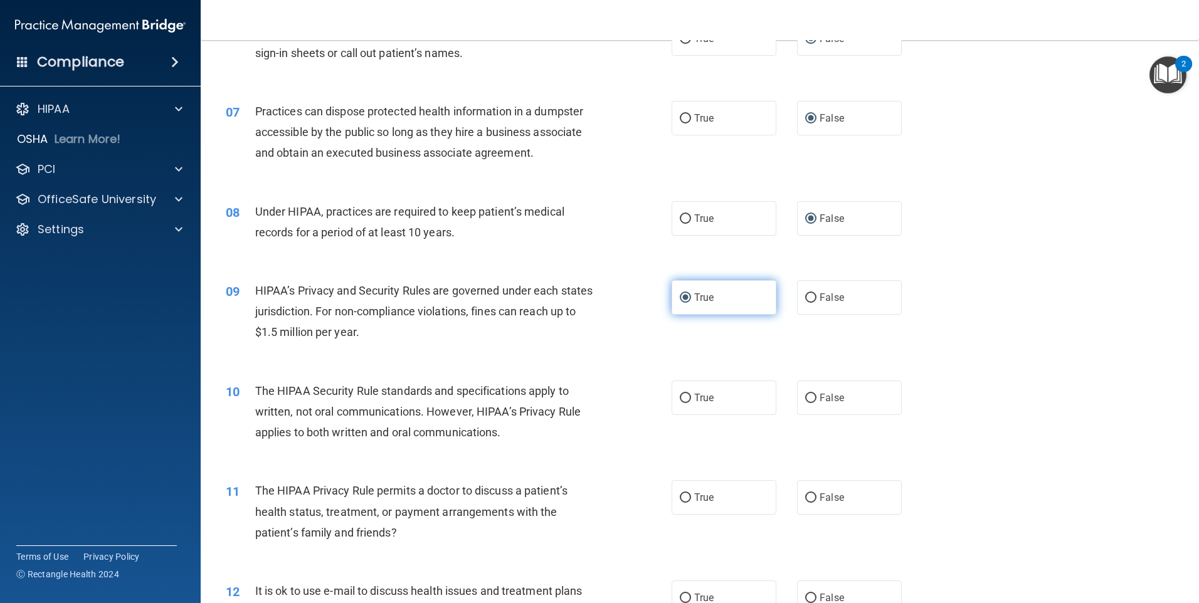
scroll to position [559, 0]
click at [577, 396] on input "True" at bounding box center [685, 397] width 11 height 9
radio input "true"
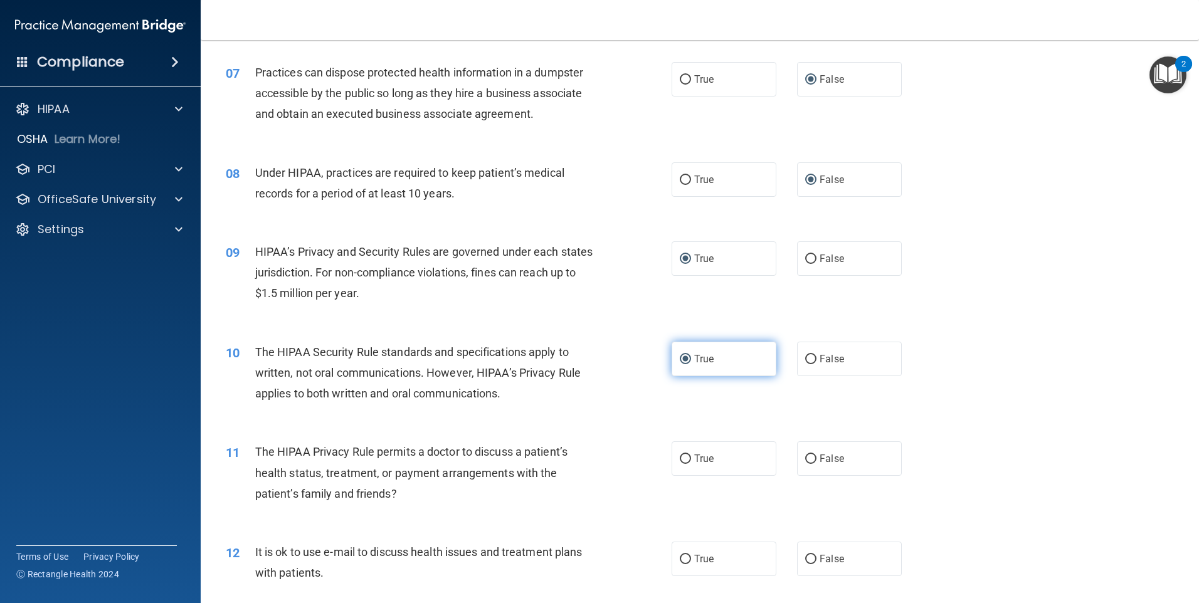
scroll to position [598, 0]
click at [577, 455] on input "True" at bounding box center [685, 457] width 11 height 9
radio input "true"
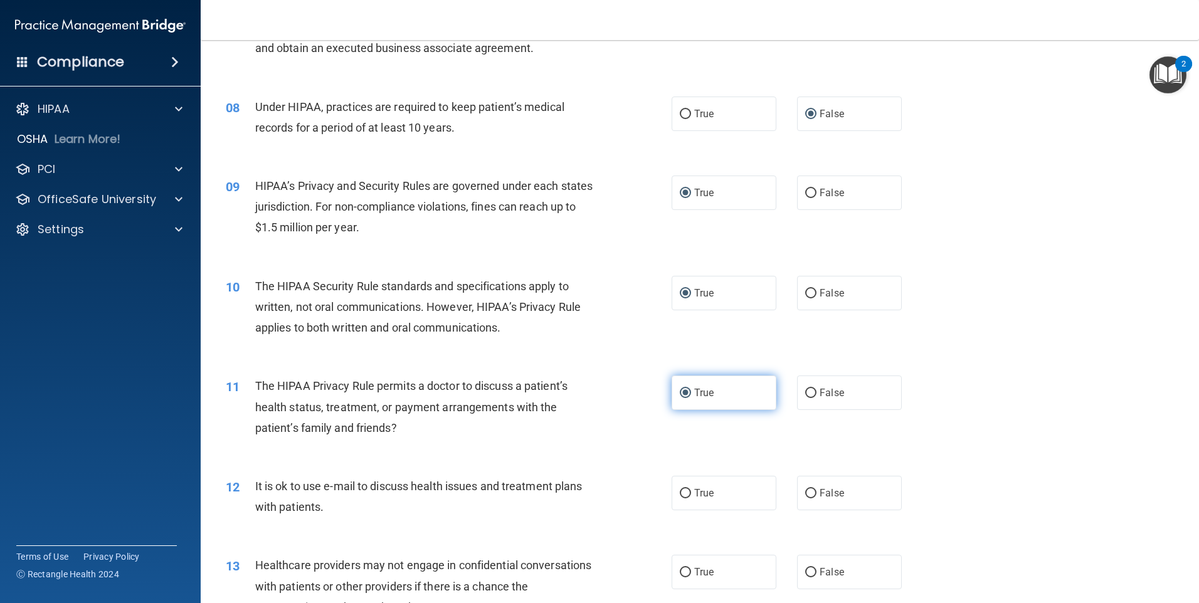
scroll to position [670, 0]
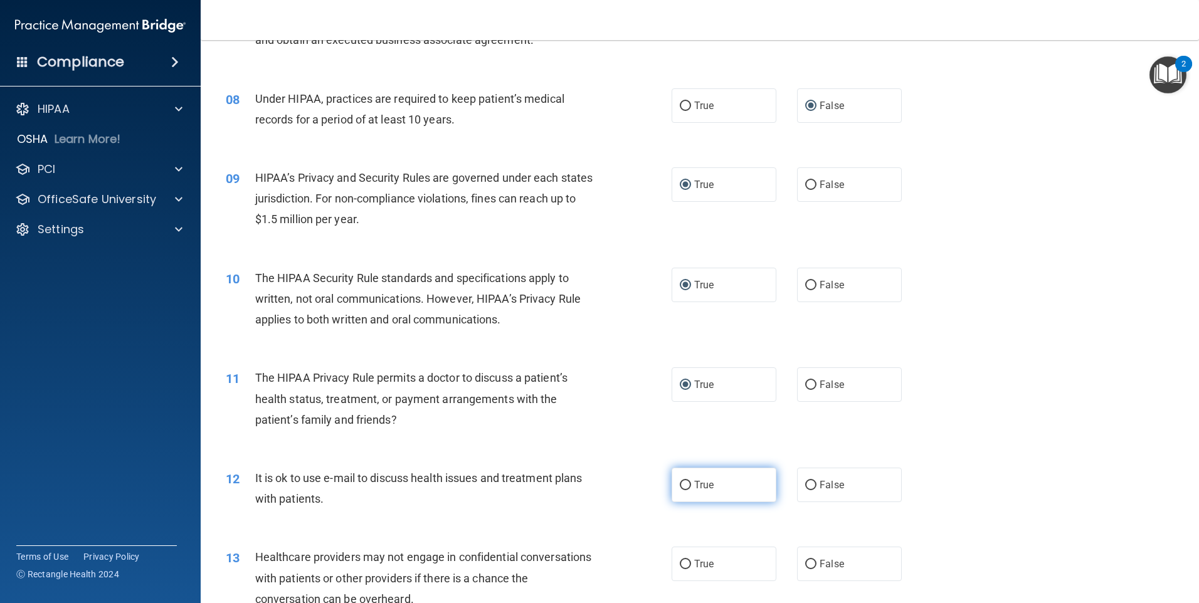
click at [577, 487] on input "True" at bounding box center [685, 485] width 11 height 9
radio input "true"
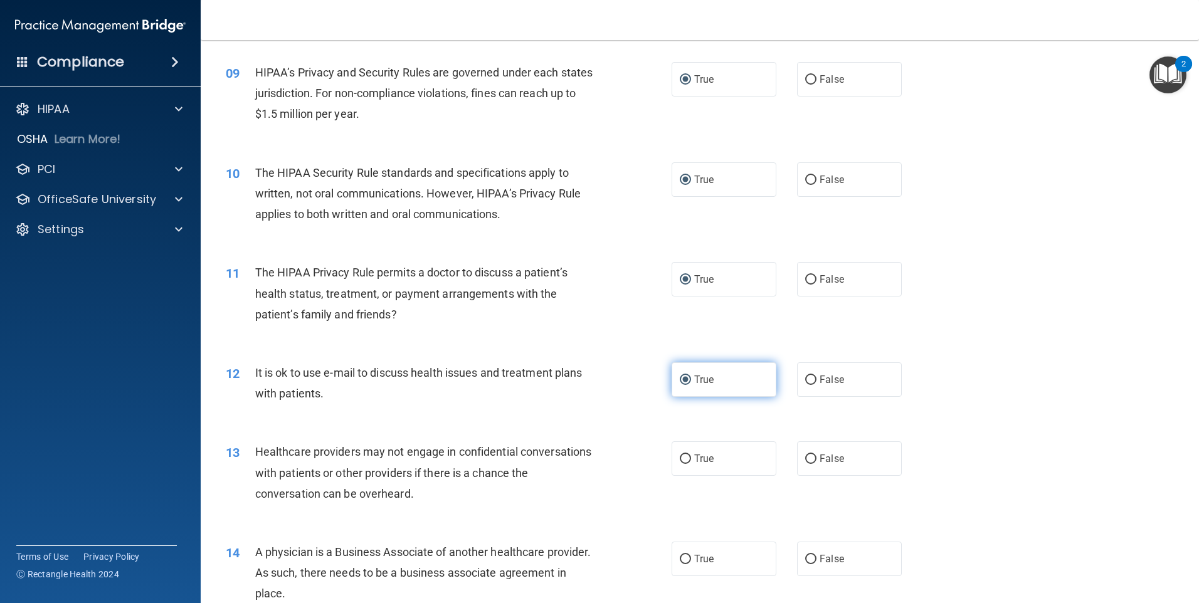
scroll to position [776, 0]
click at [577, 455] on input "False" at bounding box center [810, 458] width 11 height 9
radio input "true"
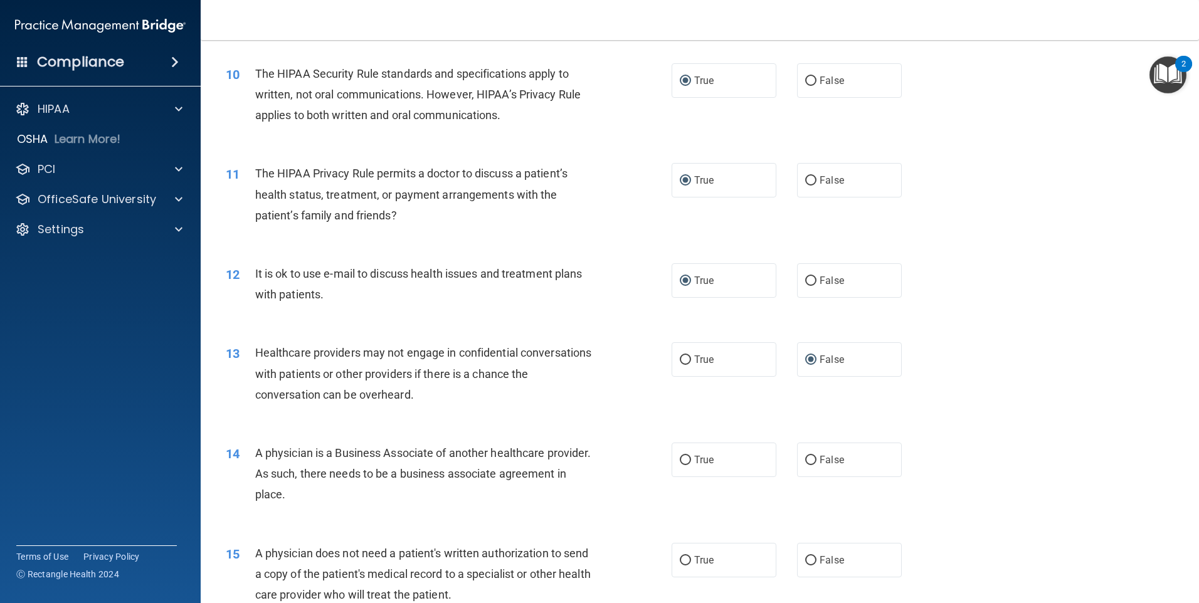
scroll to position [884, 0]
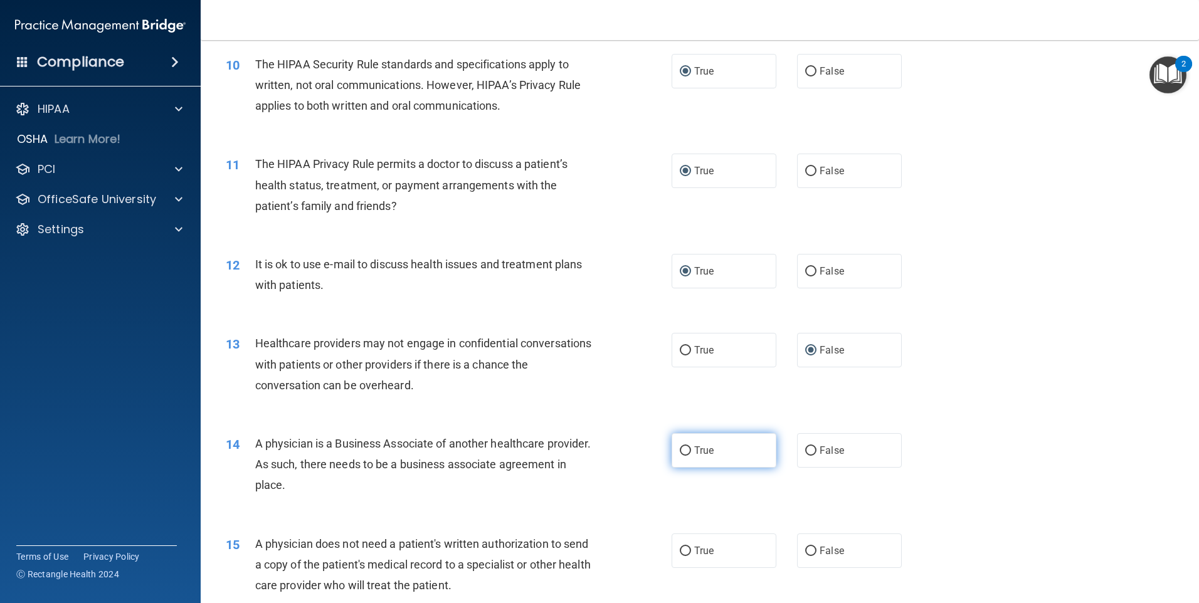
click at [577, 448] on input "True" at bounding box center [685, 451] width 11 height 9
radio input "true"
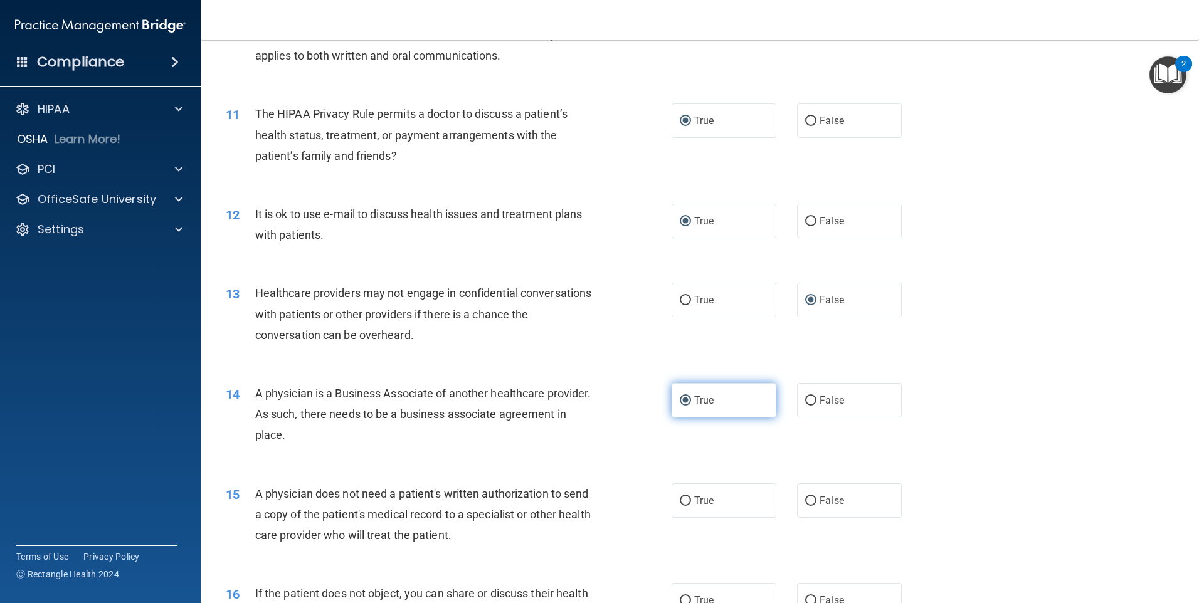
scroll to position [936, 0]
click at [577, 501] on input "True" at bounding box center [685, 499] width 11 height 9
radio input "true"
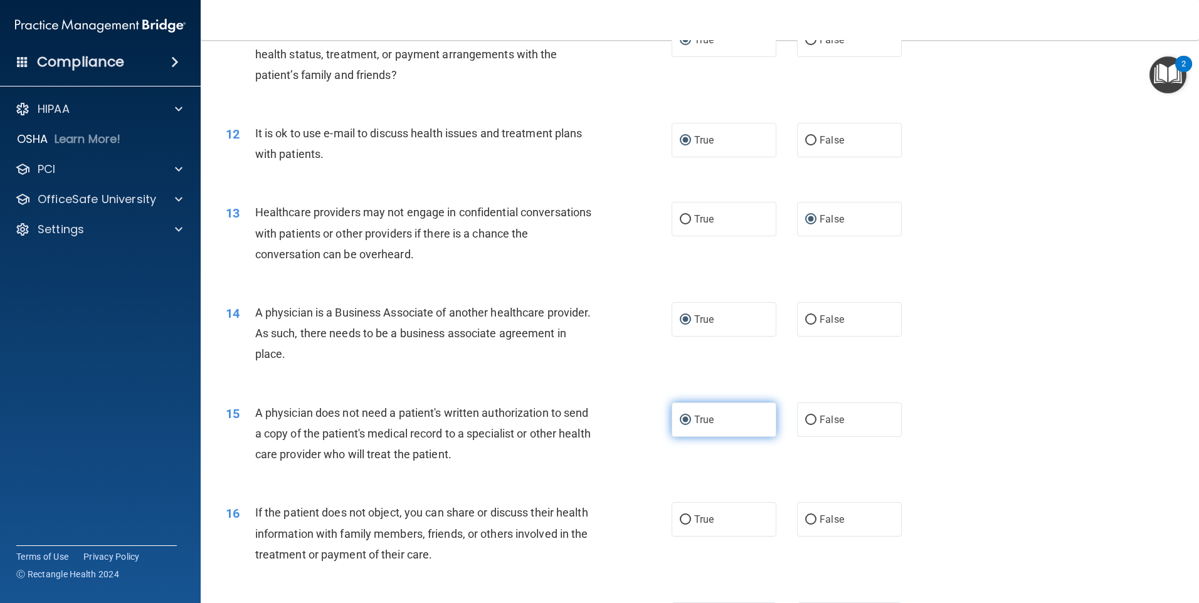
scroll to position [1022, 0]
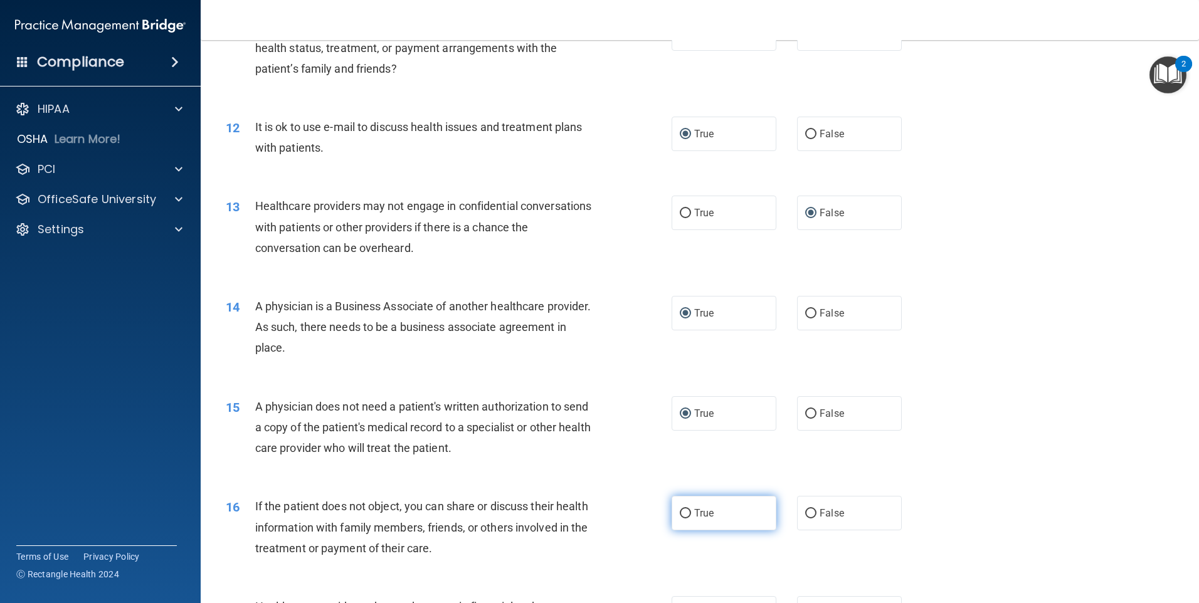
click at [577, 512] on input "True" at bounding box center [685, 513] width 11 height 9
radio input "true"
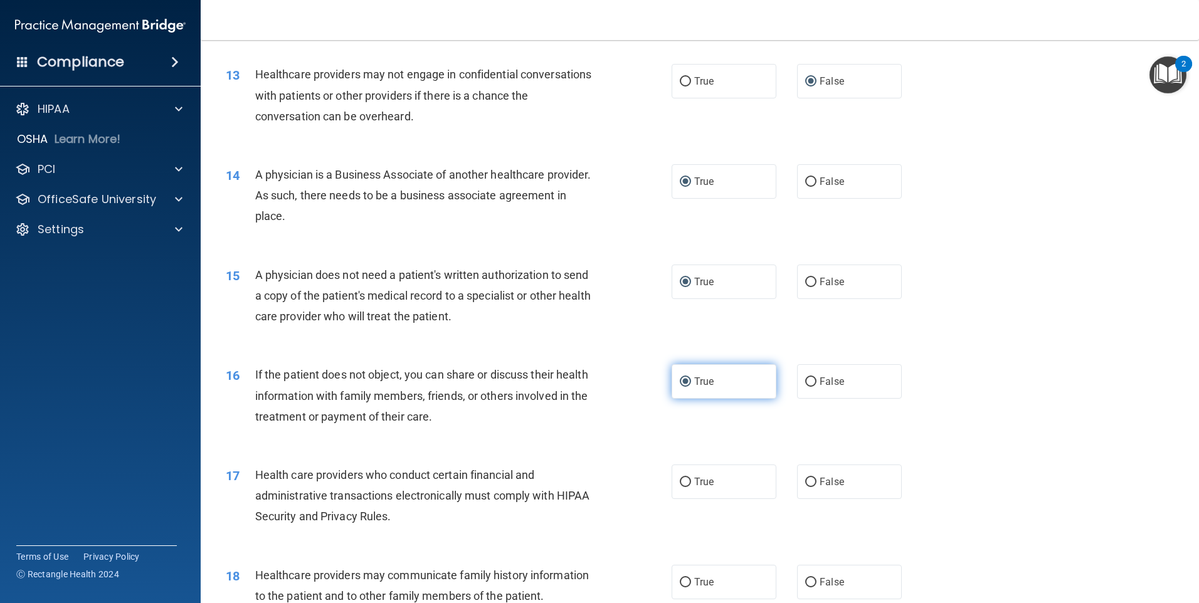
scroll to position [1155, 0]
click at [577, 481] on input "True" at bounding box center [685, 481] width 11 height 9
radio input "true"
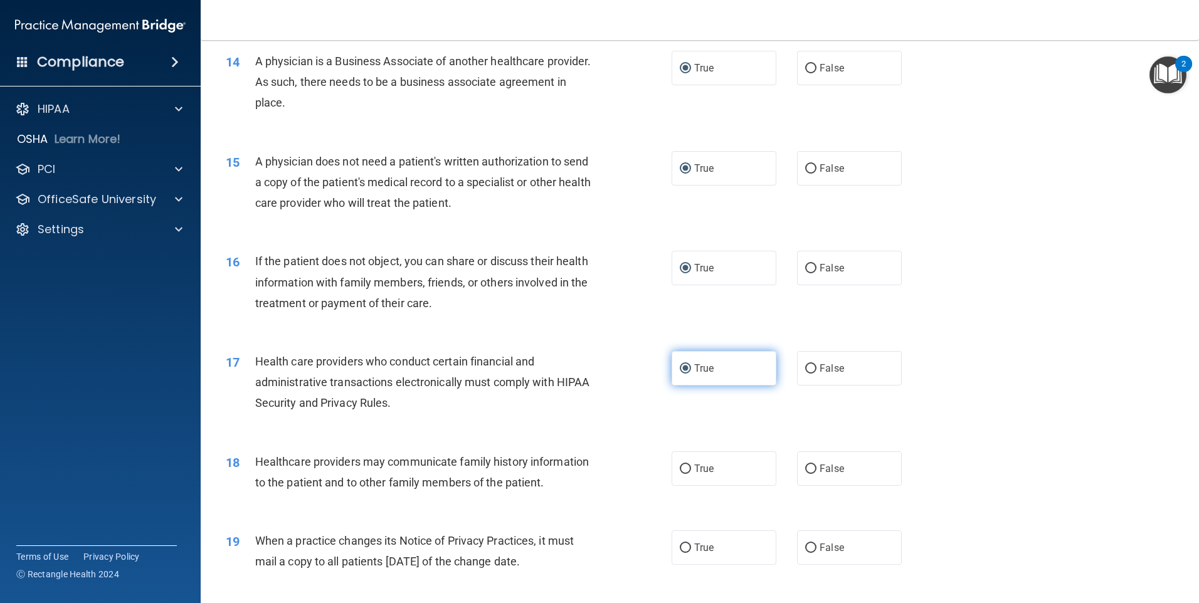
scroll to position [1268, 0]
click at [577, 467] on input "True" at bounding box center [685, 468] width 11 height 9
radio input "true"
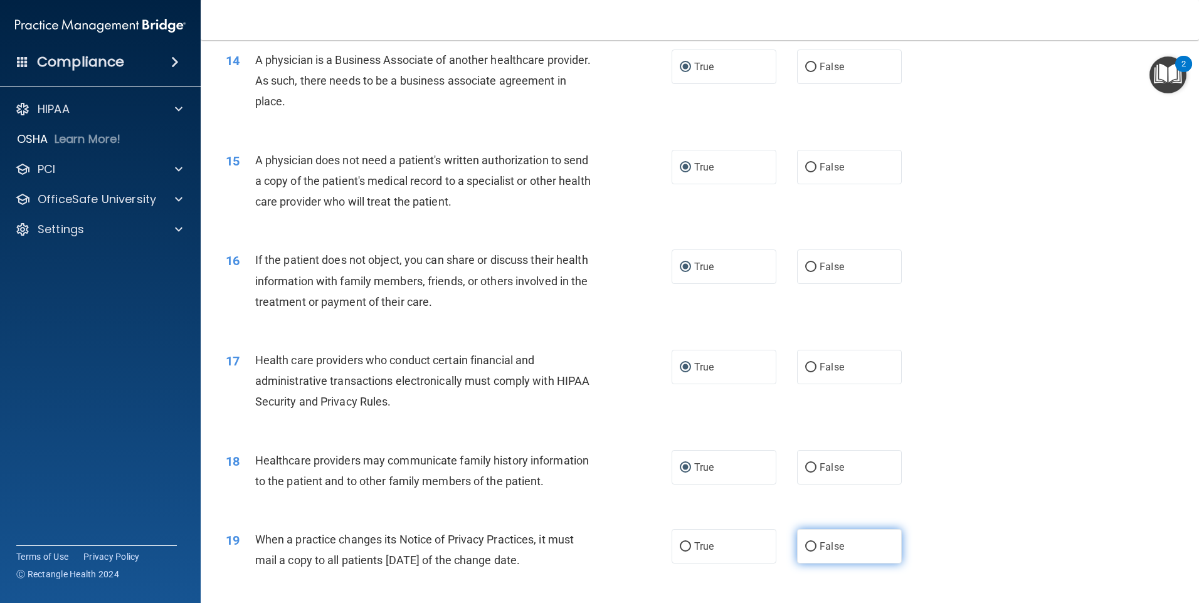
click at [577, 543] on input "False" at bounding box center [810, 547] width 11 height 9
radio input "true"
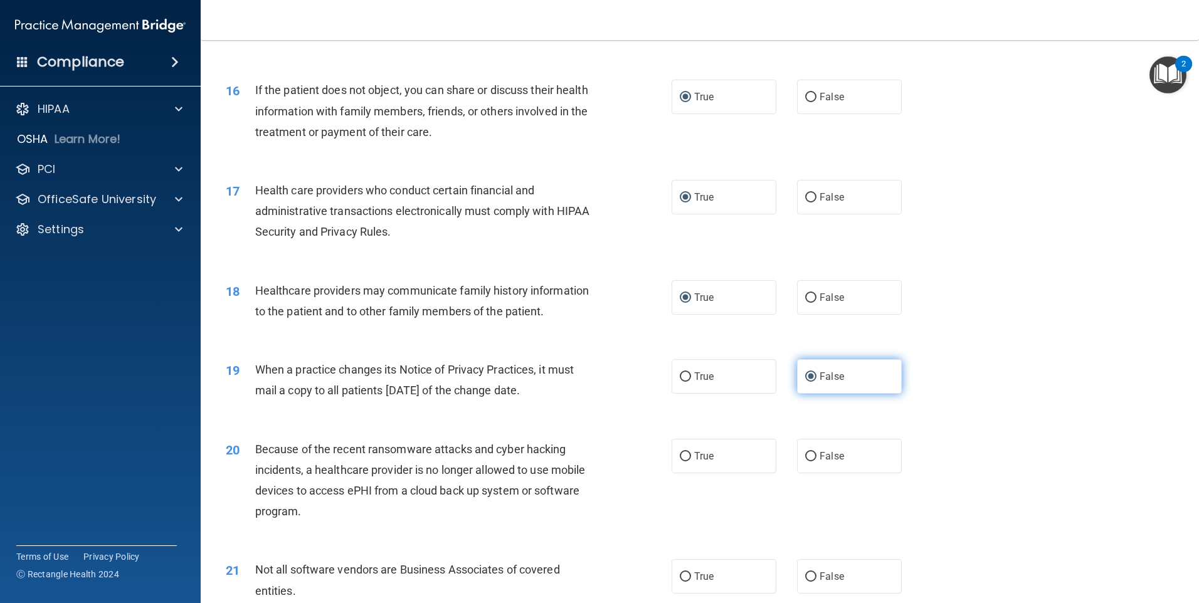
scroll to position [1454, 0]
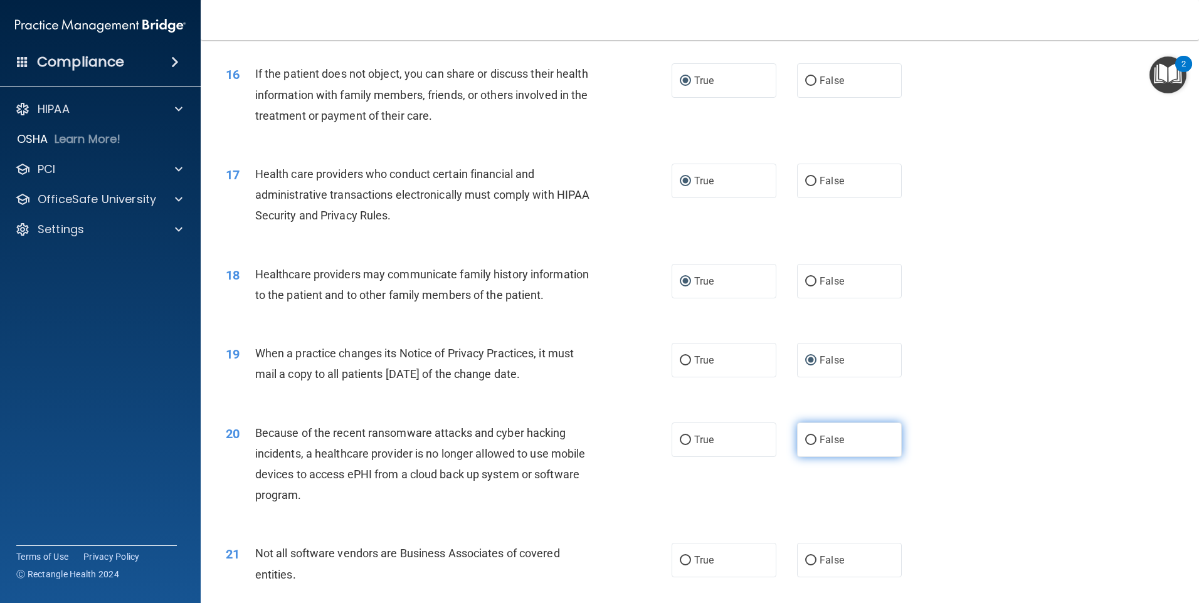
click at [577, 438] on input "False" at bounding box center [810, 440] width 11 height 9
radio input "true"
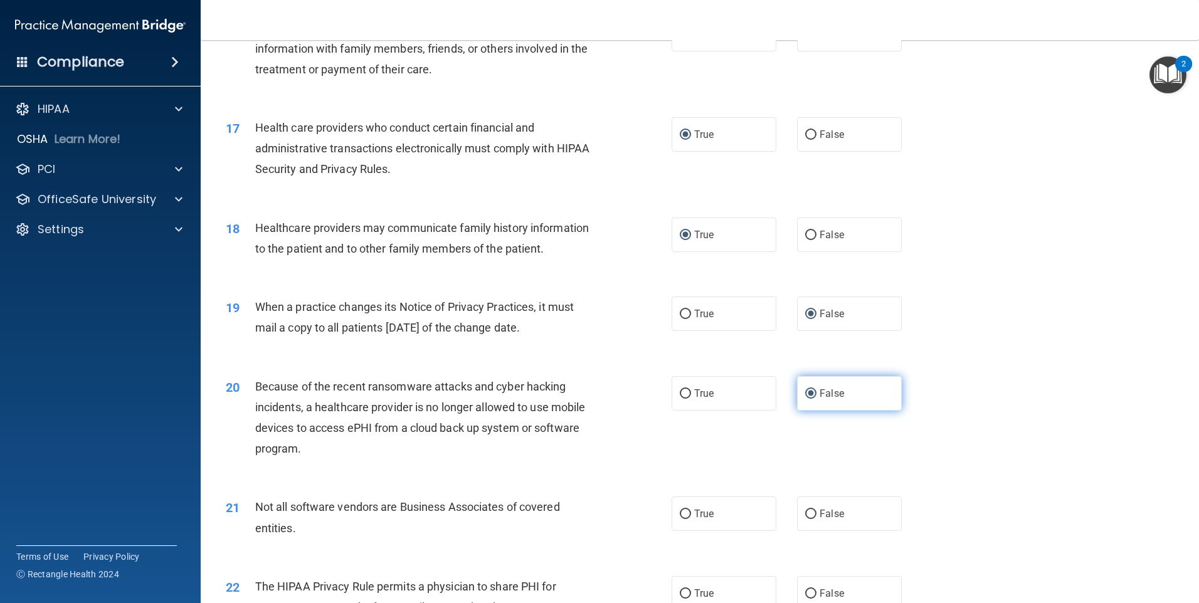
scroll to position [1507, 0]
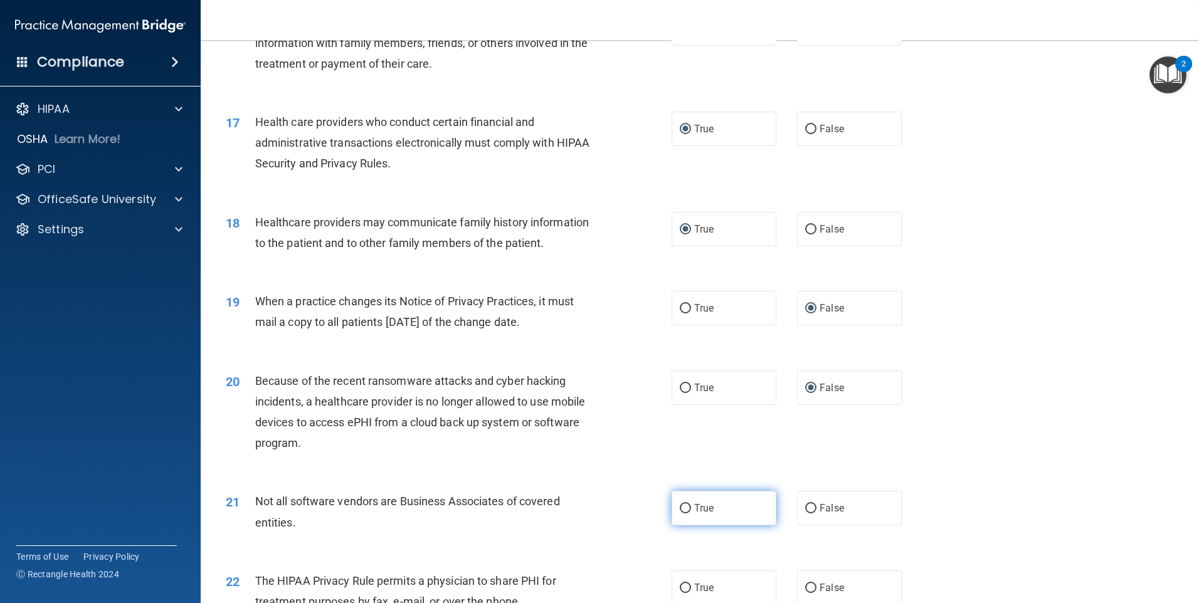
click at [577, 510] on input "True" at bounding box center [685, 508] width 11 height 9
radio input "true"
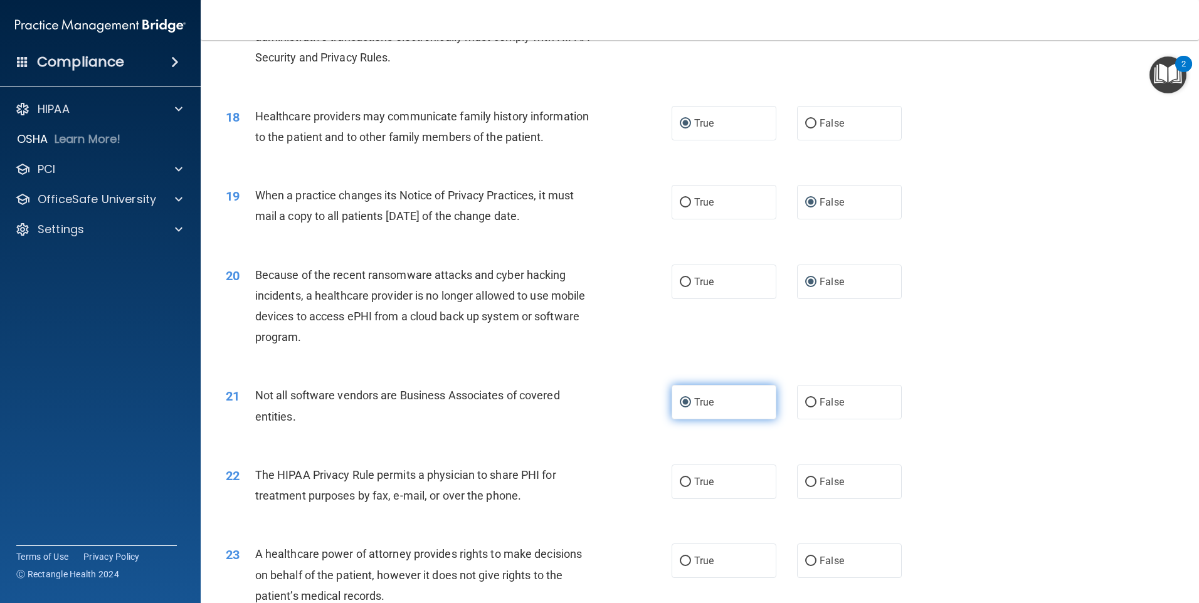
scroll to position [1616, 0]
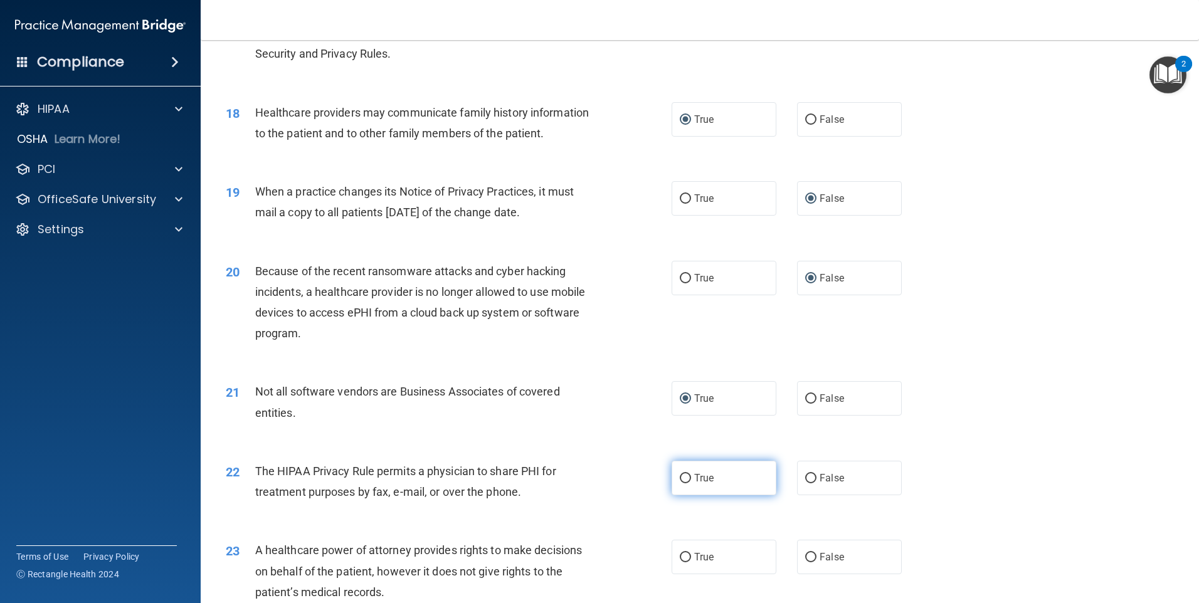
click at [577, 476] on input "True" at bounding box center [685, 478] width 11 height 9
radio input "true"
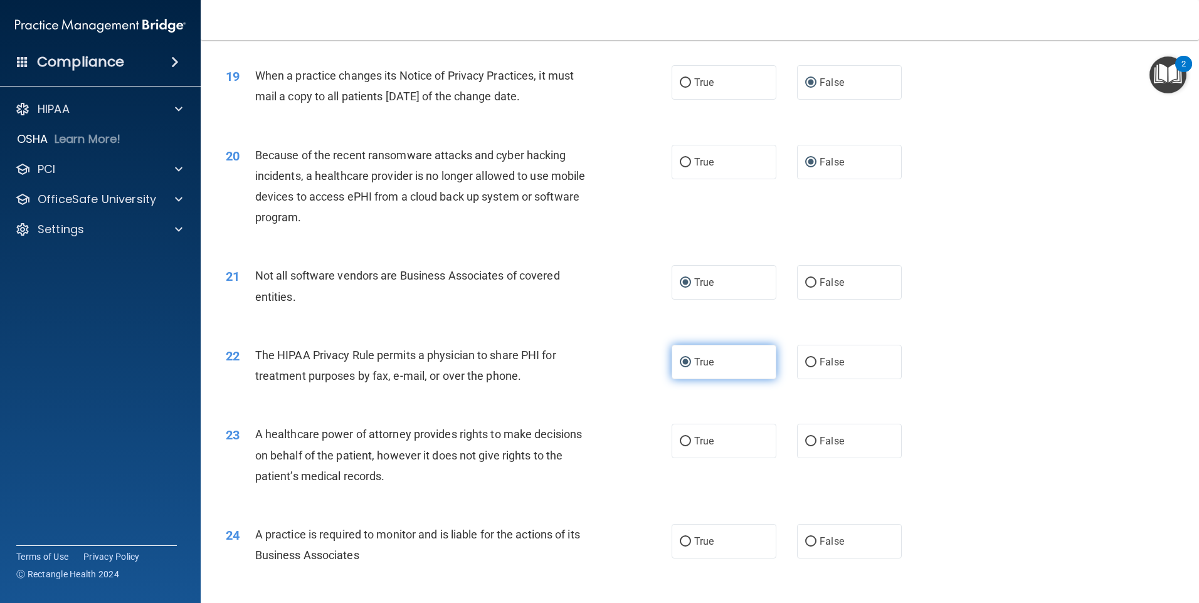
scroll to position [1733, 0]
click at [577, 440] on input "True" at bounding box center [685, 441] width 11 height 9
radio input "true"
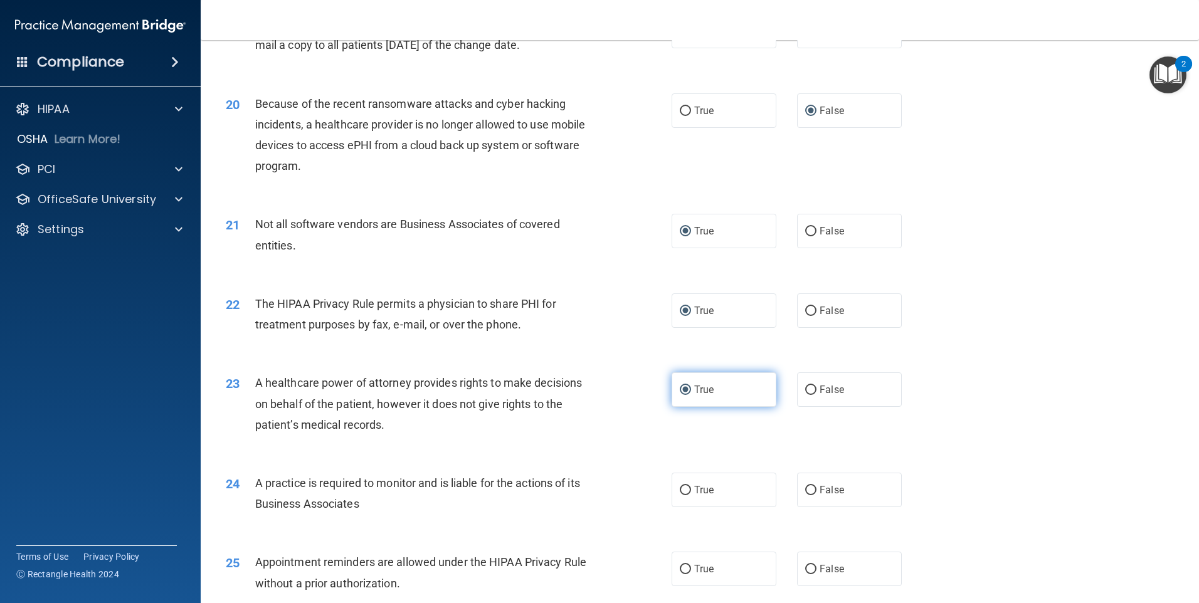
scroll to position [1784, 0]
click at [577, 485] on input "False" at bounding box center [810, 489] width 11 height 9
radio input "true"
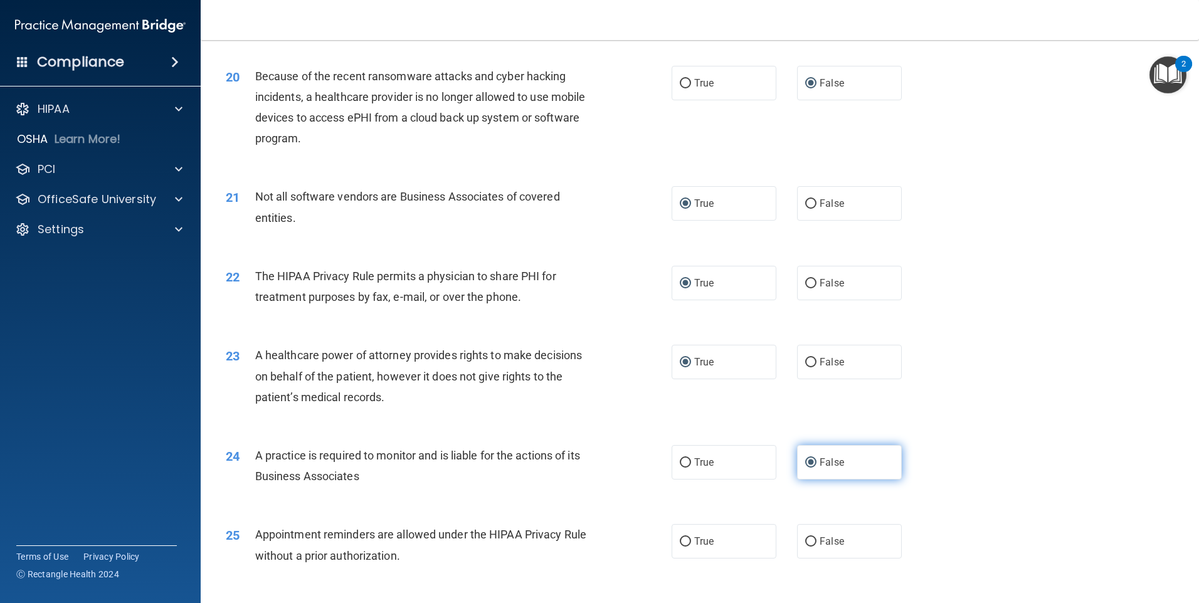
scroll to position [1833, 0]
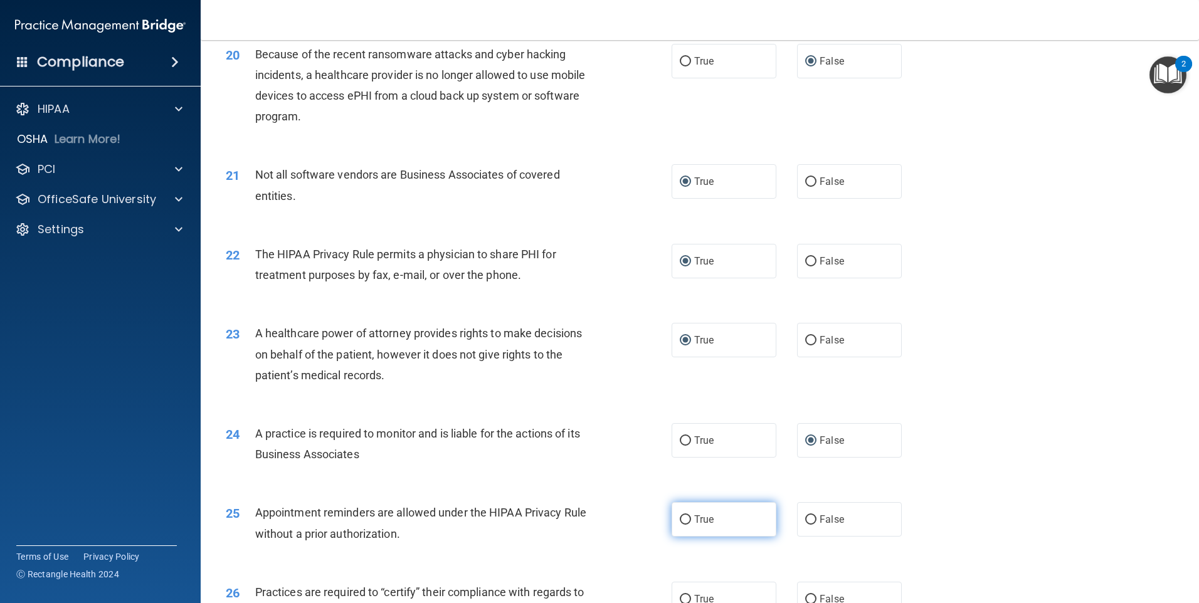
click at [577, 521] on input "True" at bounding box center [685, 520] width 11 height 9
radio input "true"
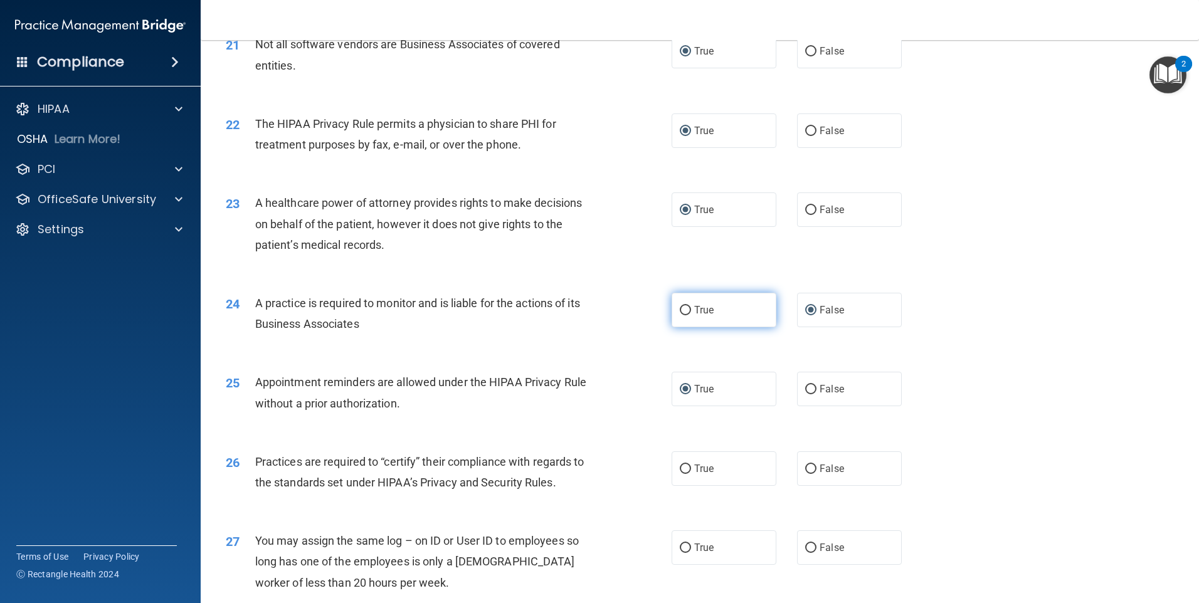
scroll to position [1964, 0]
click at [577, 469] on input "True" at bounding box center [685, 468] width 11 height 9
radio input "true"
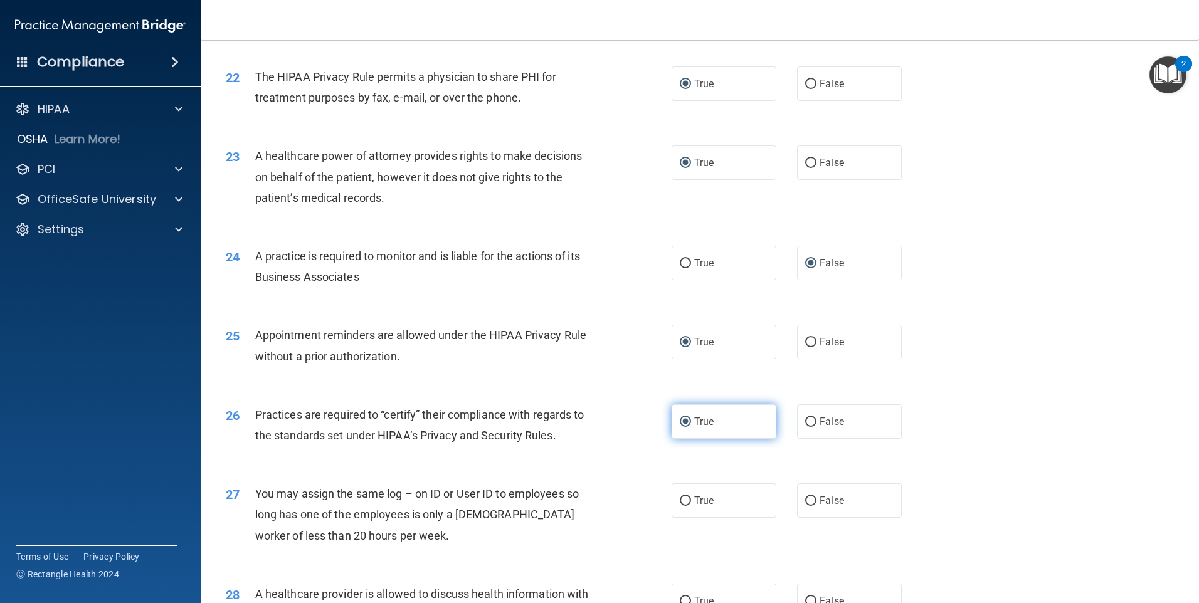
scroll to position [2013, 0]
click at [577, 497] on input "False" at bounding box center [810, 499] width 11 height 9
radio input "true"
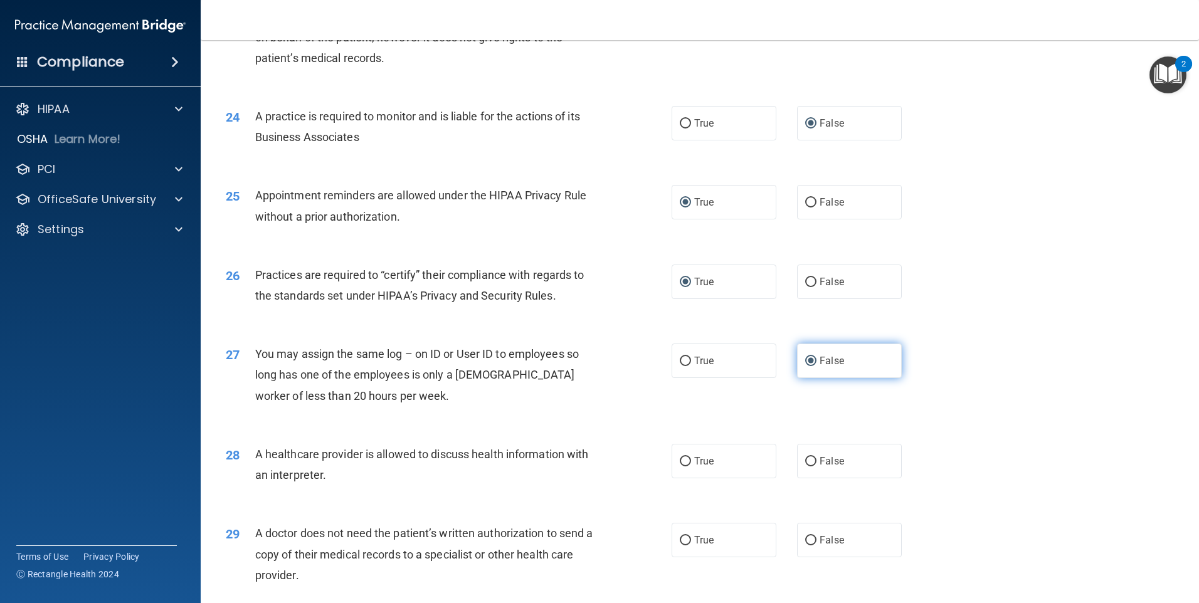
scroll to position [2151, 0]
click at [577, 458] on input "True" at bounding box center [685, 461] width 11 height 9
radio input "true"
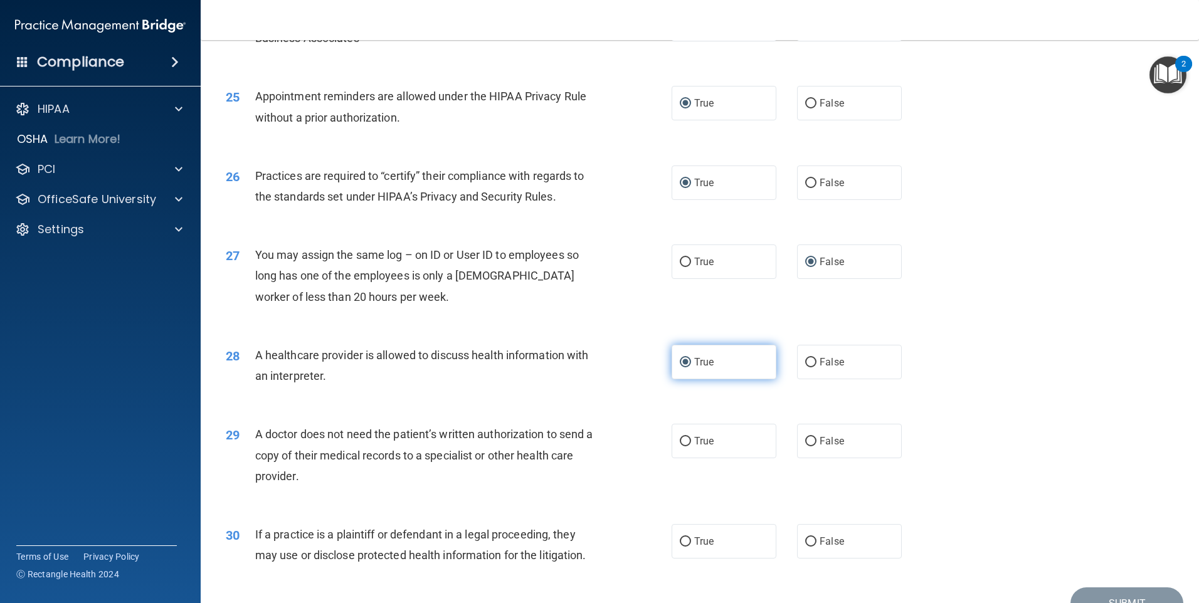
scroll to position [2257, 0]
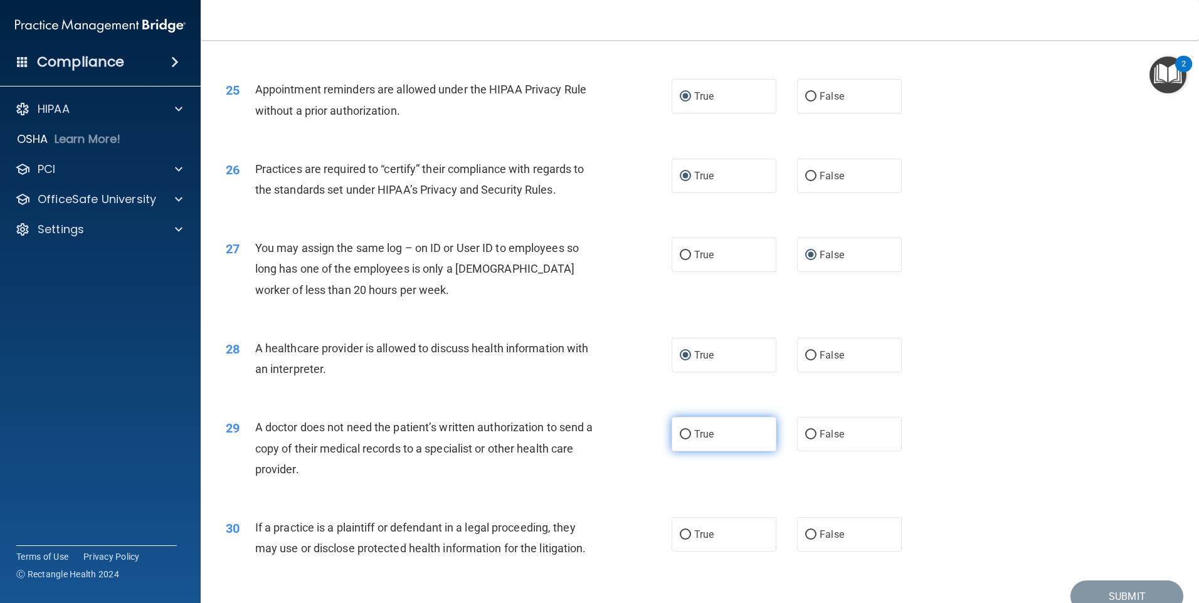
click at [577, 432] on input "True" at bounding box center [685, 434] width 11 height 9
radio input "true"
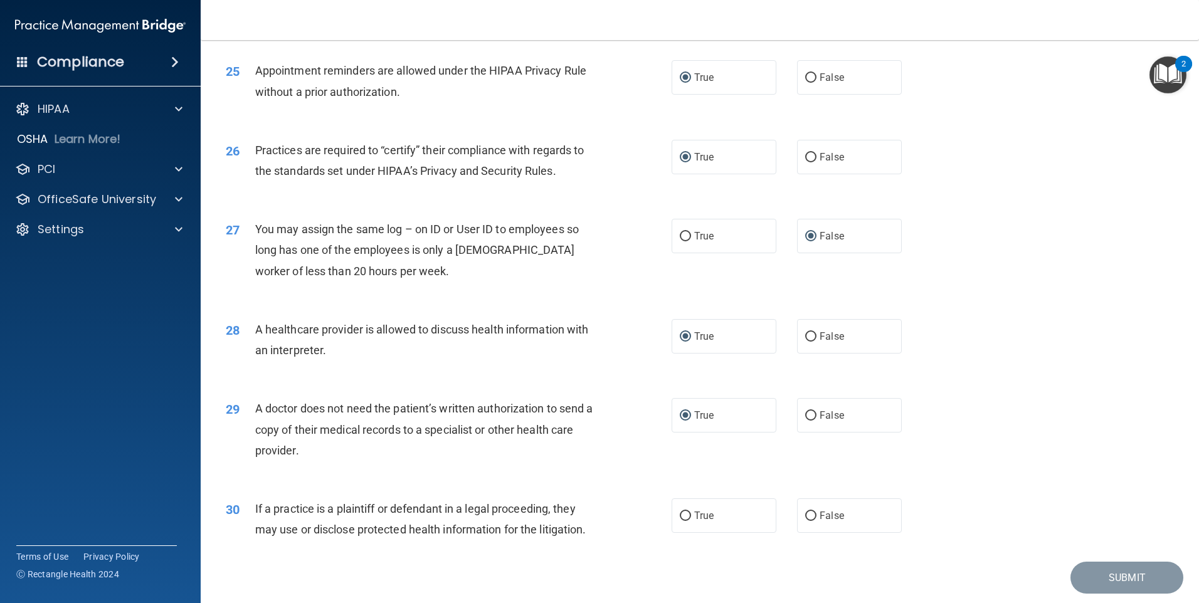
scroll to position [2287, 0]
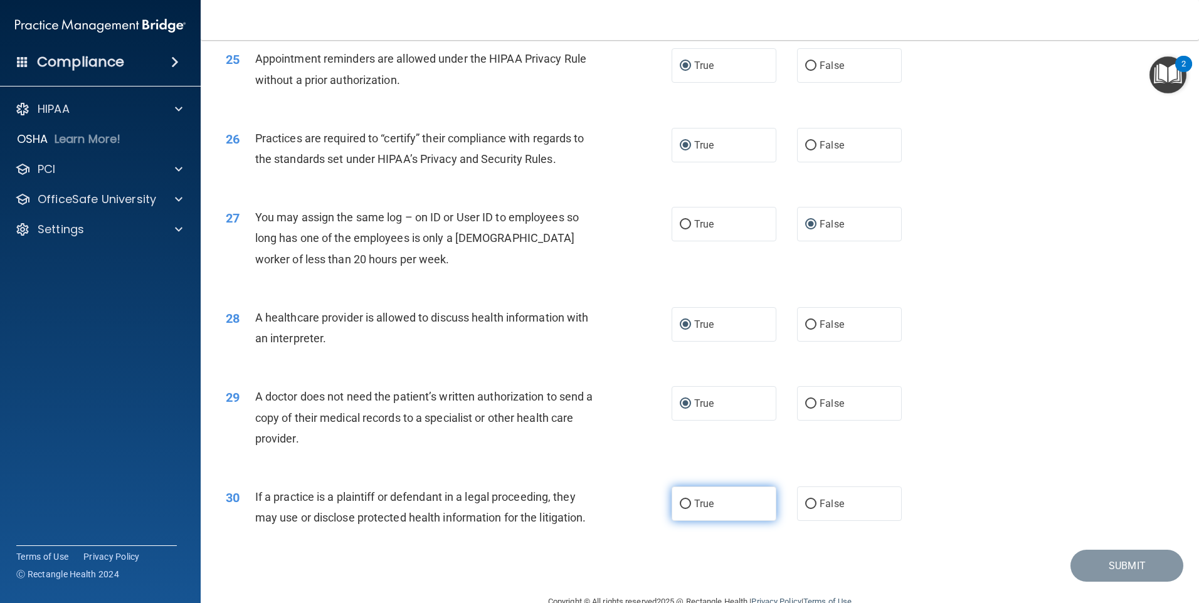
click at [577, 505] on input "True" at bounding box center [685, 504] width 11 height 9
radio input "true"
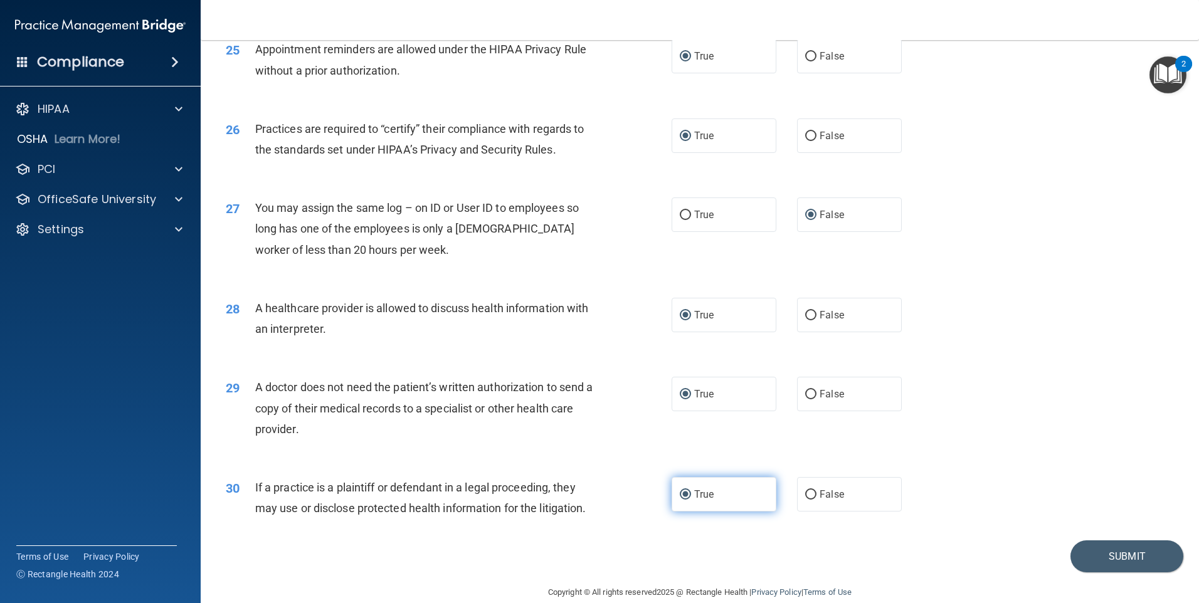
scroll to position [2281, 0]
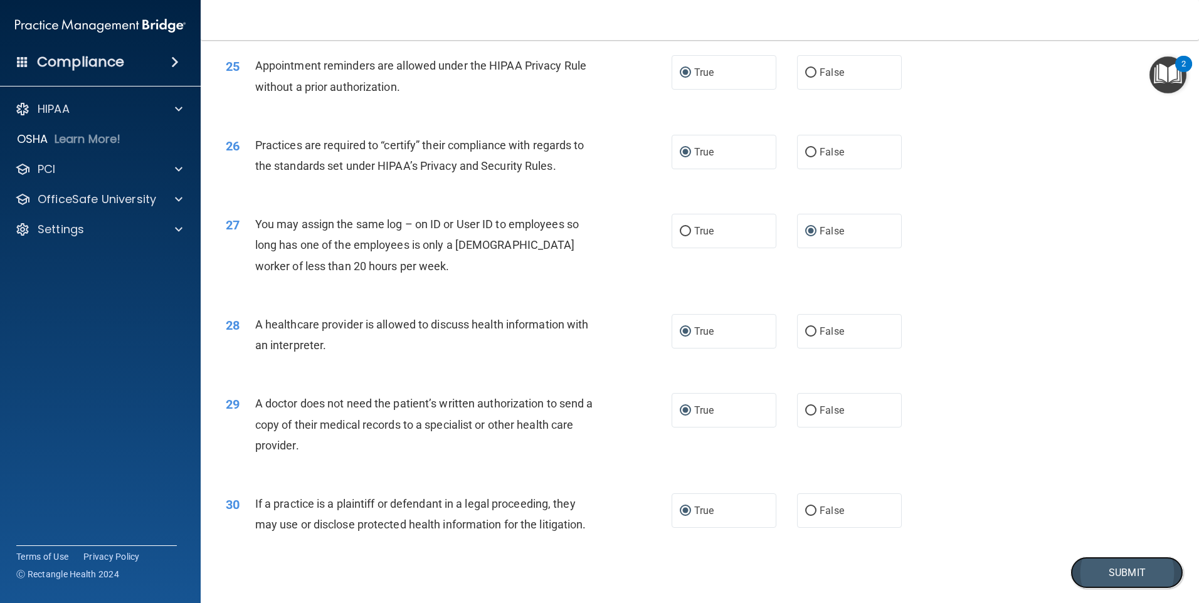
click at [577, 559] on button "Submit" at bounding box center [1127, 573] width 113 height 32
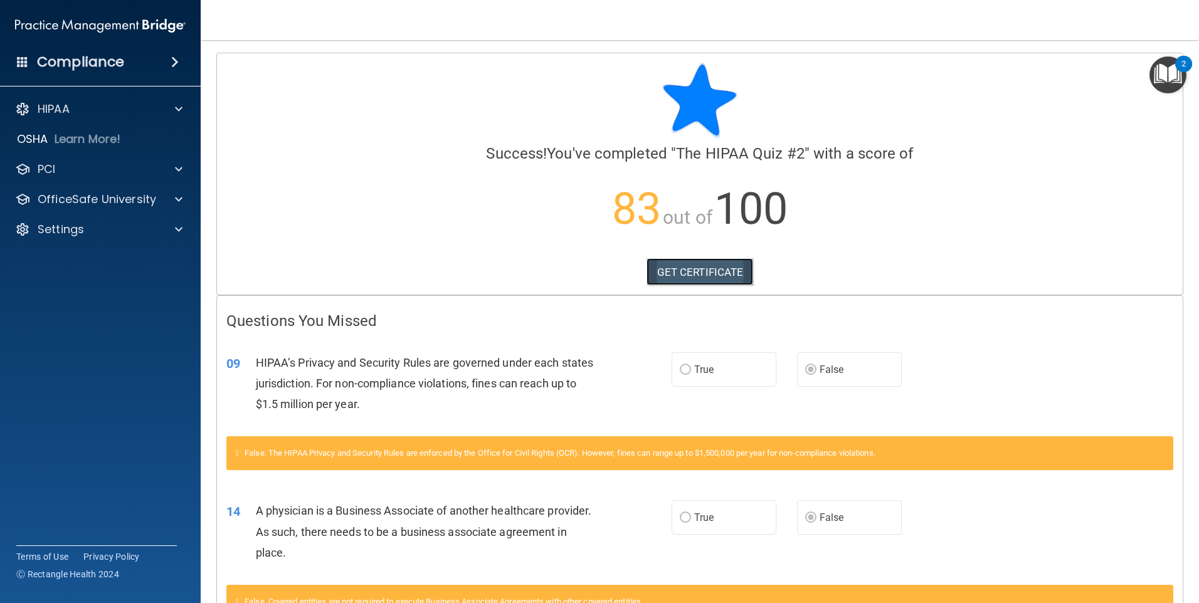
click at [577, 267] on link "GET CERTIFICATE" at bounding box center [700, 272] width 107 height 28
click at [66, 204] on p "OfficeSafe University" at bounding box center [97, 199] width 119 height 15
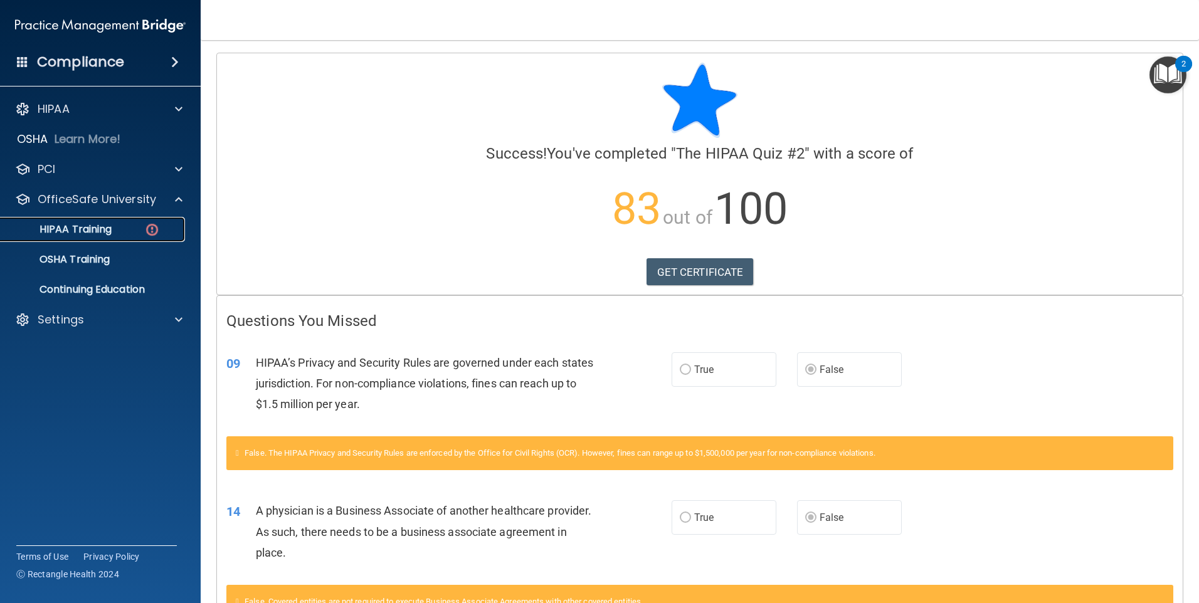
click at [66, 231] on p "HIPAA Training" at bounding box center [59, 229] width 103 height 13
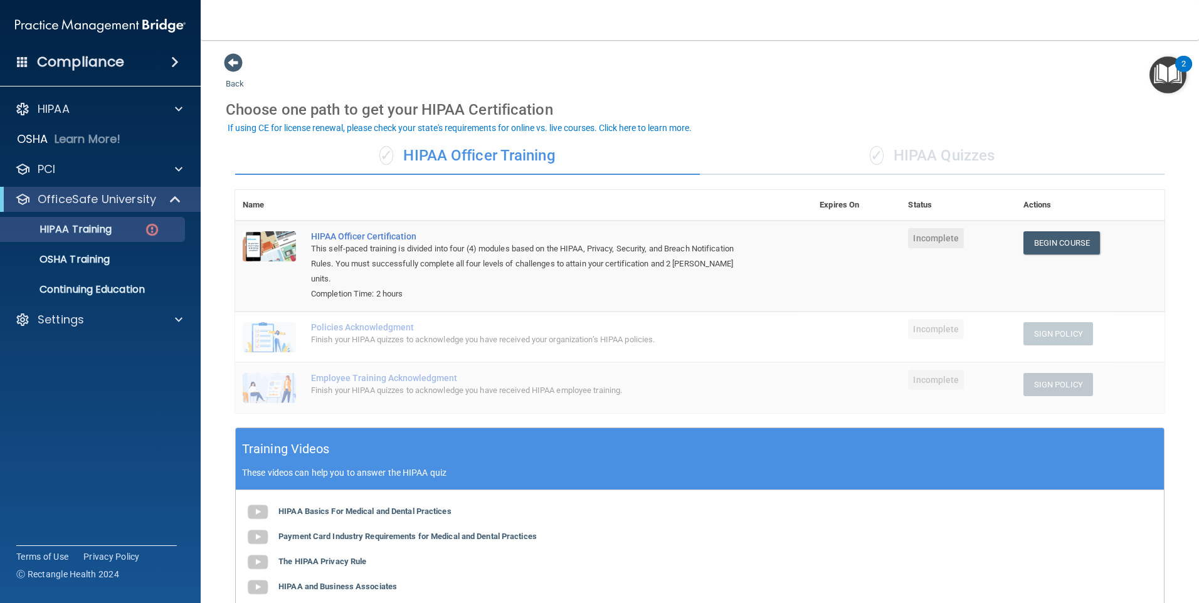
click at [577, 166] on div "✓ HIPAA Quizzes" at bounding box center [932, 156] width 465 height 38
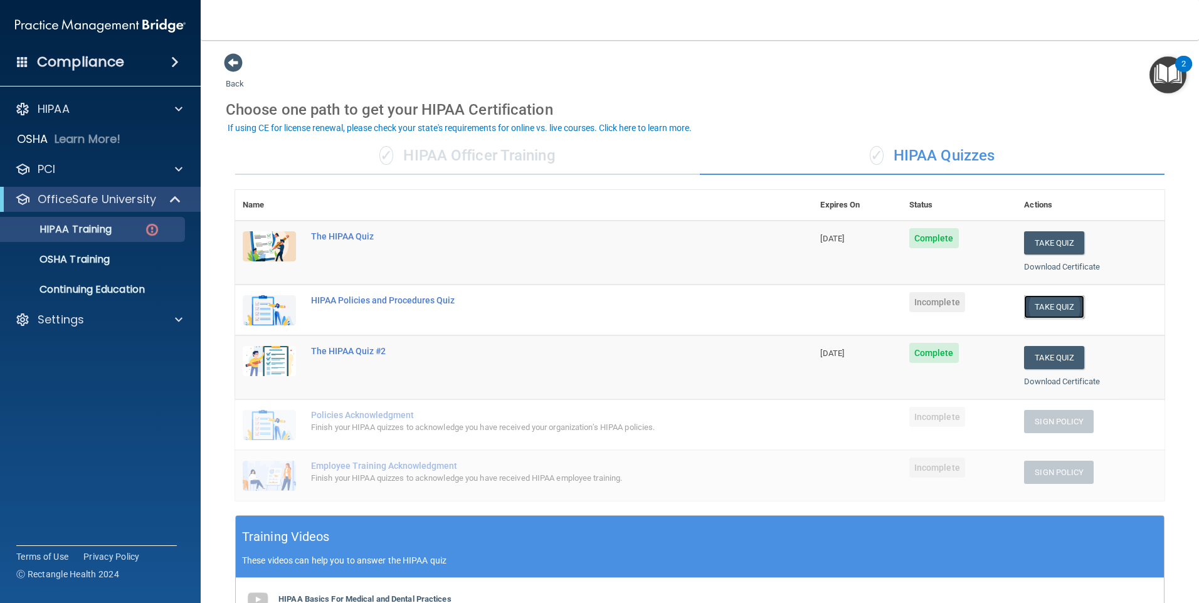
click at [577, 305] on button "Take Quiz" at bounding box center [1054, 306] width 60 height 23
